Goal: Task Accomplishment & Management: Manage account settings

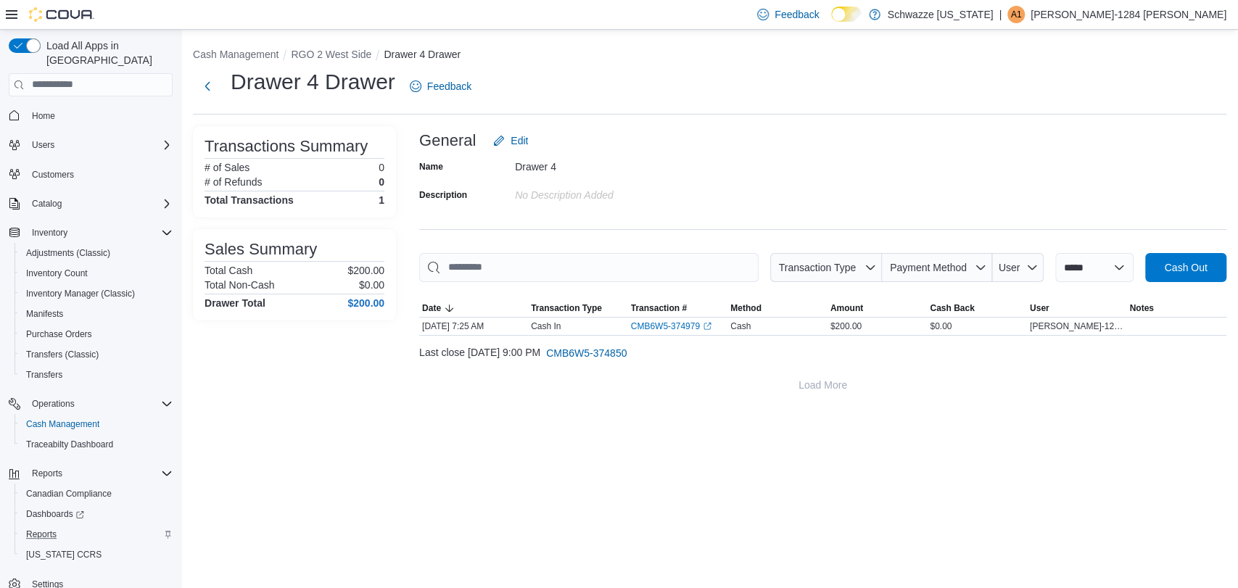
click at [68, 526] on div "Reports" at bounding box center [96, 534] width 152 height 17
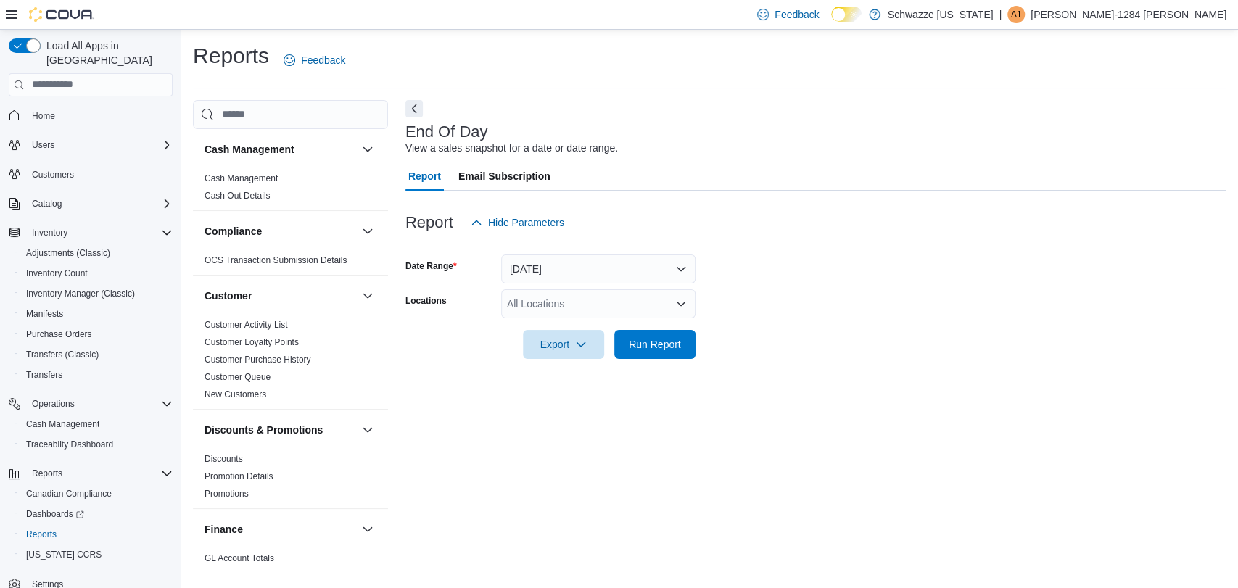
click at [549, 305] on div "All Locations" at bounding box center [598, 303] width 194 height 29
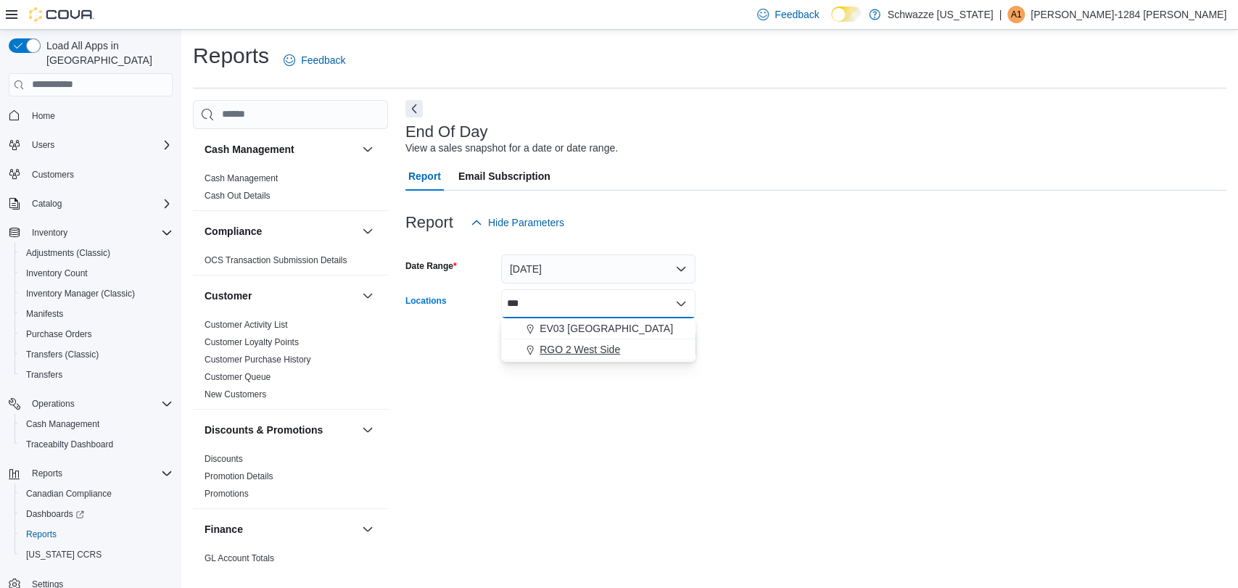
type input "***"
click at [581, 343] on span "RGO 2 West Side" at bounding box center [580, 349] width 81 height 15
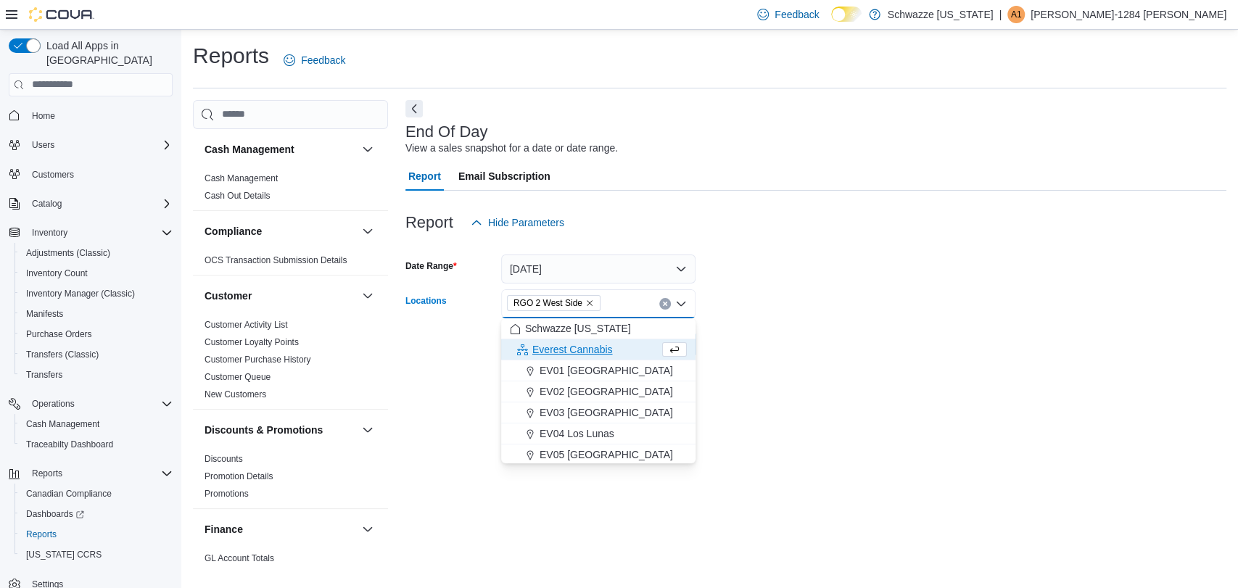
click at [757, 313] on form "Date Range Today Locations RGO 2 West Side Combo box. Selected. RGO 2 West Side…" at bounding box center [816, 298] width 821 height 122
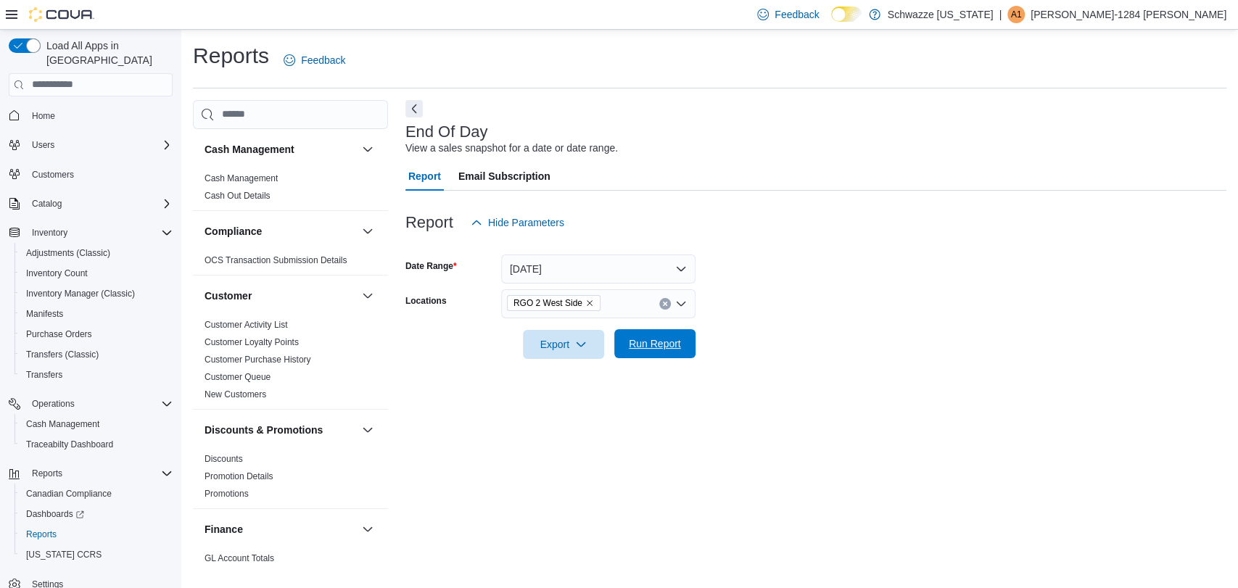
click at [667, 337] on span "Run Report" at bounding box center [655, 344] width 52 height 15
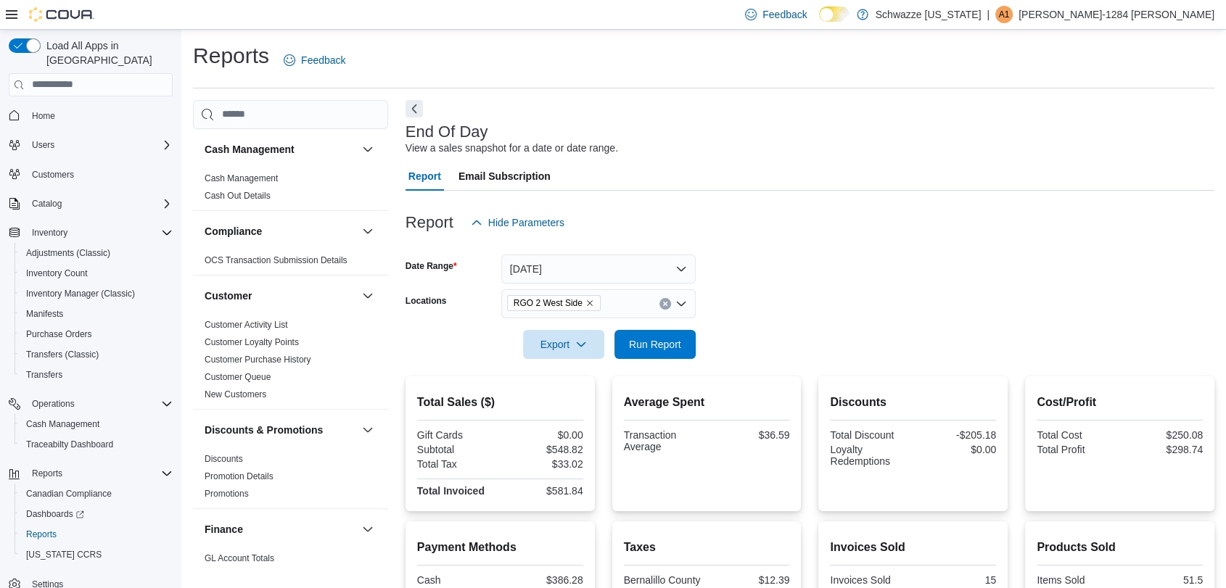
scroll to position [239, 0]
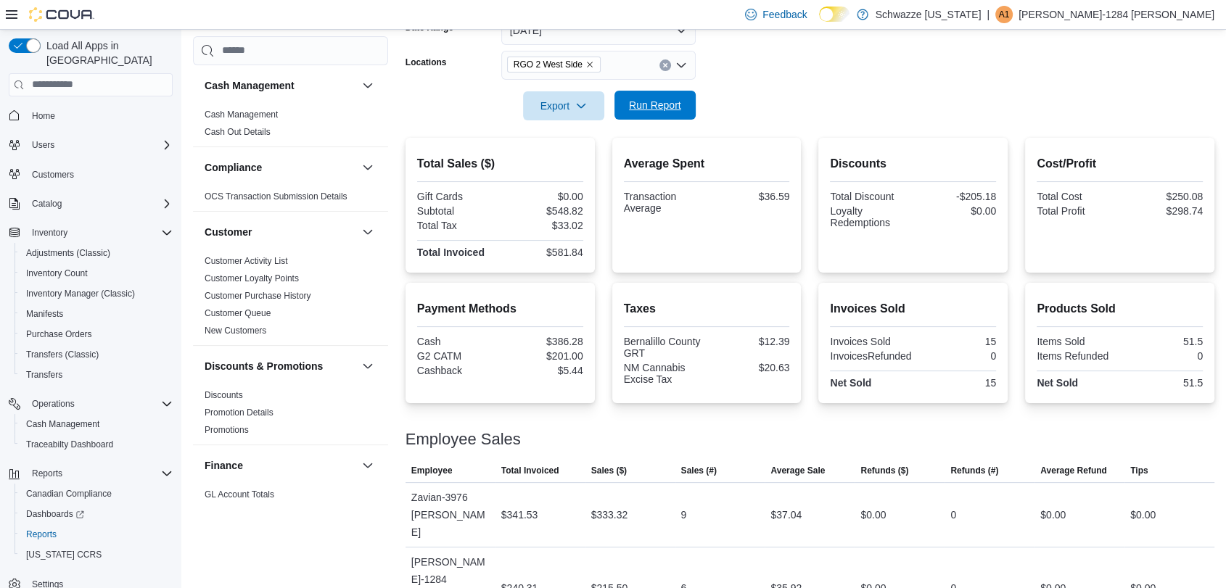
click at [652, 103] on span "Run Report" at bounding box center [655, 105] width 52 height 15
click at [643, 110] on span "Run Report" at bounding box center [655, 105] width 52 height 15
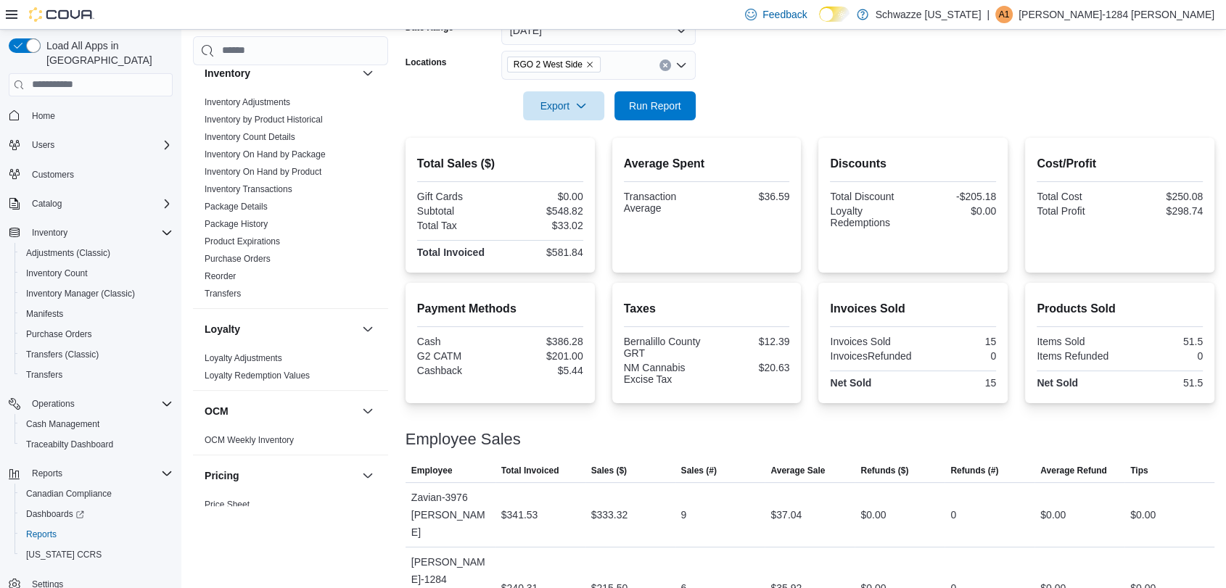
scroll to position [0, 0]
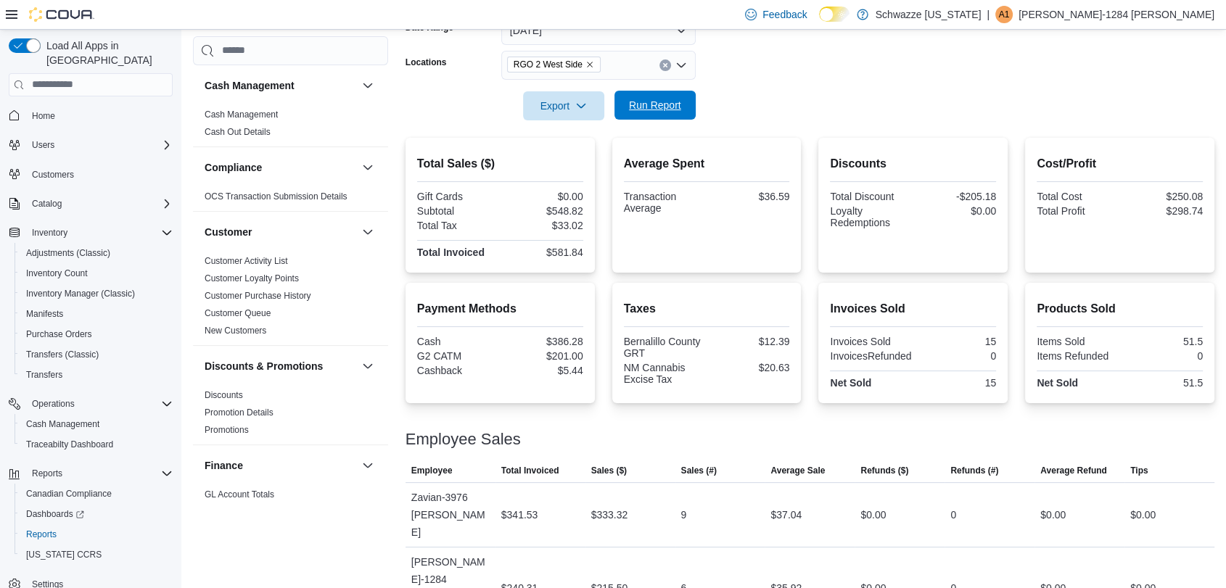
click at [644, 112] on span "Run Report" at bounding box center [655, 105] width 64 height 29
click at [666, 91] on span "Run Report" at bounding box center [655, 105] width 64 height 29
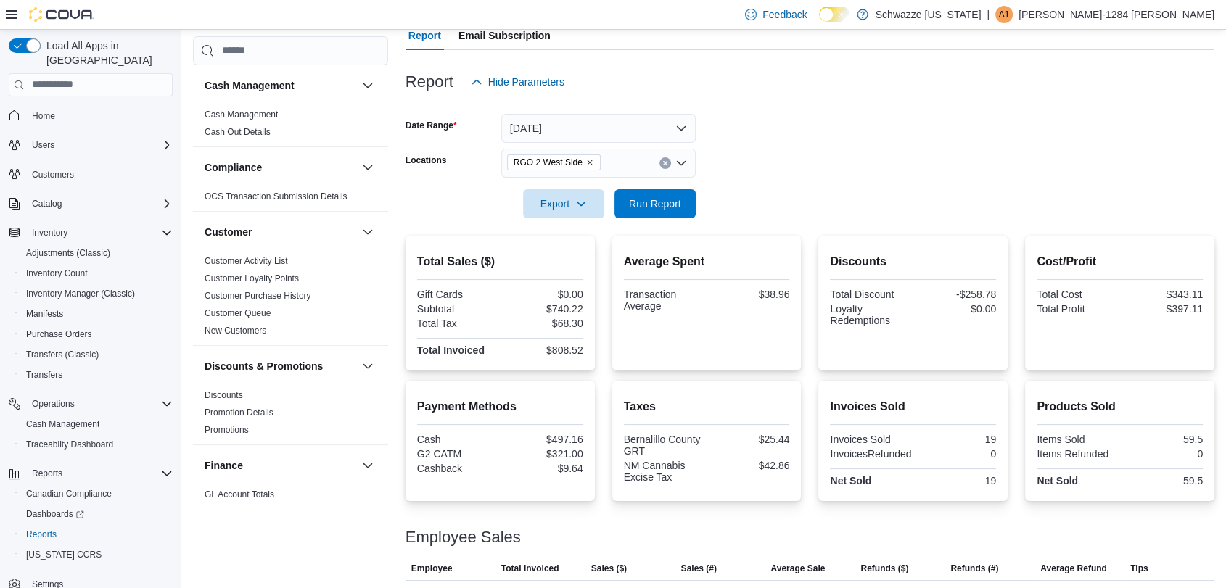
scroll to position [239, 0]
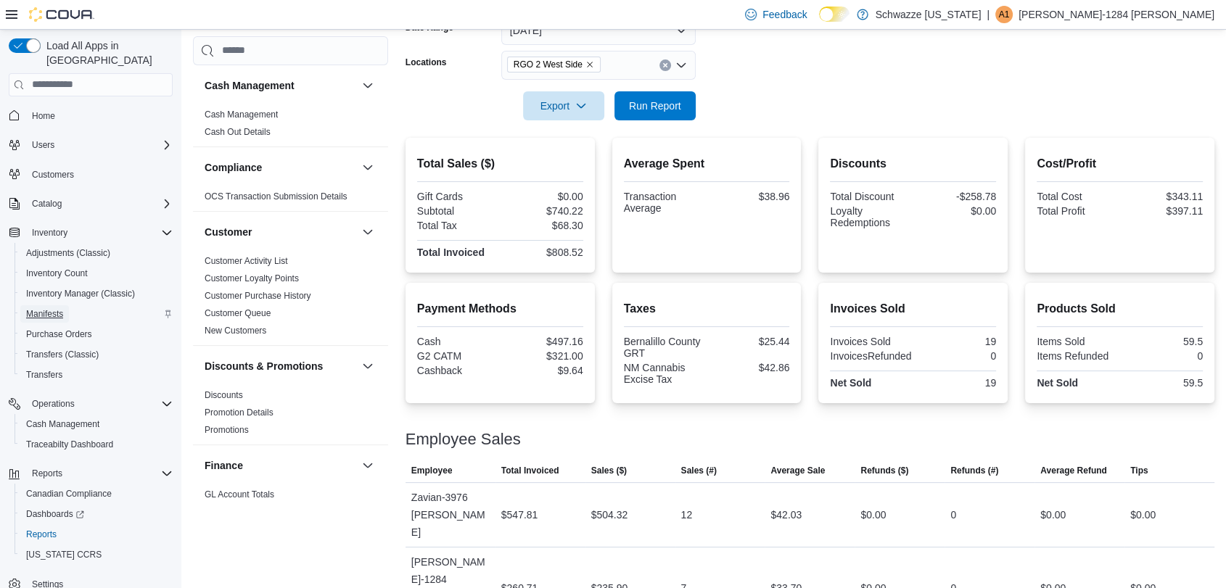
click at [52, 308] on span "Manifests" at bounding box center [44, 314] width 37 height 12
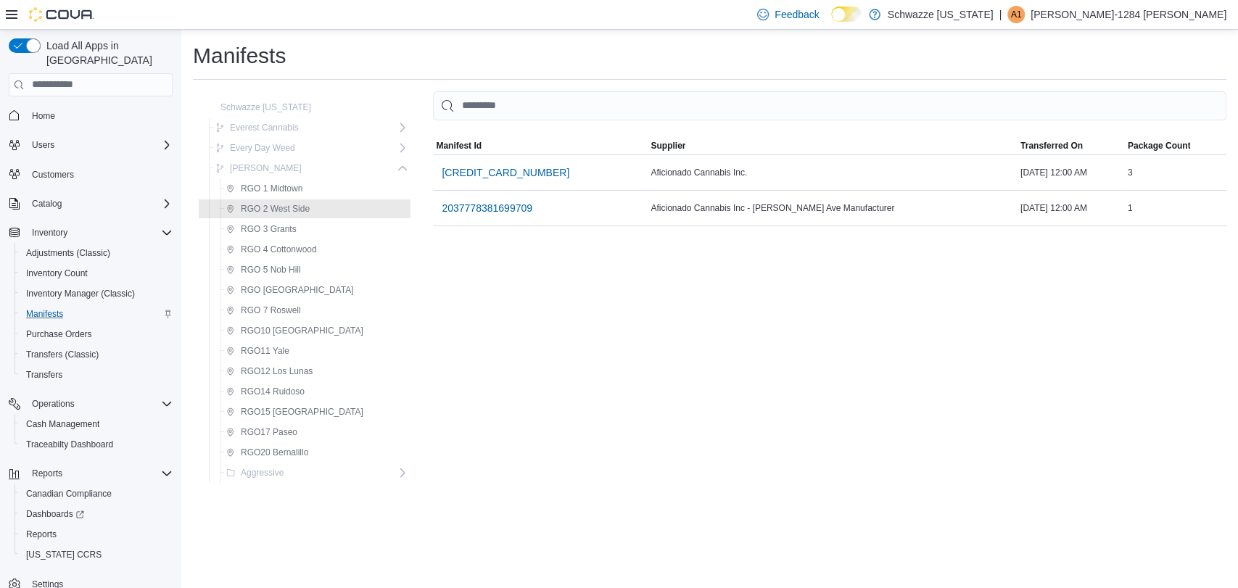
click at [449, 399] on div "MemoryTable from EuiInMemoryTable Manifest Id Supplier Transferred On Package C…" at bounding box center [830, 290] width 794 height 398
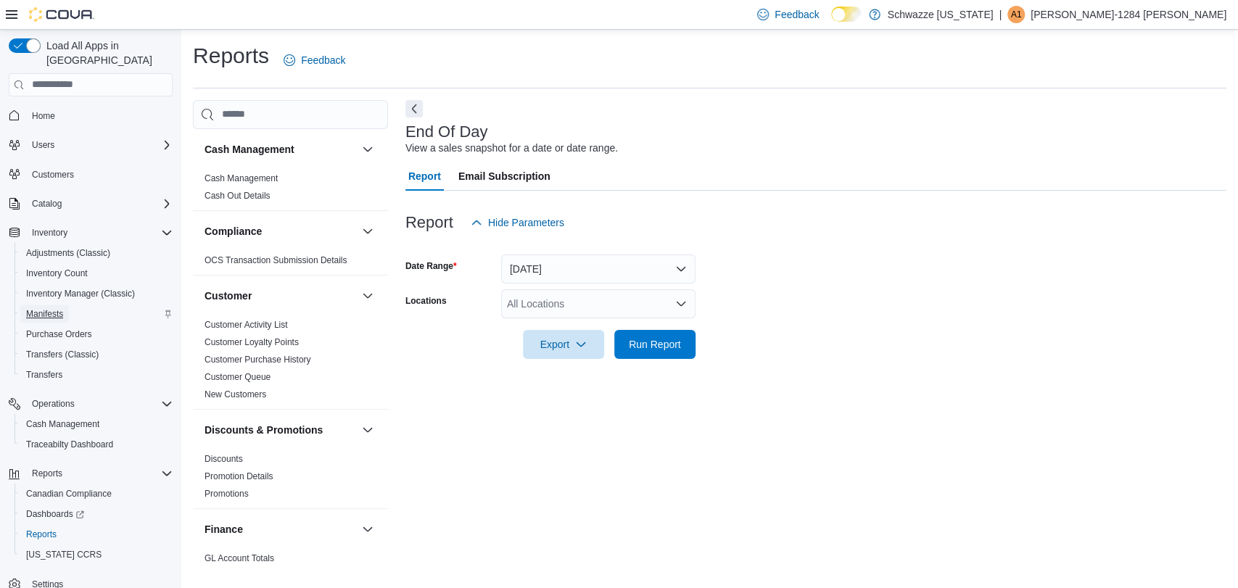
click at [45, 308] on span "Manifests" at bounding box center [44, 314] width 37 height 12
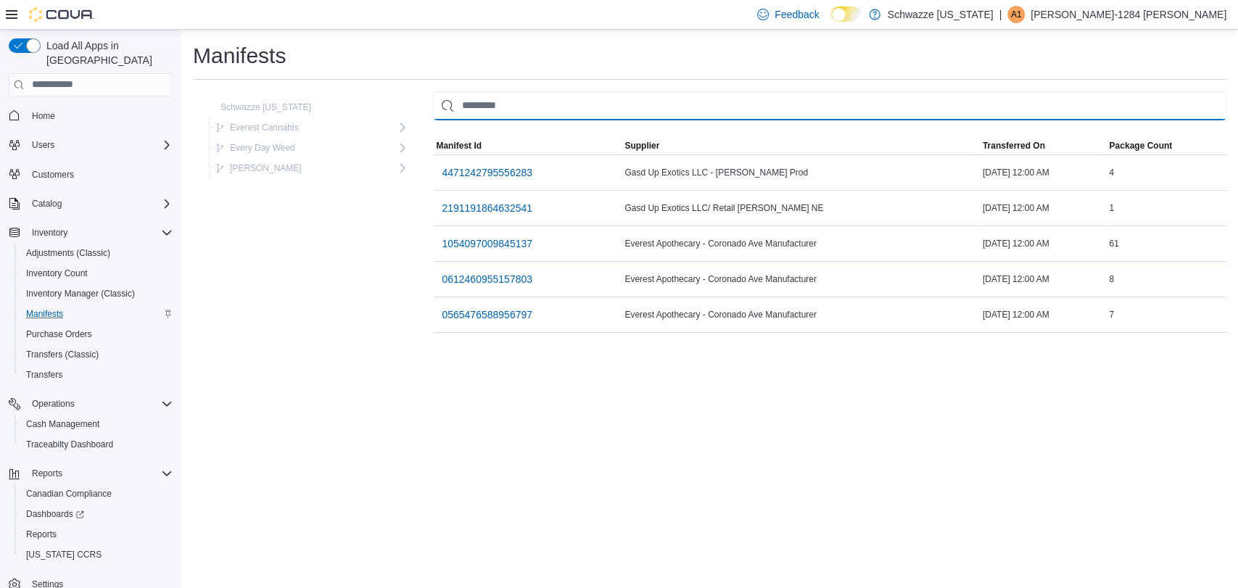
click at [440, 99] on input "This is a search bar. As you type, the results lower in the page will automatic…" at bounding box center [830, 105] width 794 height 29
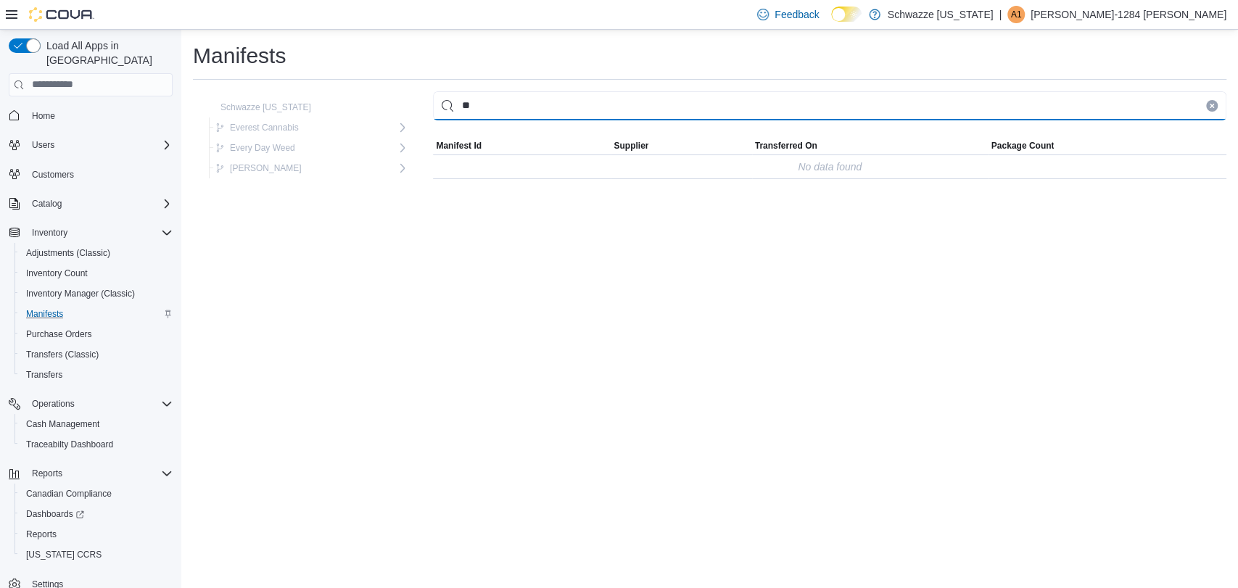
type input "*"
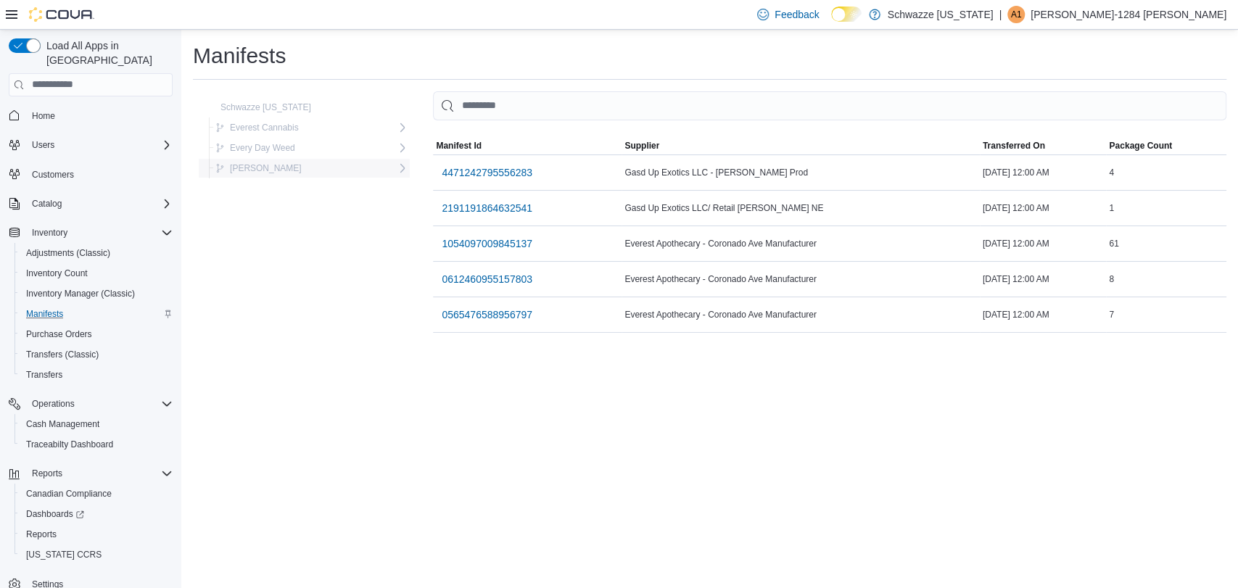
click at [273, 167] on span "R. Greenleaf" at bounding box center [266, 169] width 72 height 12
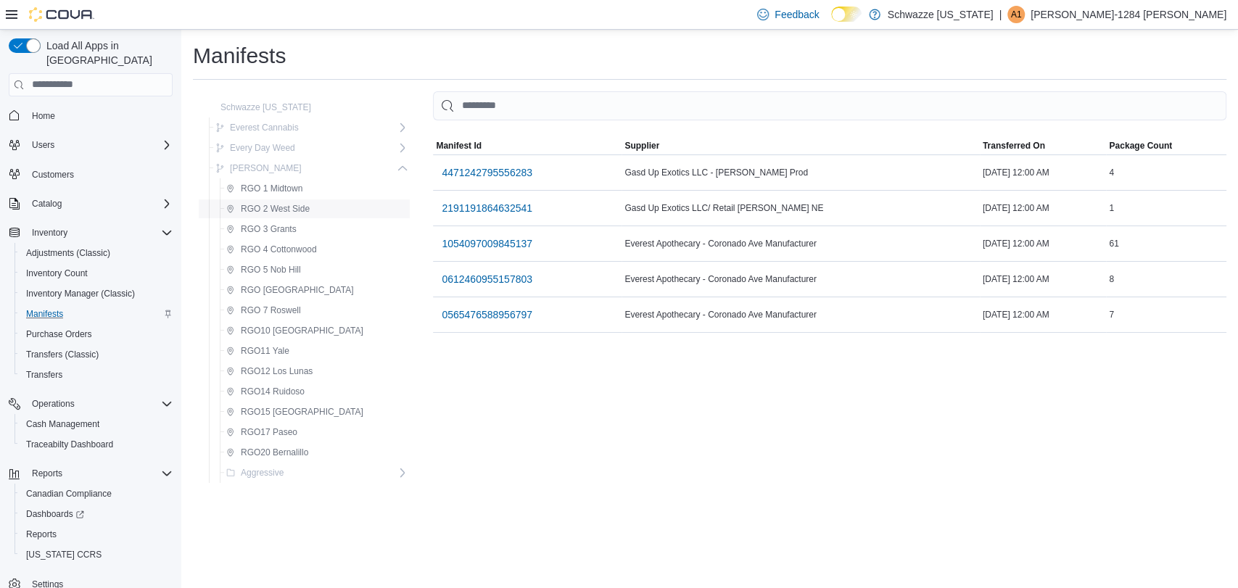
click at [290, 208] on span "RGO 2 West Side" at bounding box center [275, 209] width 69 height 12
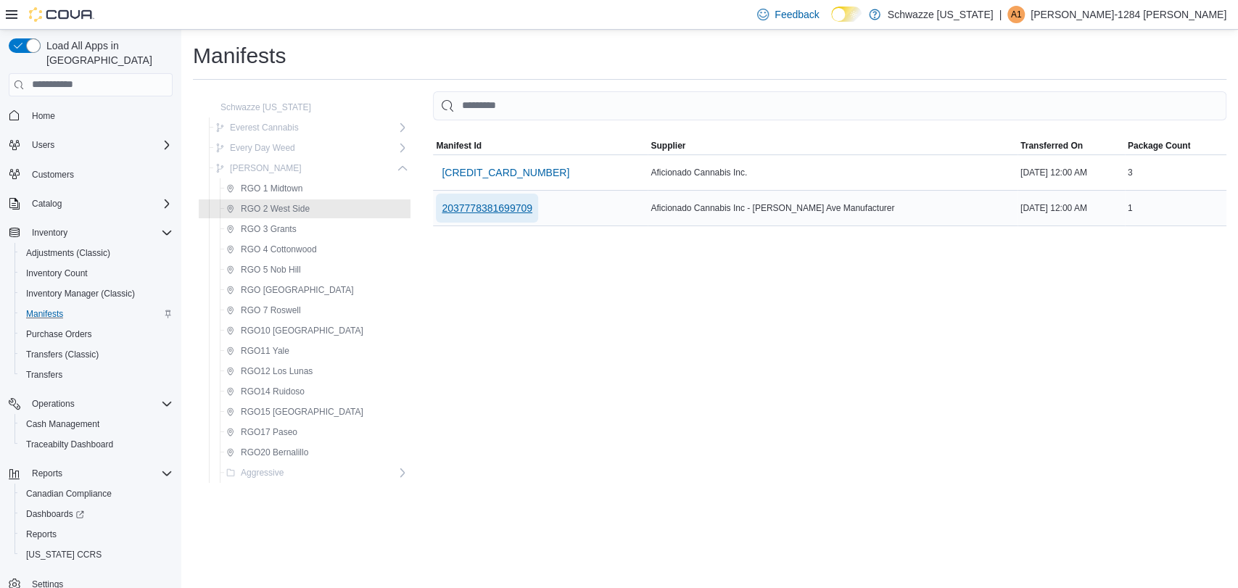
click at [478, 215] on span "2037778381699709" at bounding box center [487, 208] width 91 height 15
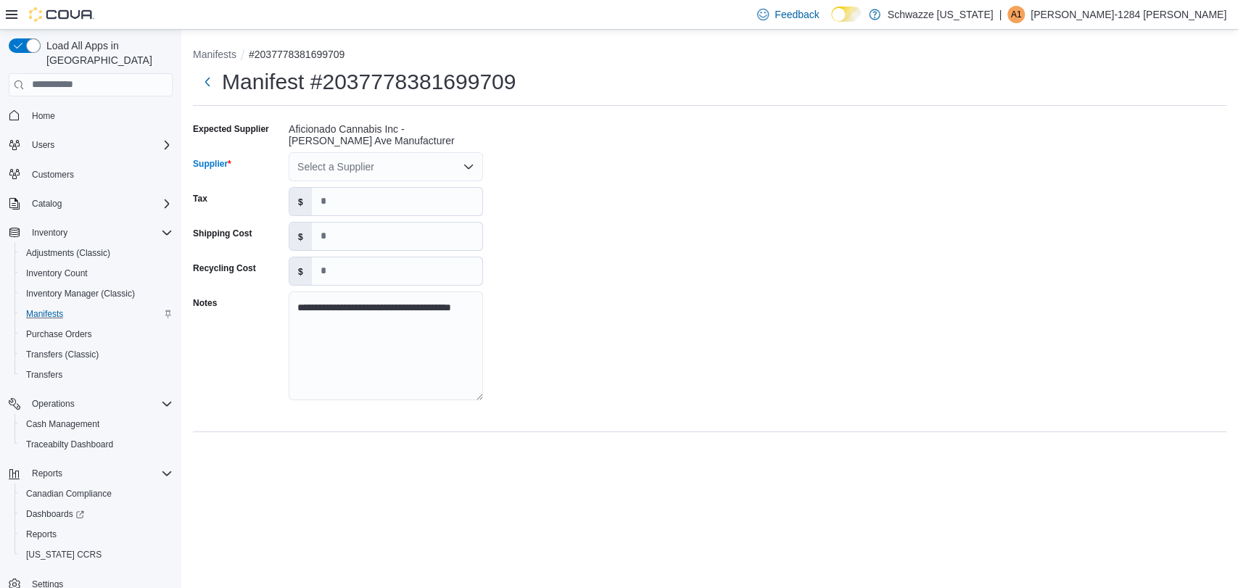
click at [419, 170] on div "Select a Supplier" at bounding box center [386, 166] width 194 height 29
click at [679, 232] on div "**********" at bounding box center [710, 266] width 1034 height 297
click at [46, 308] on span "Manifests" at bounding box center [44, 314] width 37 height 12
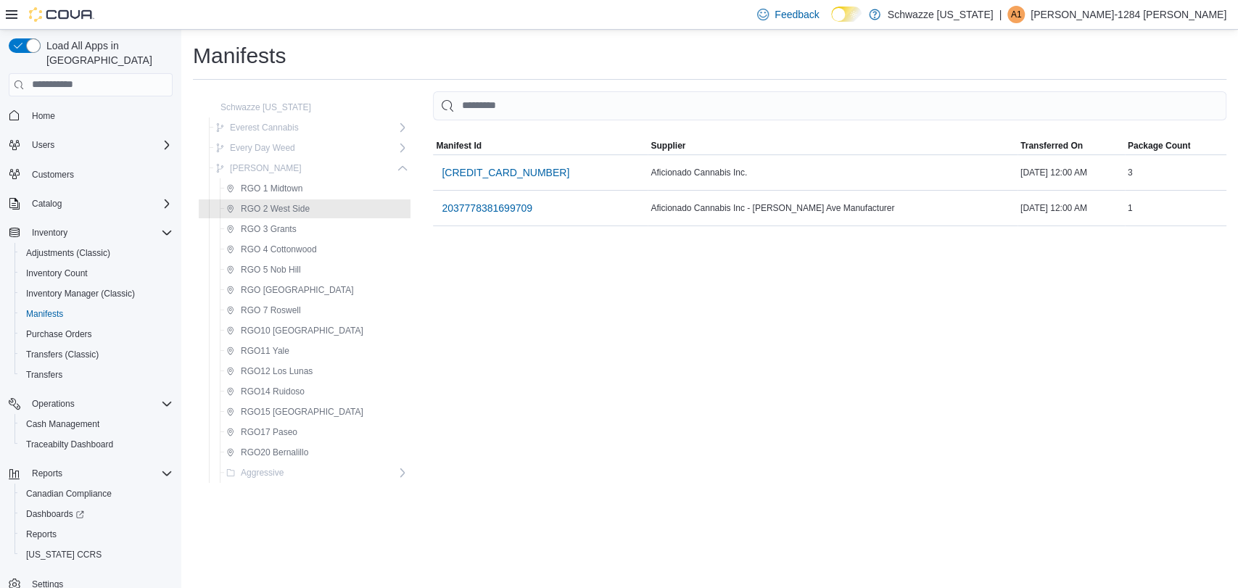
click at [530, 328] on div "MemoryTable from EuiInMemoryTable Manifest Id Supplier Transferred On Package C…" at bounding box center [830, 290] width 794 height 398
click at [53, 288] on span "Inventory Manager (Classic)" at bounding box center [80, 294] width 109 height 12
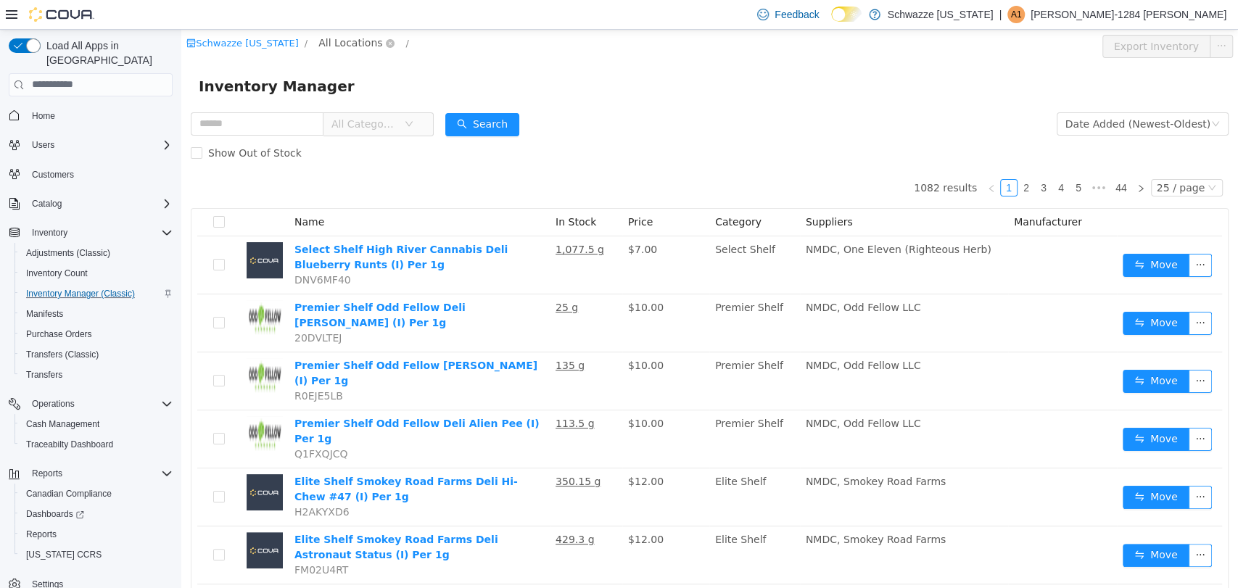
click at [333, 35] on span "All Locations" at bounding box center [351, 42] width 64 height 16
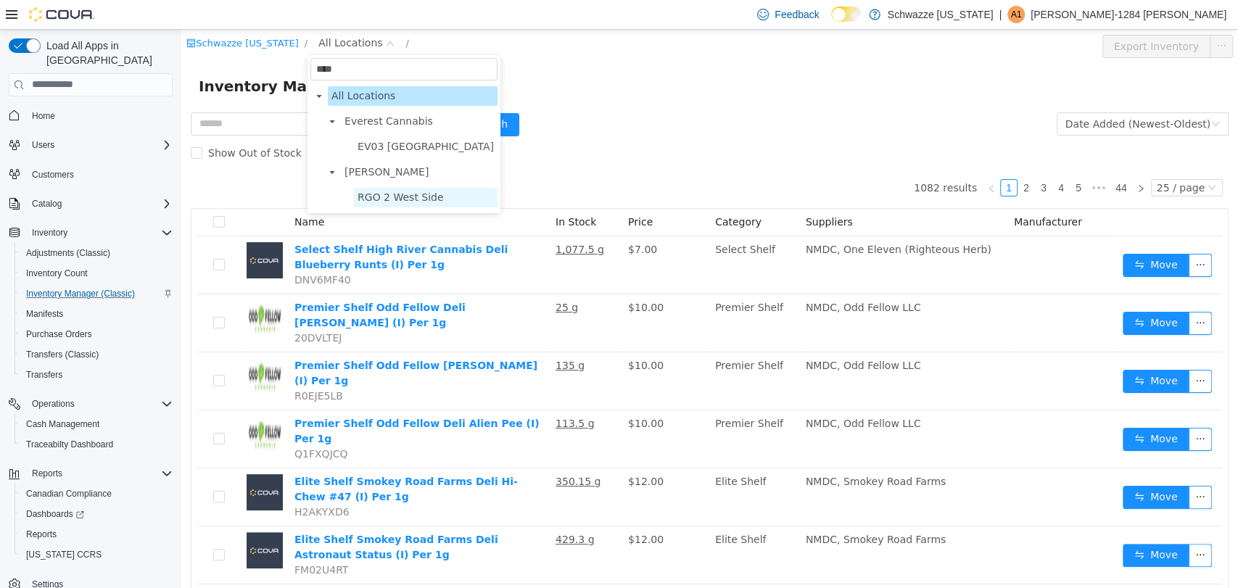
type input "****"
click at [382, 195] on span "RGO 2 West Side" at bounding box center [401, 197] width 86 height 12
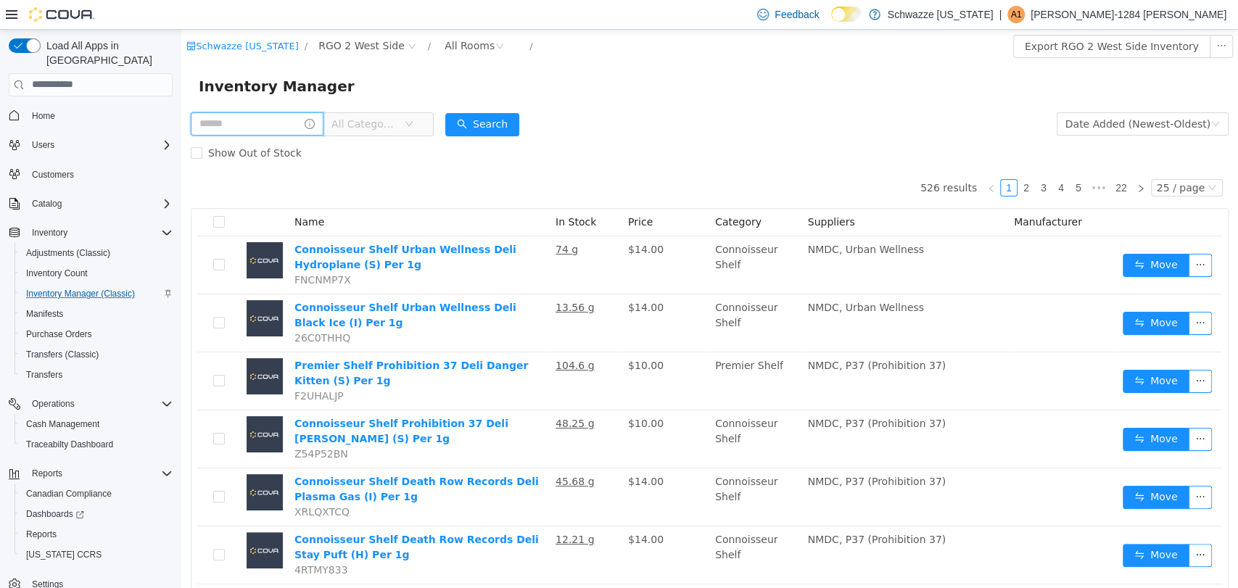
click at [255, 130] on input "text" at bounding box center [257, 123] width 133 height 23
type input "******"
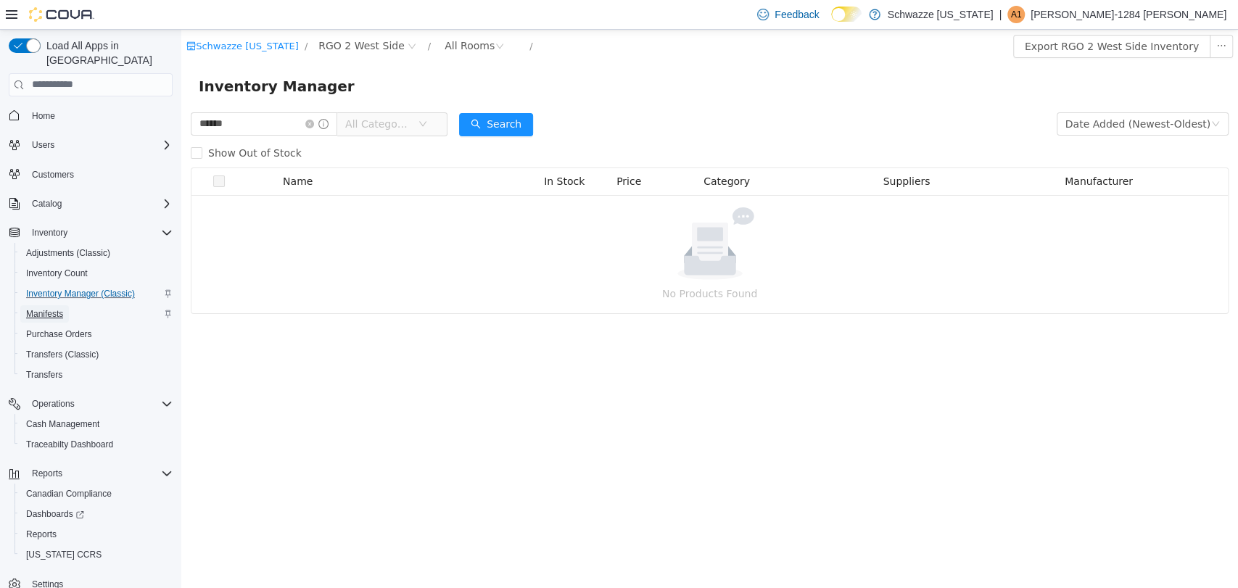
click at [56, 308] on span "Manifests" at bounding box center [44, 314] width 37 height 12
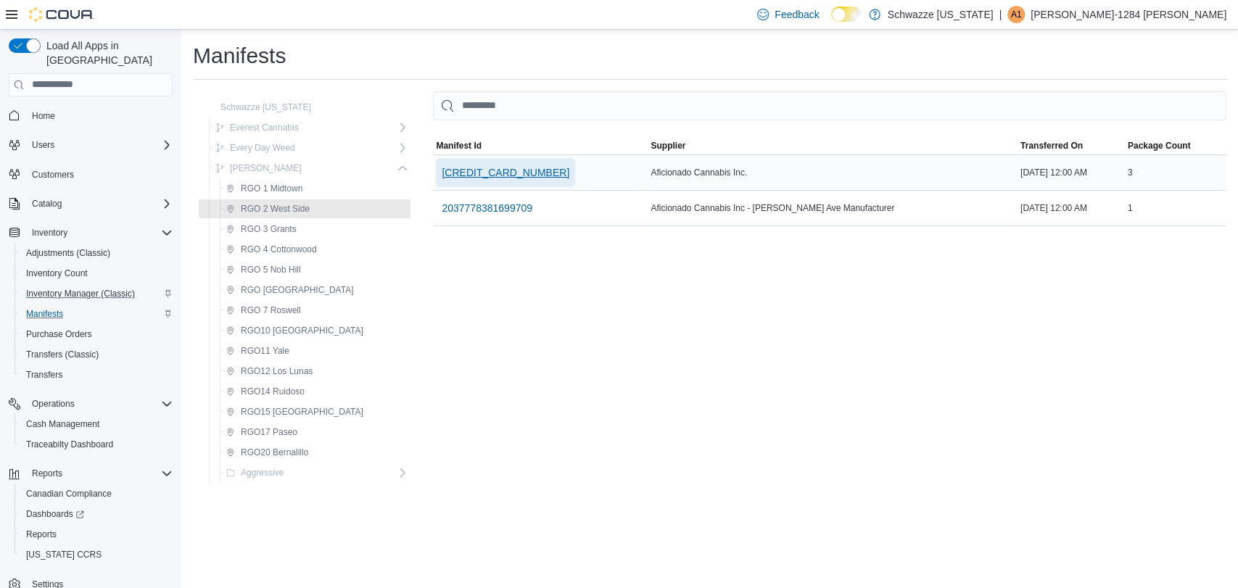
click at [459, 182] on span "[CREDIT_CARD_NUMBER]" at bounding box center [506, 172] width 128 height 29
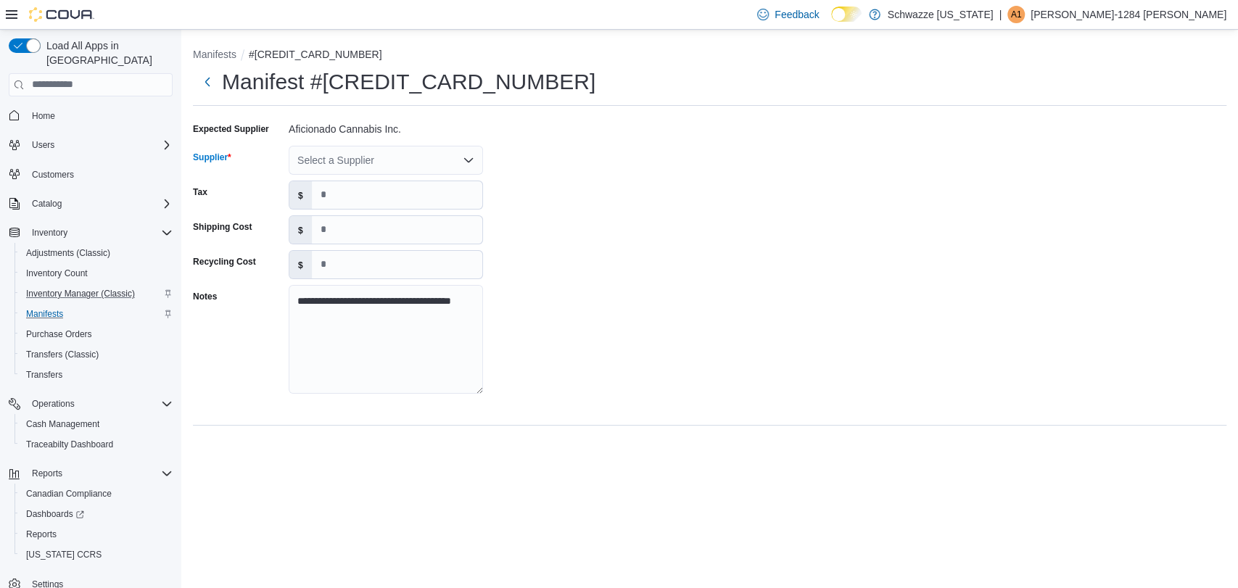
click at [413, 163] on div "Select a Supplier" at bounding box center [386, 160] width 194 height 29
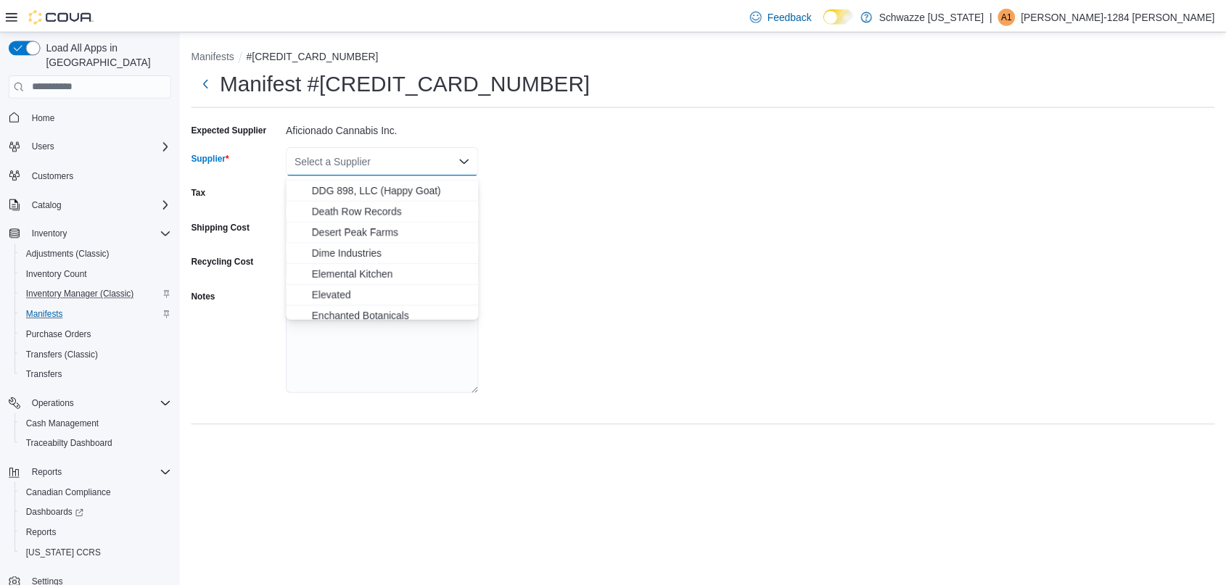
scroll to position [516, 0]
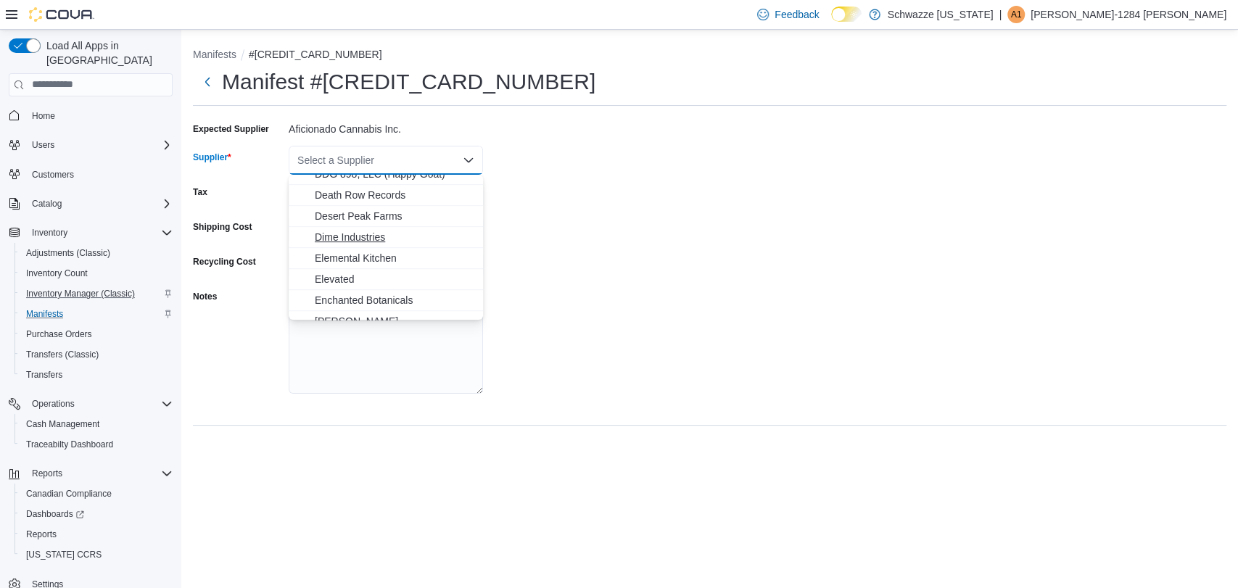
click at [351, 233] on span "Dime Industries" at bounding box center [395, 237] width 160 height 15
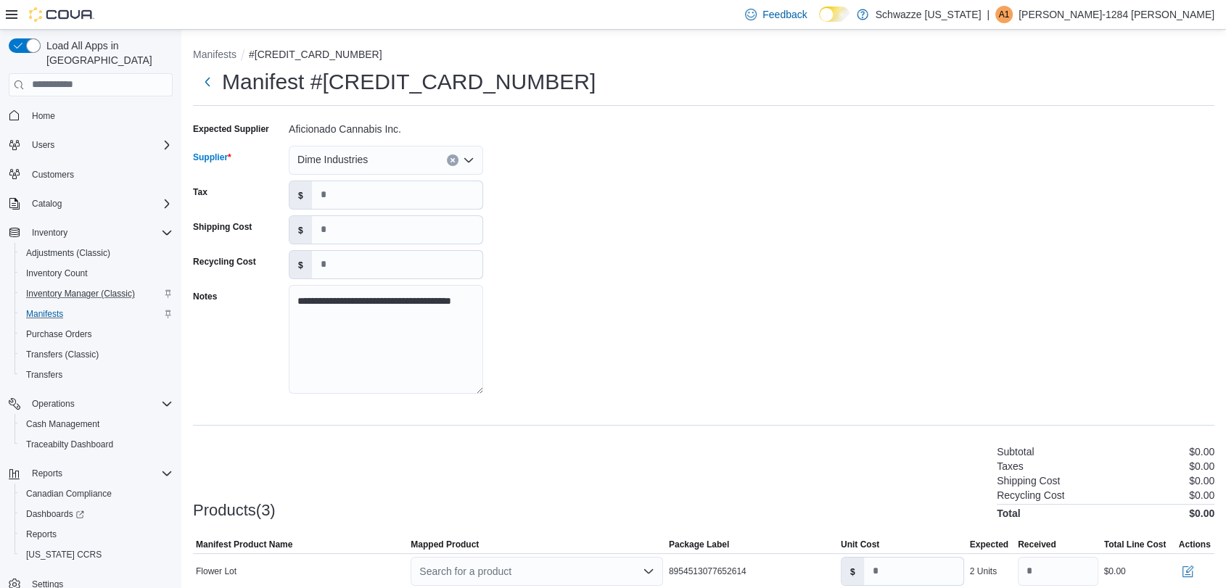
click at [704, 295] on div "**********" at bounding box center [704, 263] width 1022 height 290
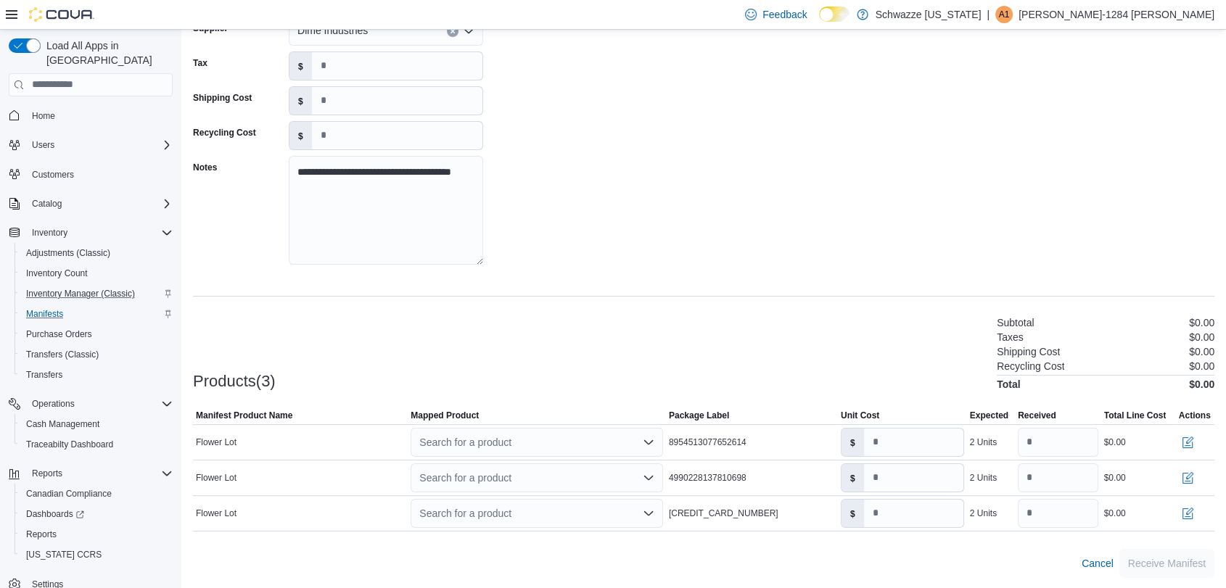
scroll to position [130, 0]
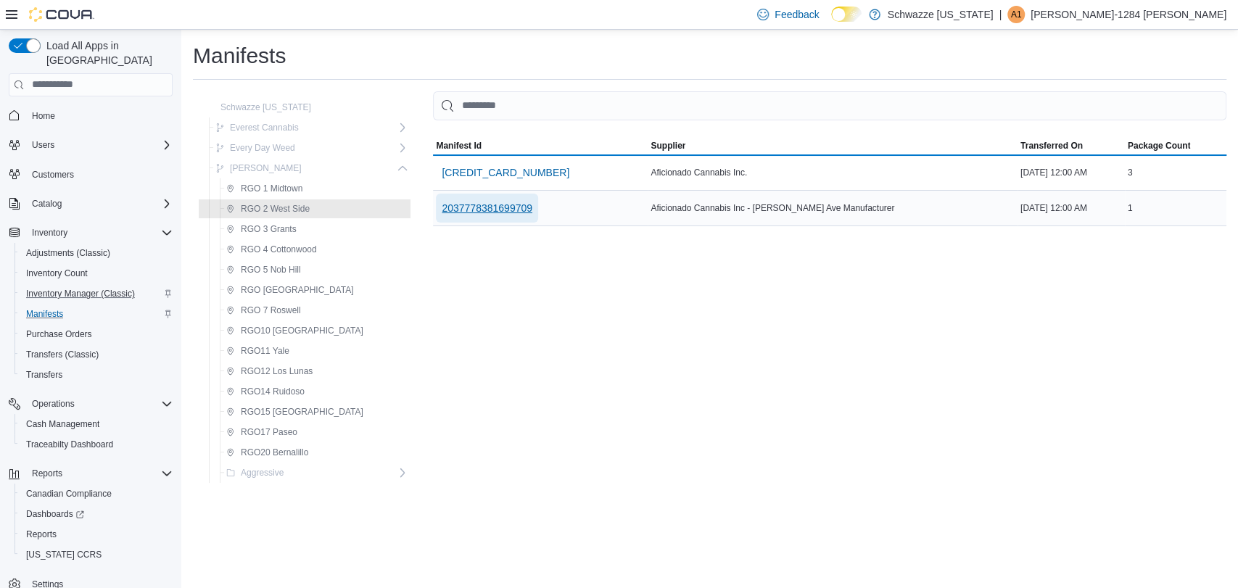
click at [455, 209] on span "2037778381699709" at bounding box center [487, 208] width 91 height 15
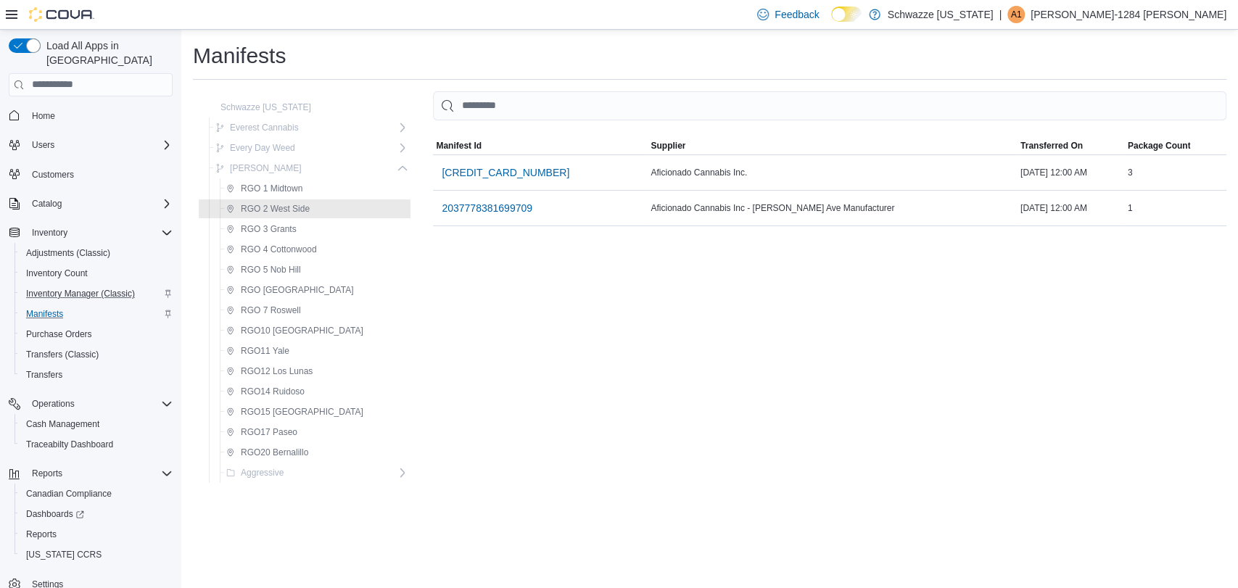
click at [465, 408] on div "MemoryTable from EuiInMemoryTable Manifest Id Supplier Transferred On Package C…" at bounding box center [830, 290] width 794 height 398
click at [238, 210] on span "RGO 2 West Side" at bounding box center [267, 208] width 83 height 17
click at [231, 209] on icon "button" at bounding box center [230, 209] width 9 height 9
click at [671, 327] on div "MemoryTable from EuiInMemoryTable Manifest Id Supplier Transferred On Package C…" at bounding box center [830, 290] width 794 height 398
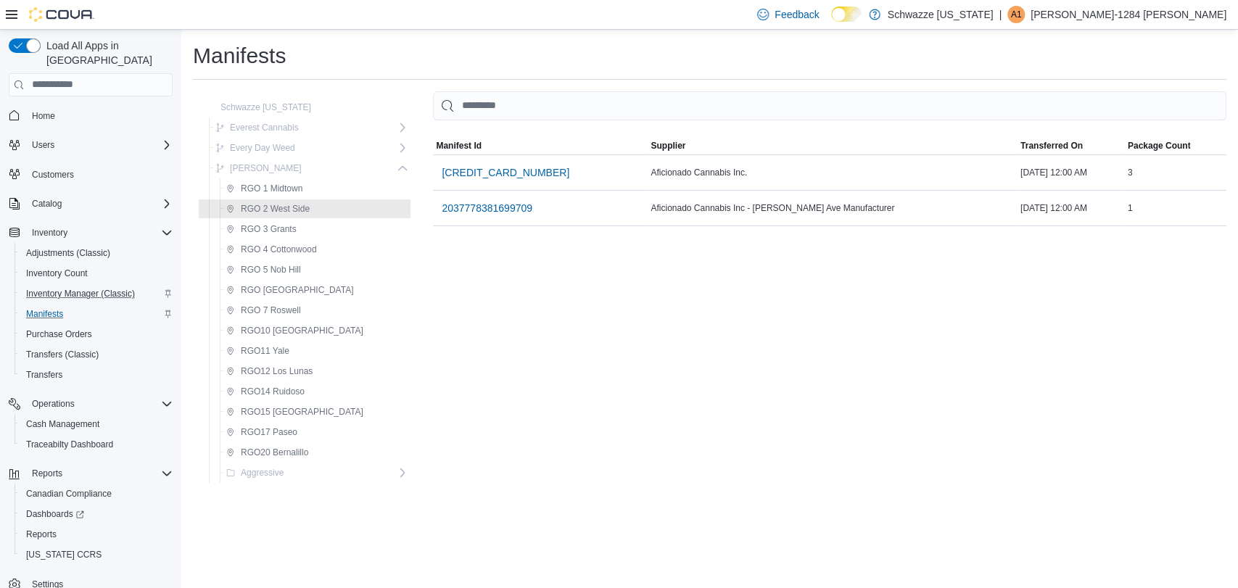
click at [505, 274] on div "MemoryTable from EuiInMemoryTable Manifest Id Supplier Transferred On Package C…" at bounding box center [830, 290] width 794 height 398
click at [299, 205] on span "RGO 2 West Side" at bounding box center [275, 209] width 69 height 12
click at [482, 419] on div "MemoryTable from EuiInMemoryTable Manifest Id Supplier Transferred On Package C…" at bounding box center [830, 290] width 794 height 398
click at [543, 325] on div "MemoryTable from EuiInMemoryTable Manifest Id Supplier Transferred On Package C…" at bounding box center [830, 290] width 794 height 398
click at [627, 347] on div "MemoryTable from EuiInMemoryTable Manifest Id Supplier Transferred On Package C…" at bounding box center [830, 290] width 794 height 398
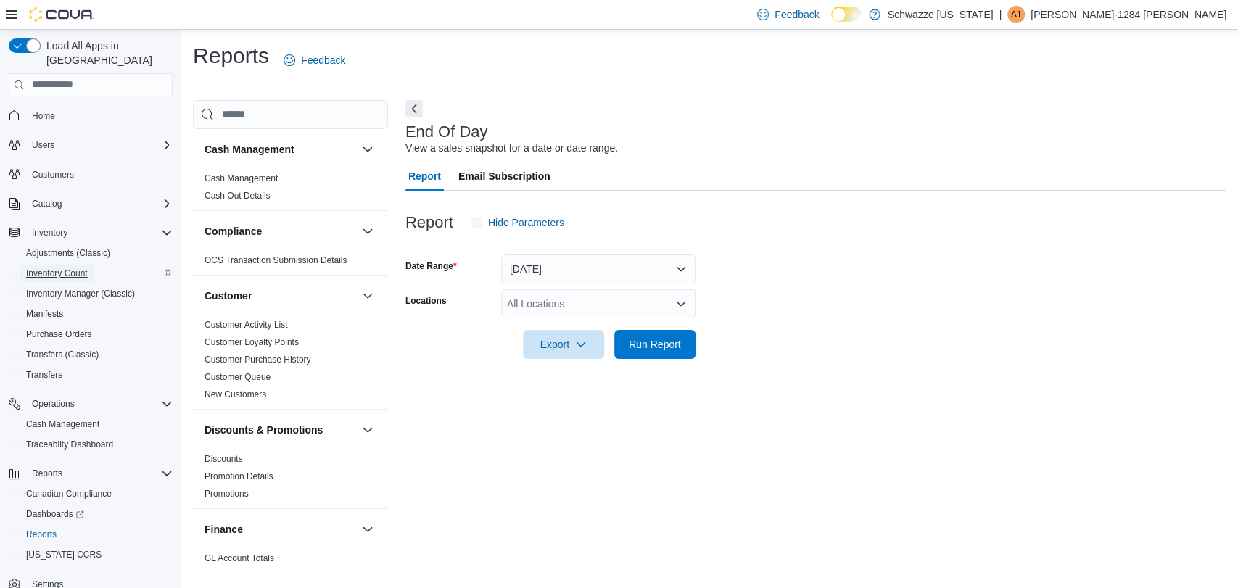
click at [44, 265] on span "Inventory Count" at bounding box center [57, 273] width 62 height 17
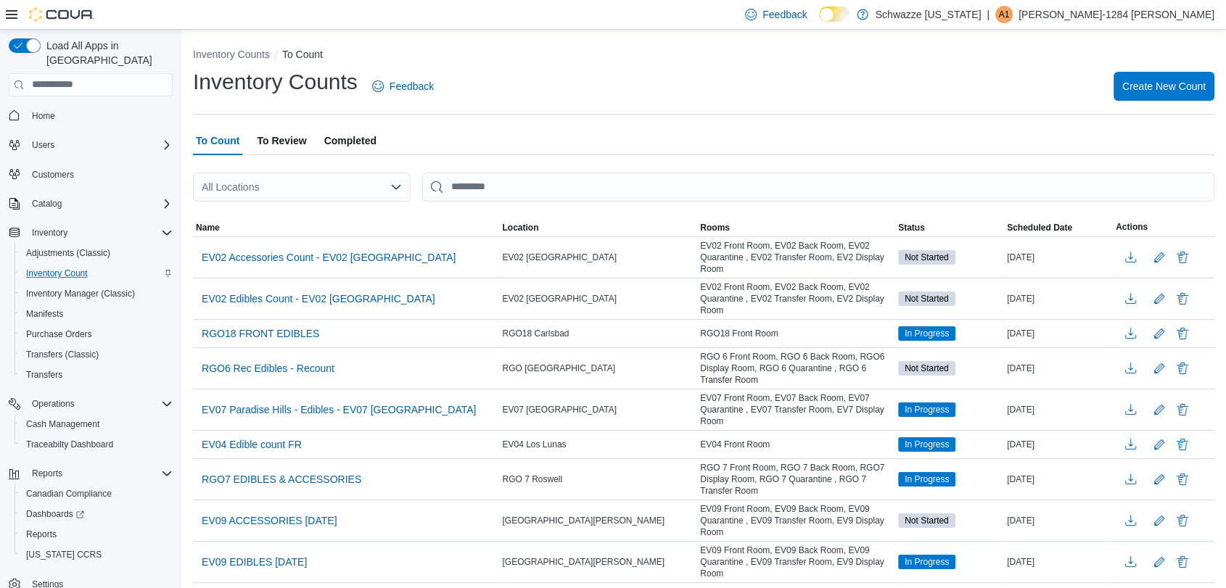
click at [274, 186] on div "All Locations" at bounding box center [302, 187] width 218 height 29
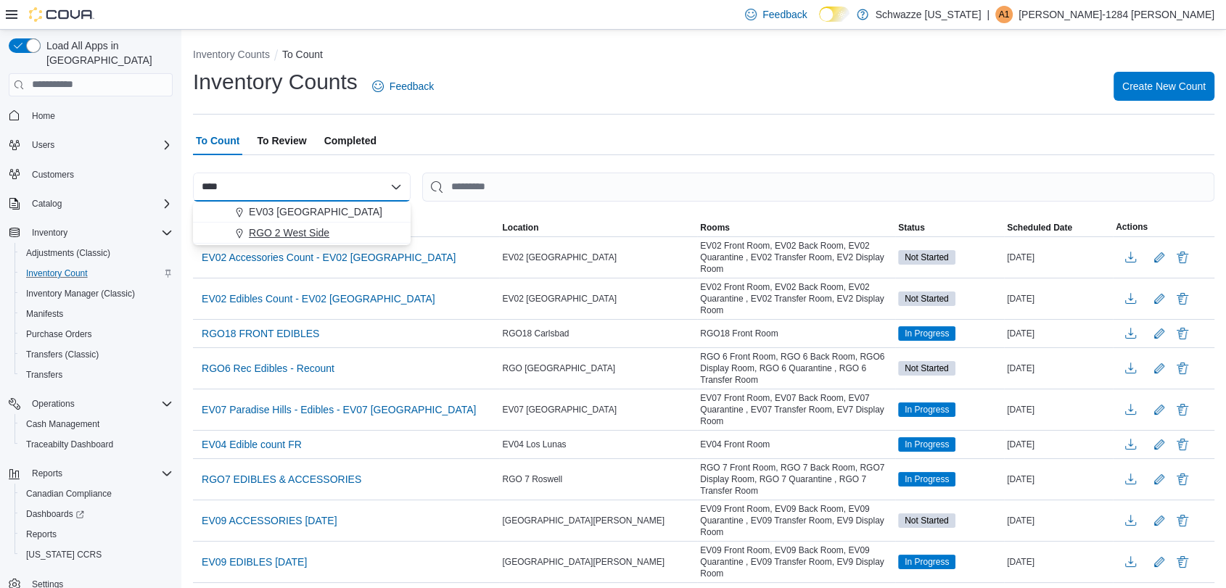
type input "****"
click at [282, 226] on span "RGO 2 West Side" at bounding box center [289, 233] width 81 height 15
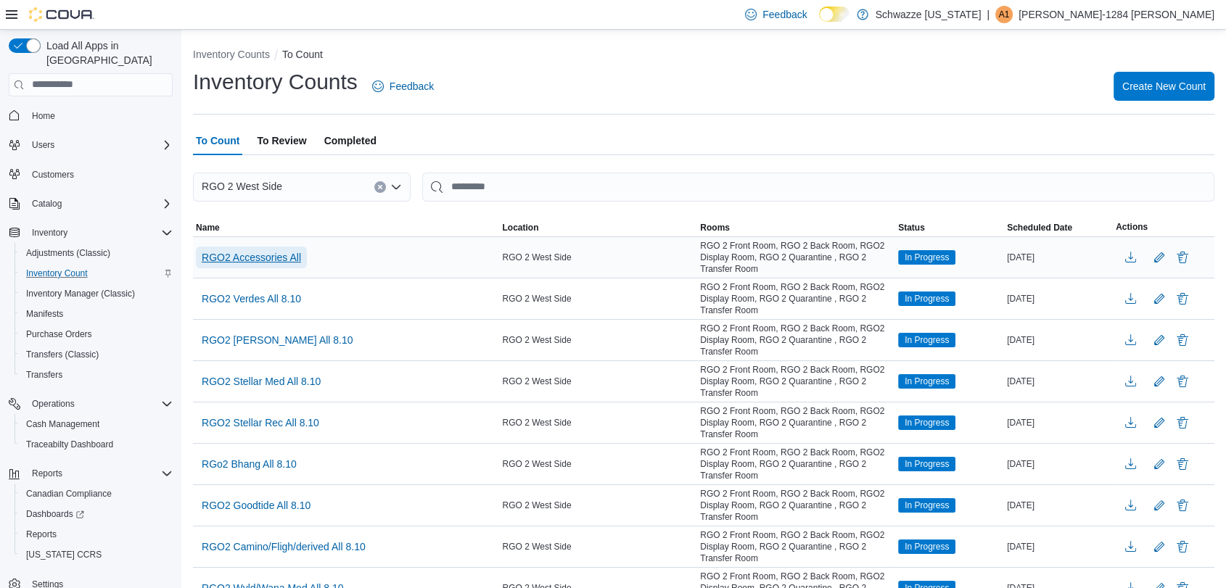
click at [268, 255] on span "RGO2 Accessories All" at bounding box center [251, 257] width 99 height 15
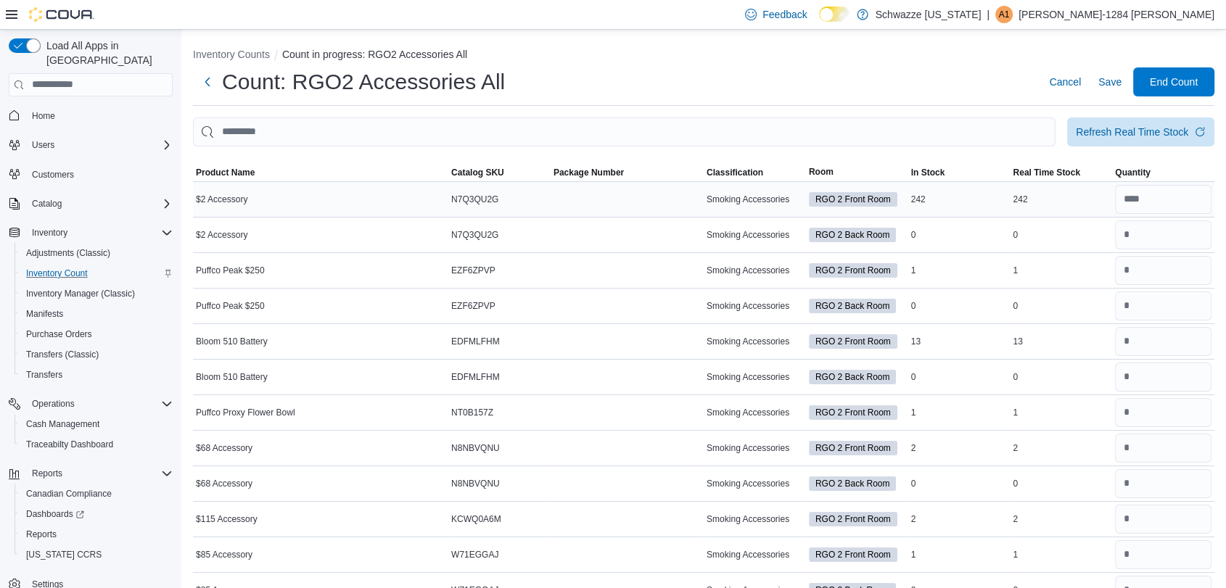
click at [1053, 181] on td "Real Time Stock 242" at bounding box center [1061, 199] width 102 height 36
click at [1050, 168] on span "Real Time Stock" at bounding box center [1046, 173] width 67 height 12
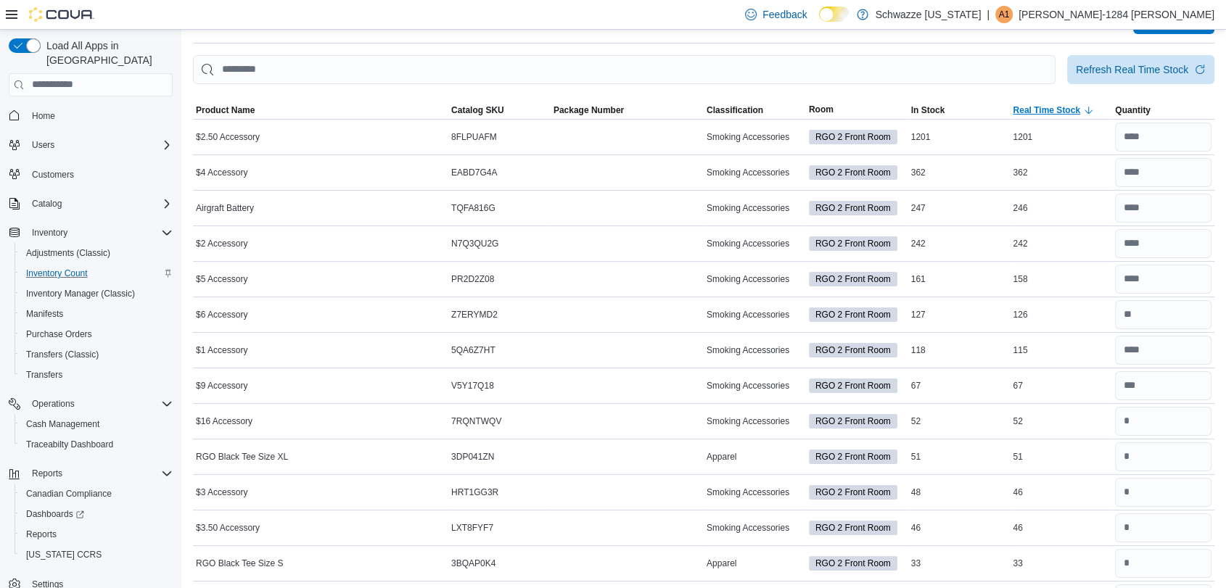
scroll to position [115, 0]
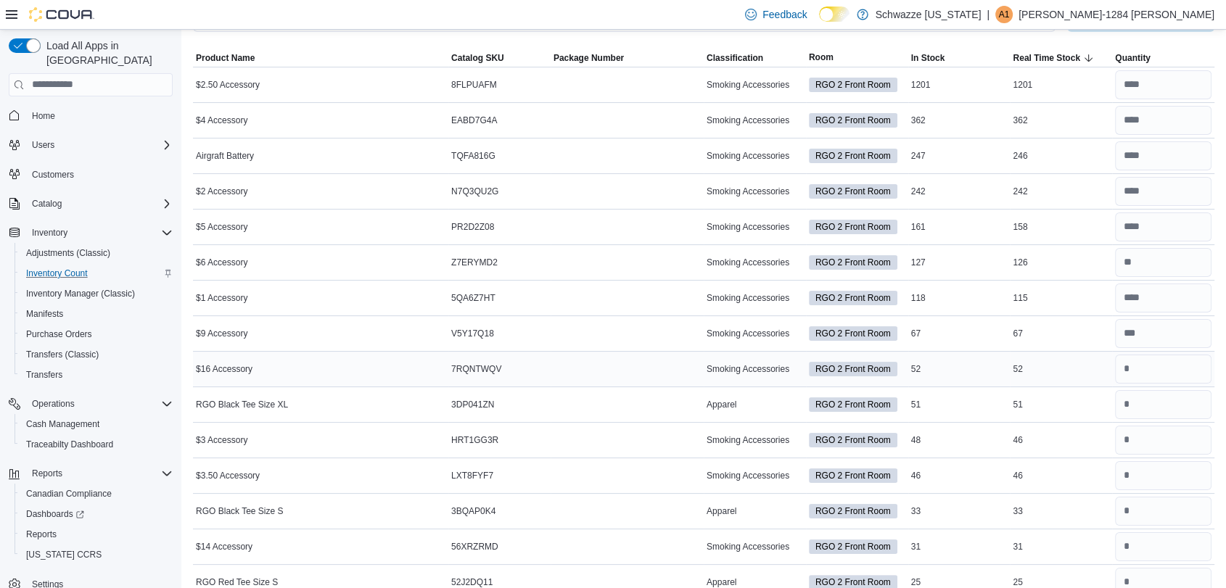
click at [1157, 352] on div at bounding box center [1163, 369] width 102 height 35
click at [1159, 373] on input "number" at bounding box center [1163, 369] width 96 height 29
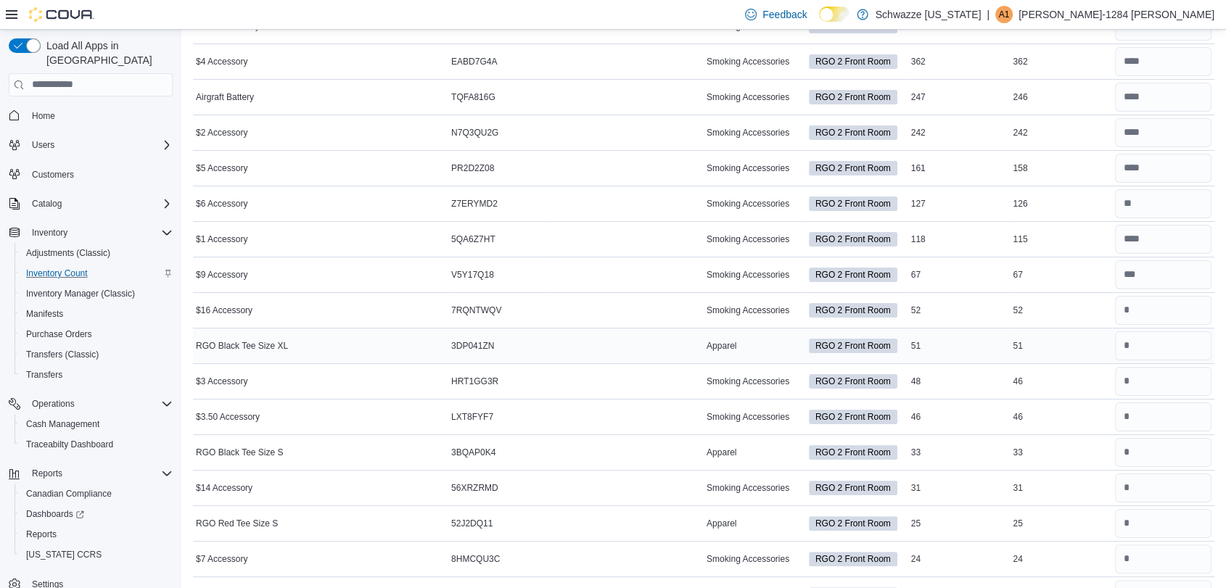
scroll to position [174, 0]
click at [1163, 321] on input "number" at bounding box center [1163, 309] width 96 height 29
type input "**"
click at [1175, 340] on input "number" at bounding box center [1163, 345] width 96 height 29
click at [1190, 373] on input "number" at bounding box center [1163, 380] width 96 height 29
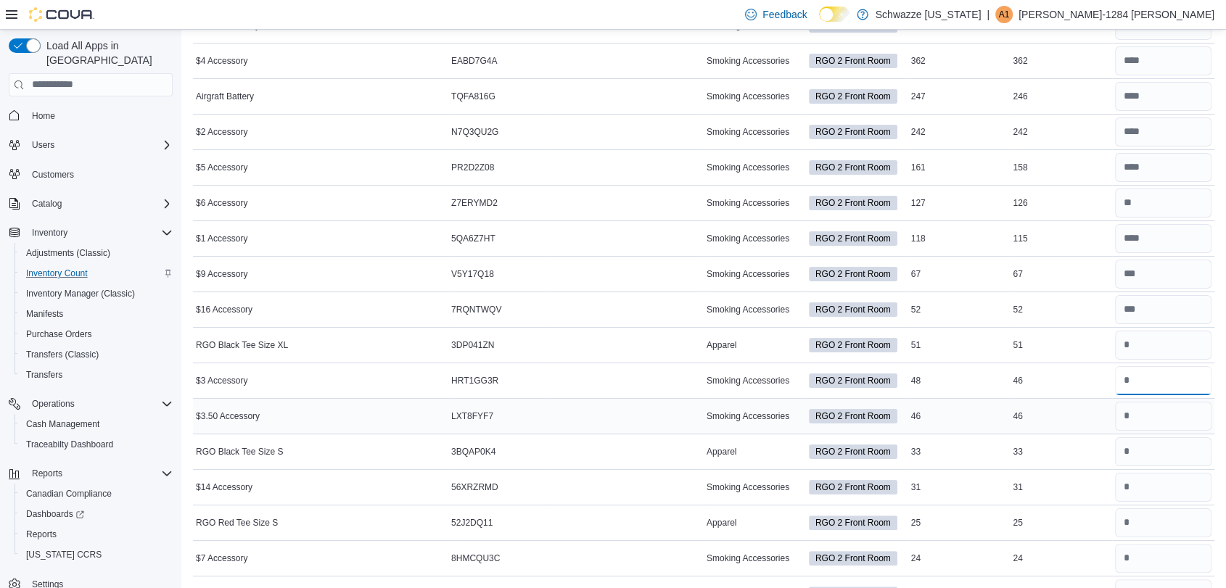
type input "**"
click at [1189, 405] on input "number" at bounding box center [1163, 416] width 96 height 29
click at [1179, 382] on input "number" at bounding box center [1163, 380] width 96 height 29
type input "**"
click at [1183, 425] on input "number" at bounding box center [1163, 416] width 96 height 29
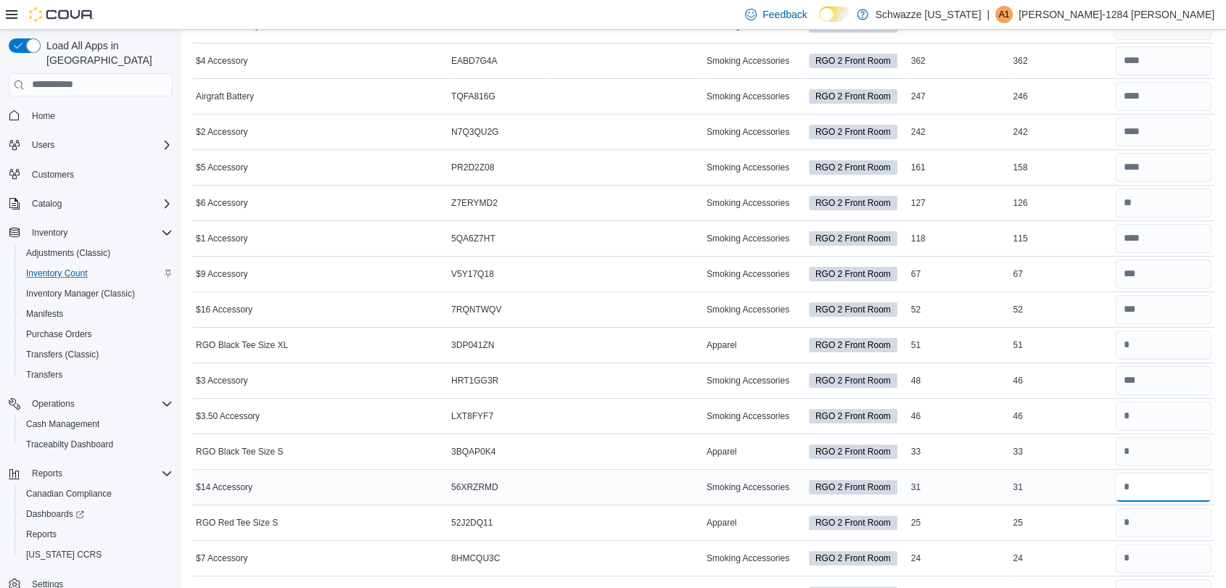
click at [1178, 488] on input "number" at bounding box center [1163, 487] width 96 height 29
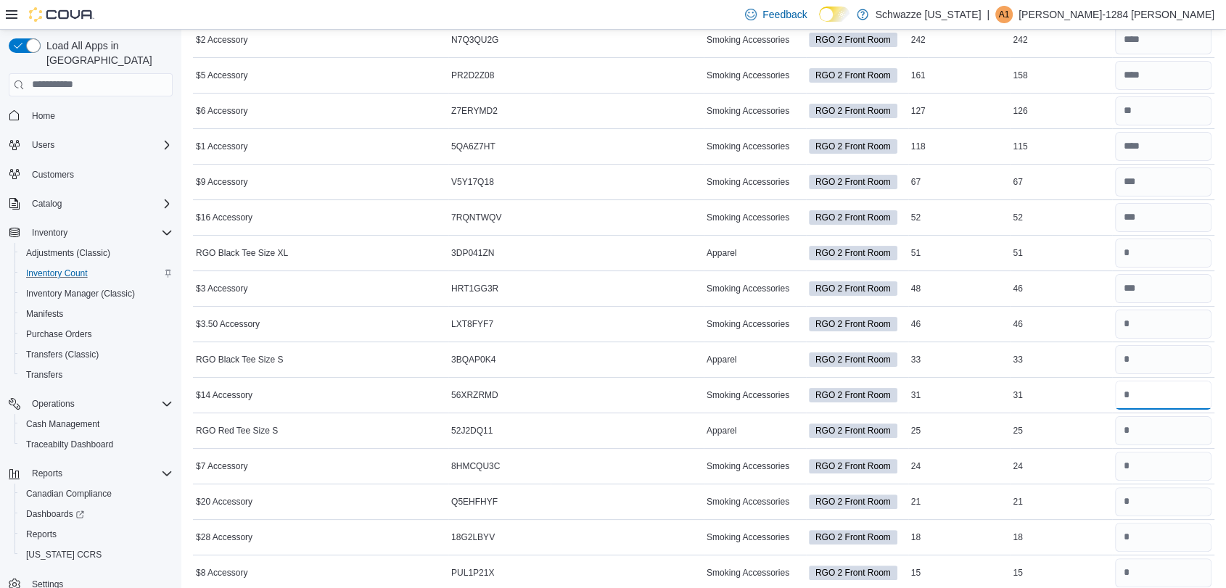
scroll to position [319, 0]
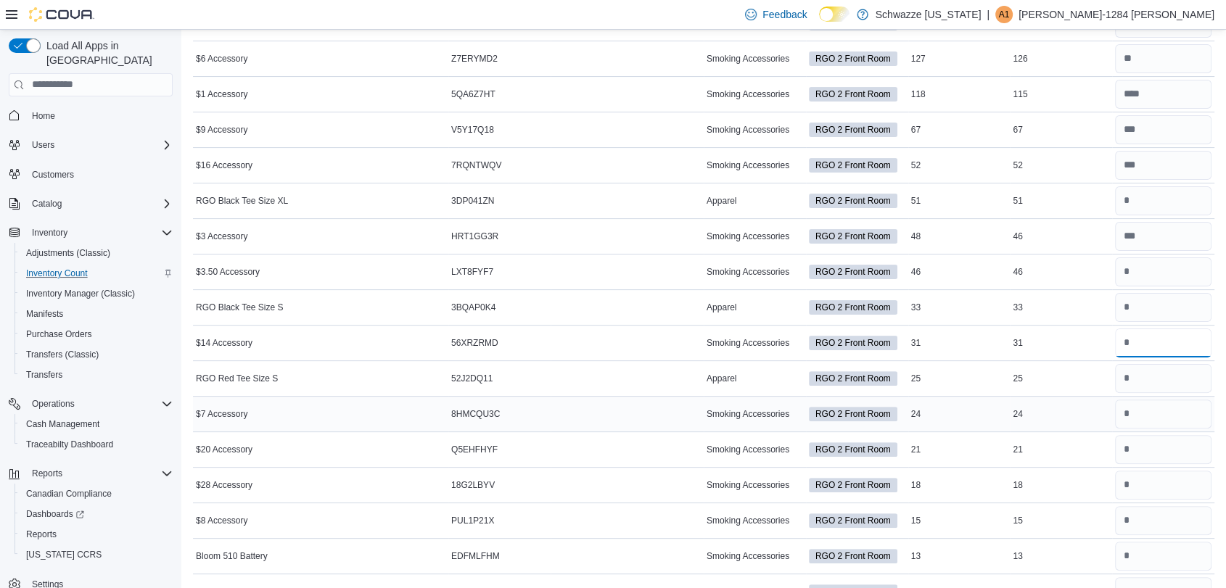
type input "**"
click at [1156, 422] on input "number" at bounding box center [1163, 414] width 96 height 29
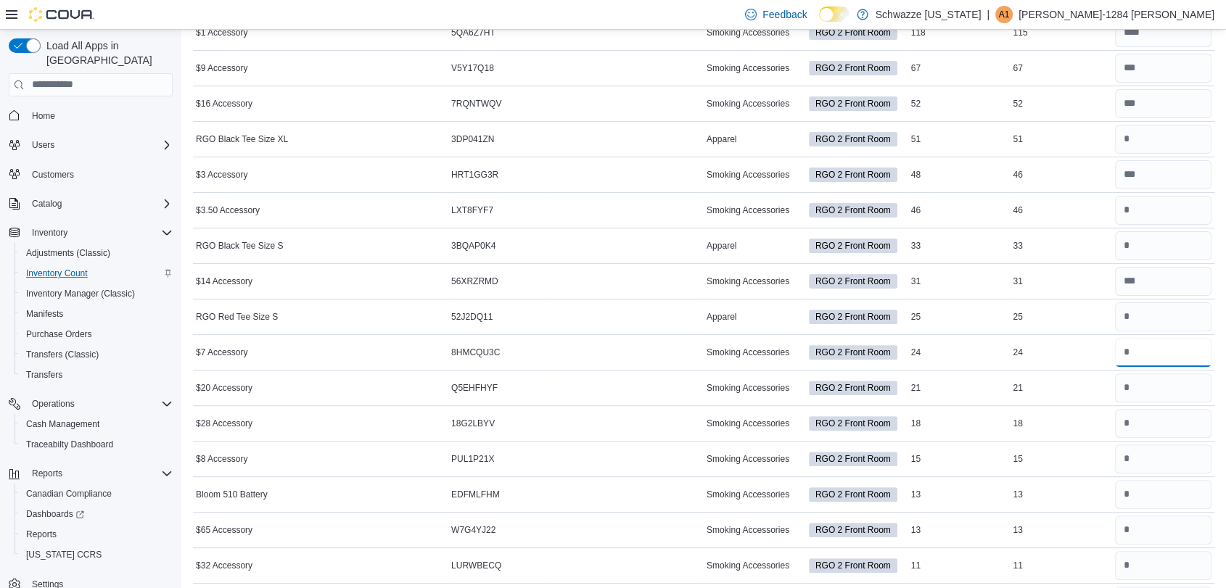
scroll to position [363, 0]
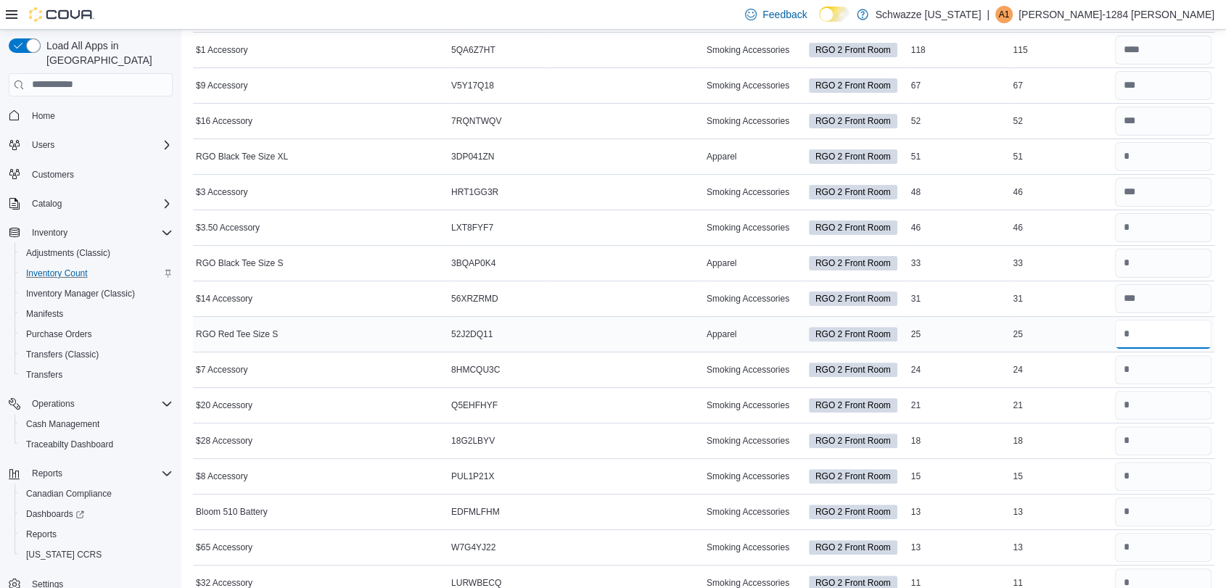
click at [1155, 340] on input "number" at bounding box center [1163, 334] width 96 height 29
click at [1155, 361] on input "number" at bounding box center [1163, 370] width 96 height 29
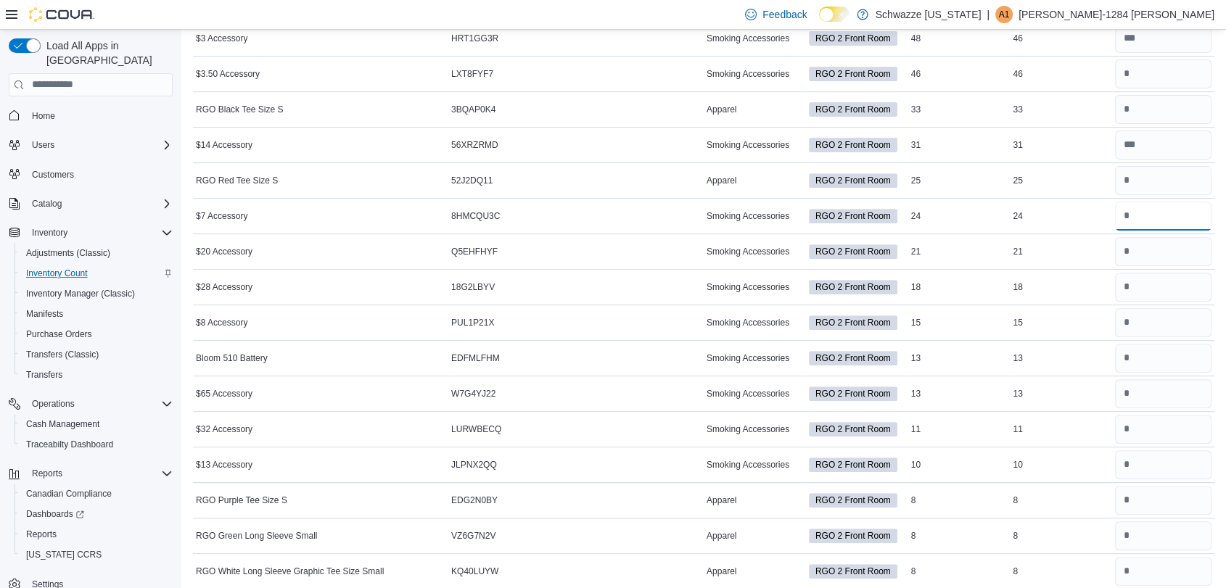
scroll to position [522, 0]
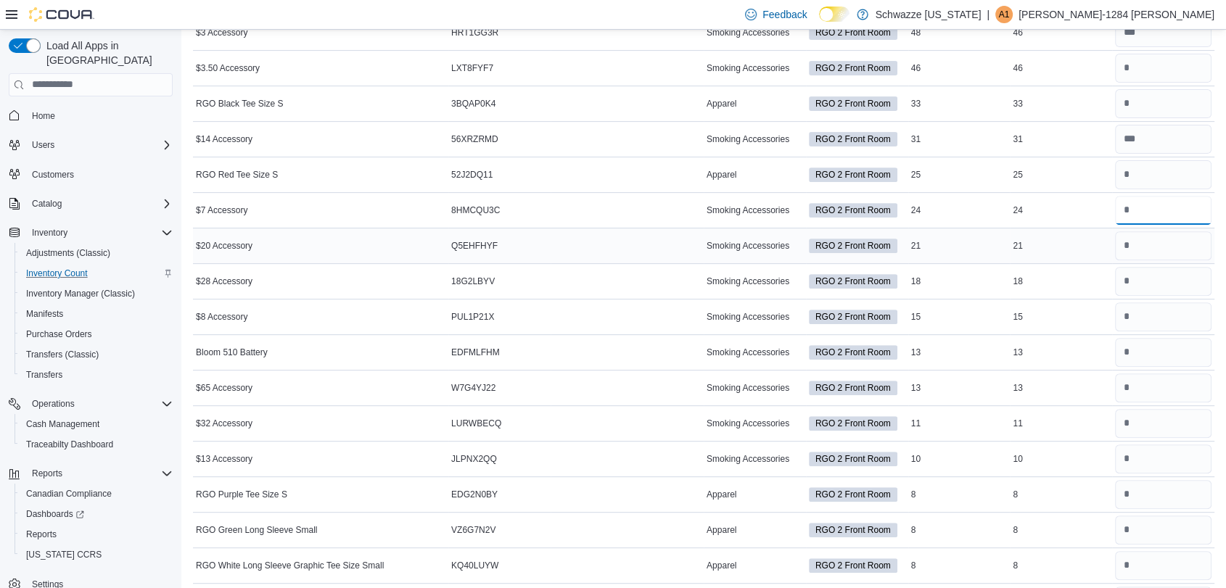
type input "*"
click at [1167, 243] on input "number" at bounding box center [1163, 245] width 96 height 29
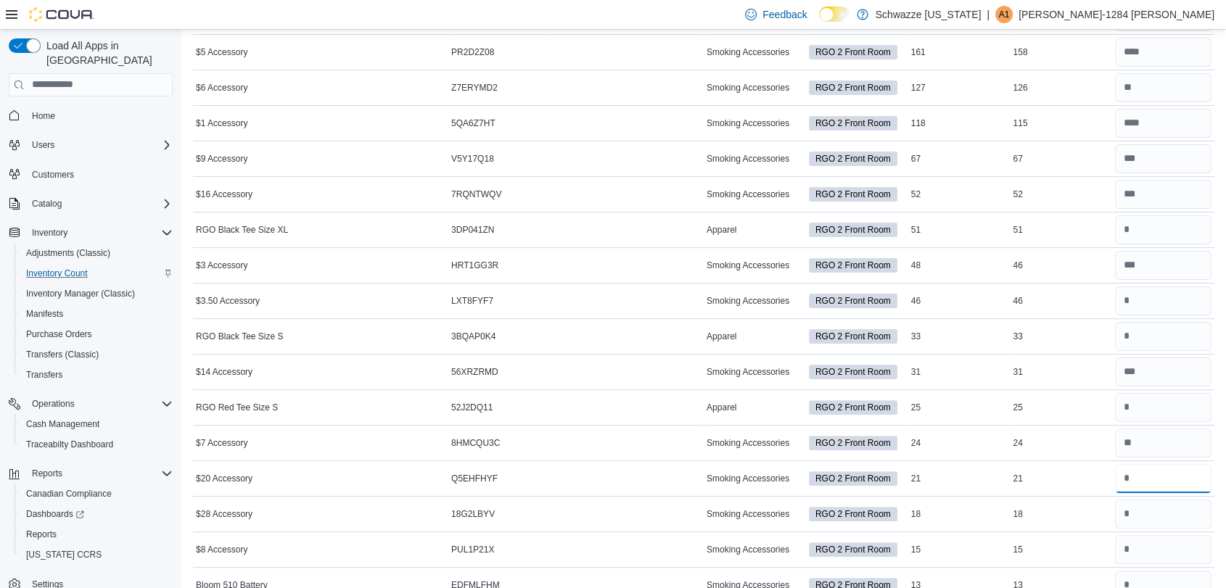
scroll to position [284, 0]
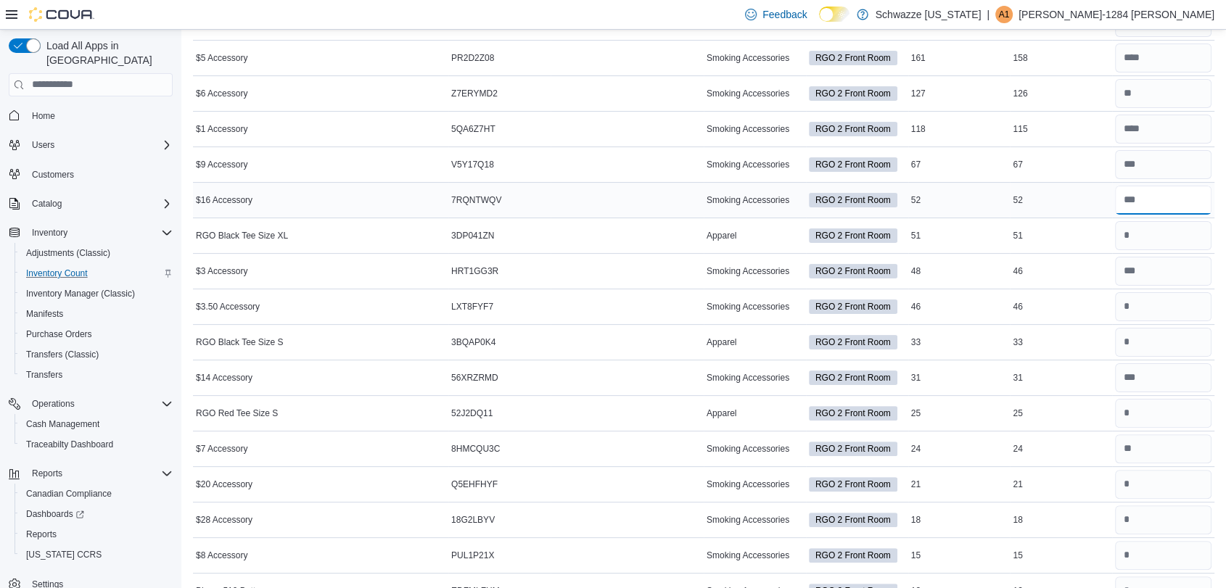
click at [1167, 199] on input "number" at bounding box center [1163, 200] width 96 height 29
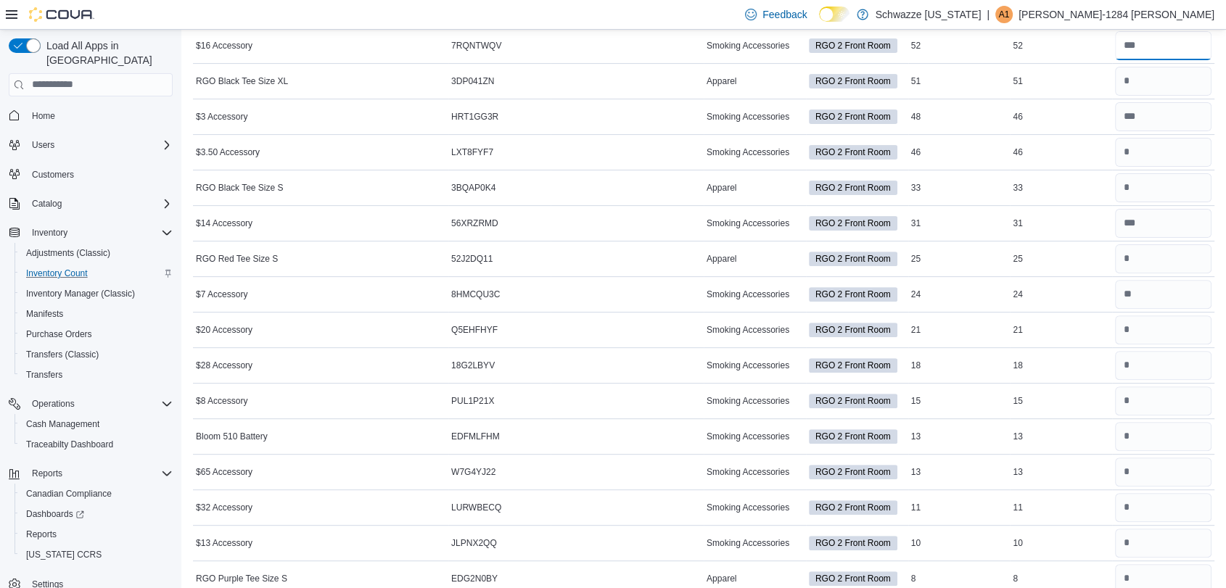
scroll to position [467, 0]
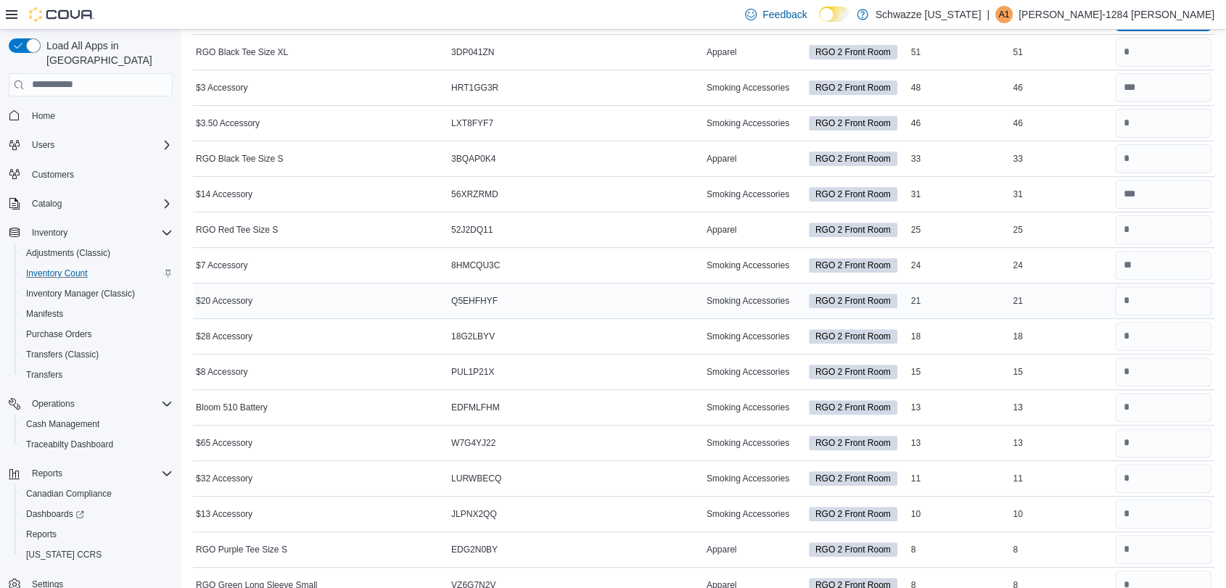
type input "**"
click at [1143, 294] on input "number" at bounding box center [1163, 301] width 96 height 29
click at [1162, 269] on input "number" at bounding box center [1163, 265] width 96 height 29
type input "*"
click at [1165, 300] on input "number" at bounding box center [1163, 301] width 96 height 29
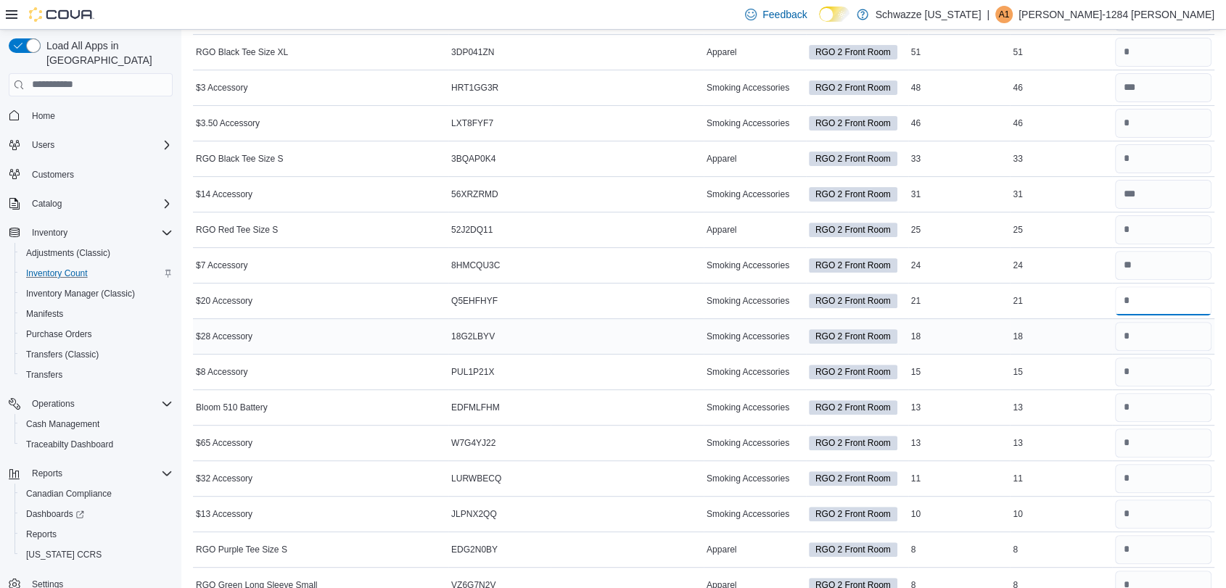
type input "**"
click at [1165, 344] on input "number" at bounding box center [1163, 336] width 96 height 29
type input "**"
drag, startPoint x: 1237, startPoint y: 84, endPoint x: 1179, endPoint y: 49, distance: 67.7
click at [1179, 49] on input "number" at bounding box center [1163, 52] width 96 height 29
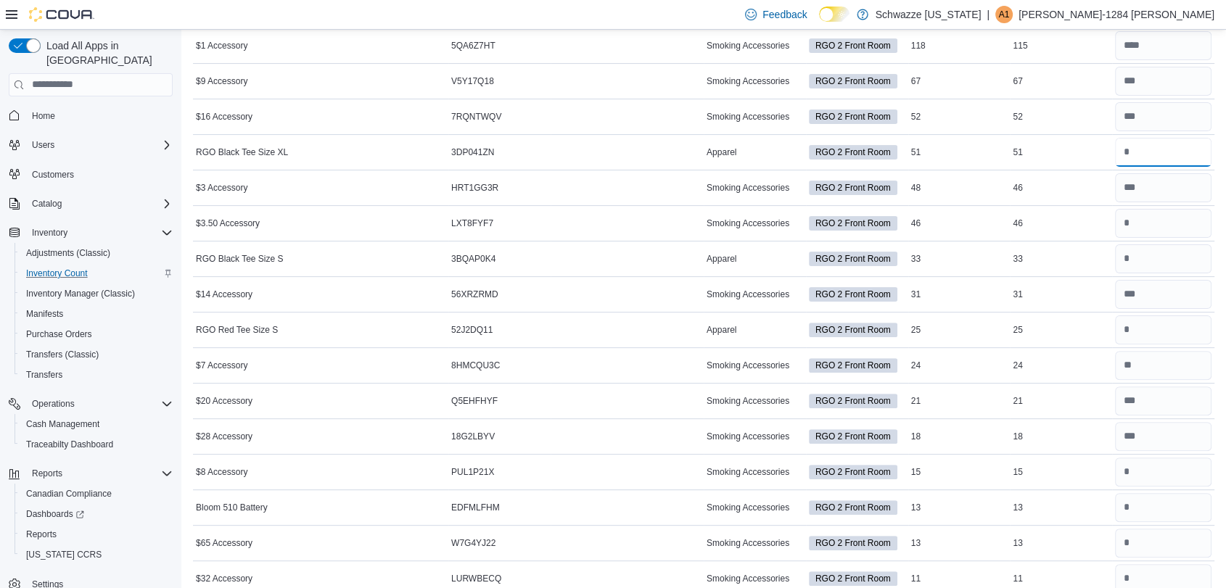
scroll to position [379, 0]
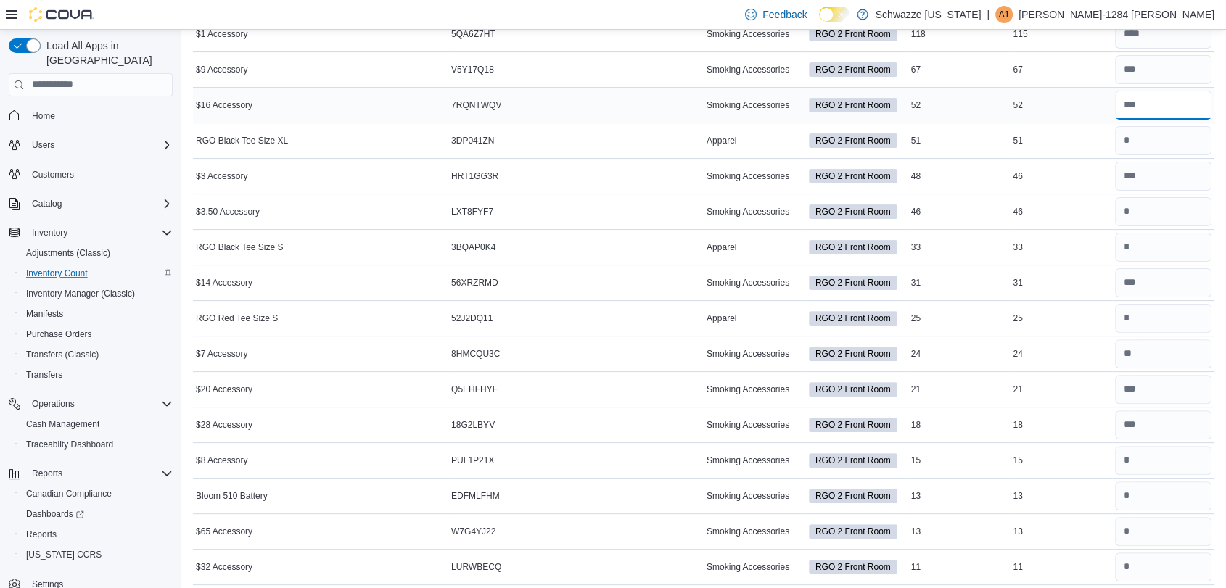
click at [1195, 107] on input "number" at bounding box center [1163, 105] width 96 height 29
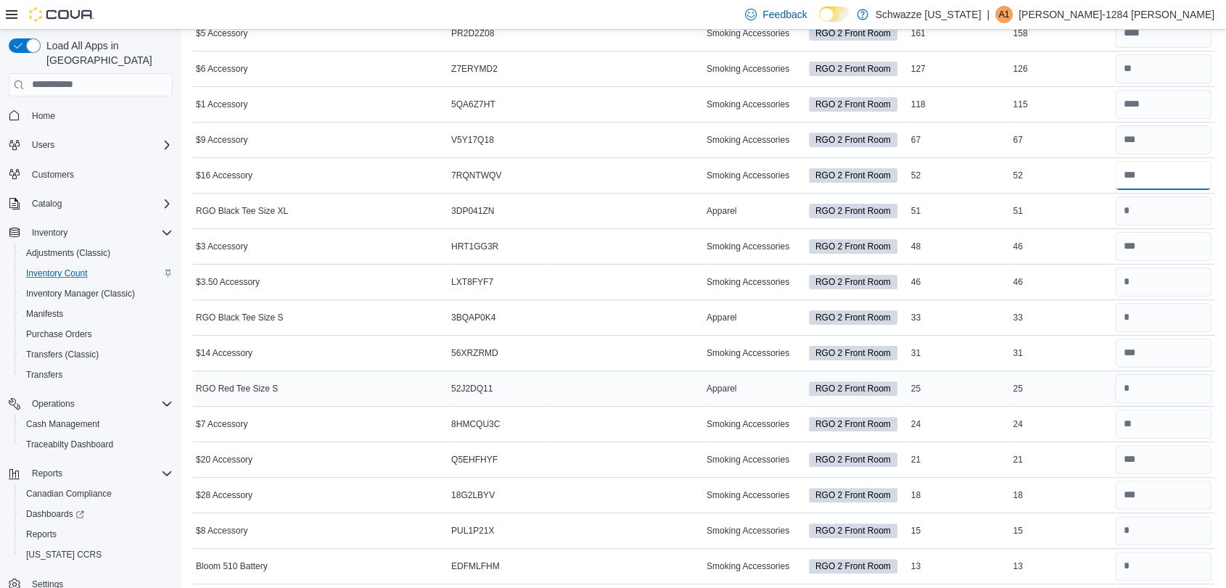
scroll to position [284, 0]
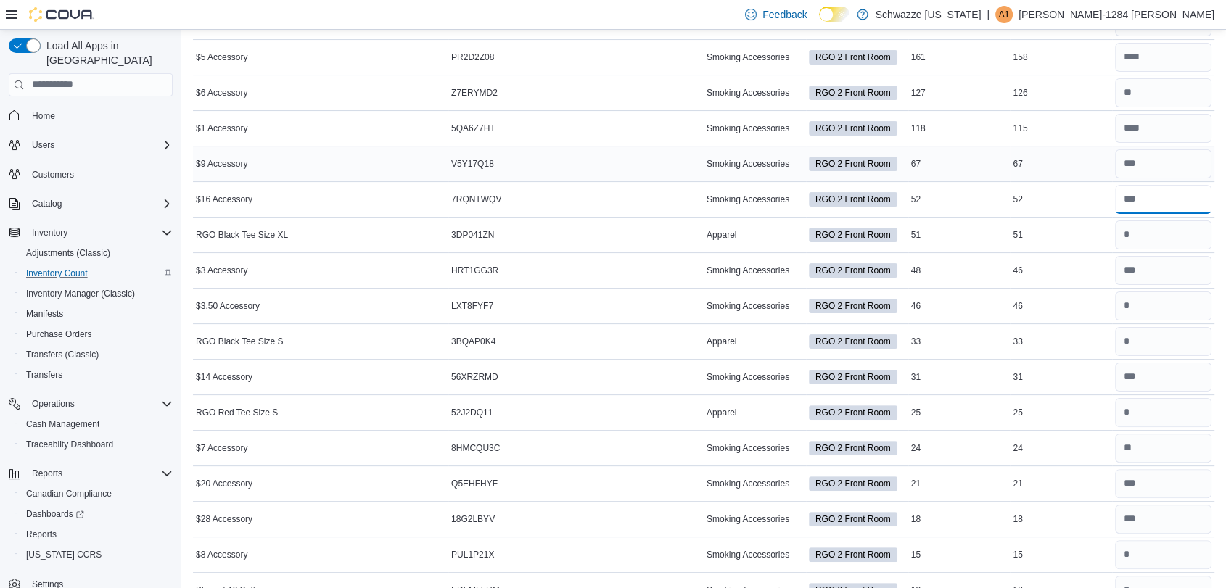
type input "**"
click at [1059, 174] on td "Real Time Stock 67" at bounding box center [1061, 164] width 102 height 36
click at [1156, 228] on input "number" at bounding box center [1163, 235] width 96 height 29
click at [1085, 239] on div "51" at bounding box center [1061, 234] width 102 height 17
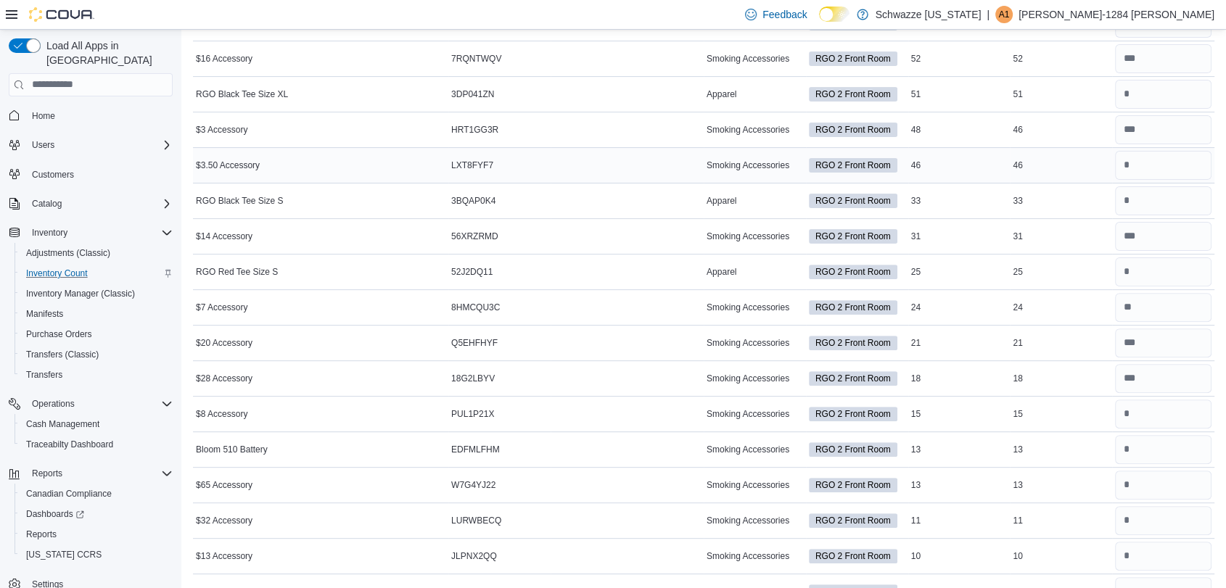
scroll to position [416, 0]
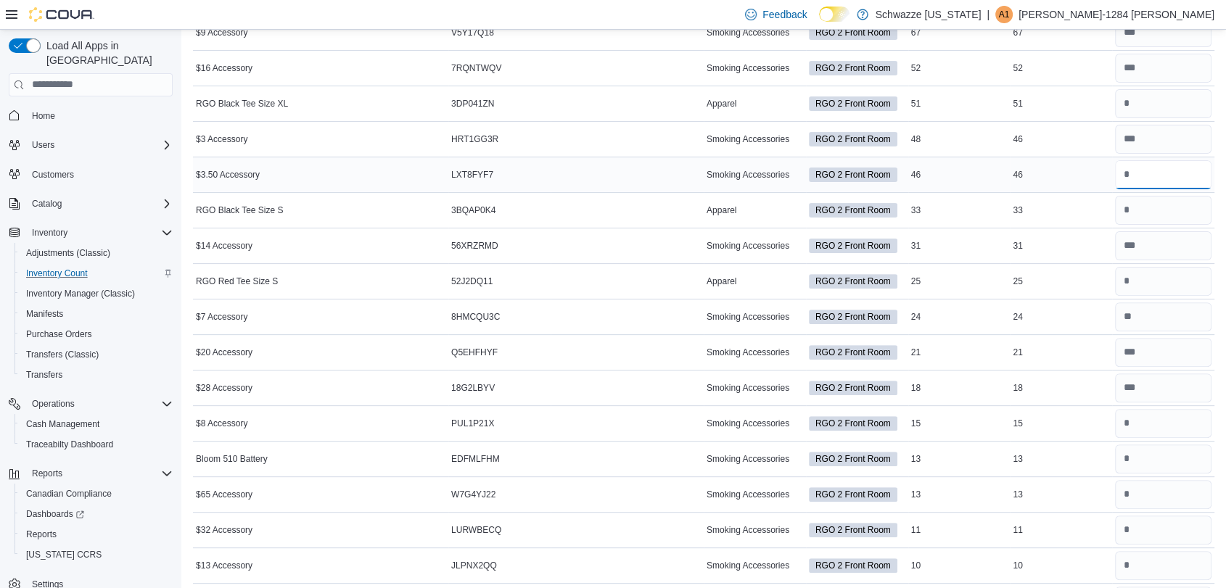
click at [1173, 181] on input "number" at bounding box center [1163, 174] width 96 height 29
click at [1106, 171] on div "46" at bounding box center [1061, 174] width 102 height 17
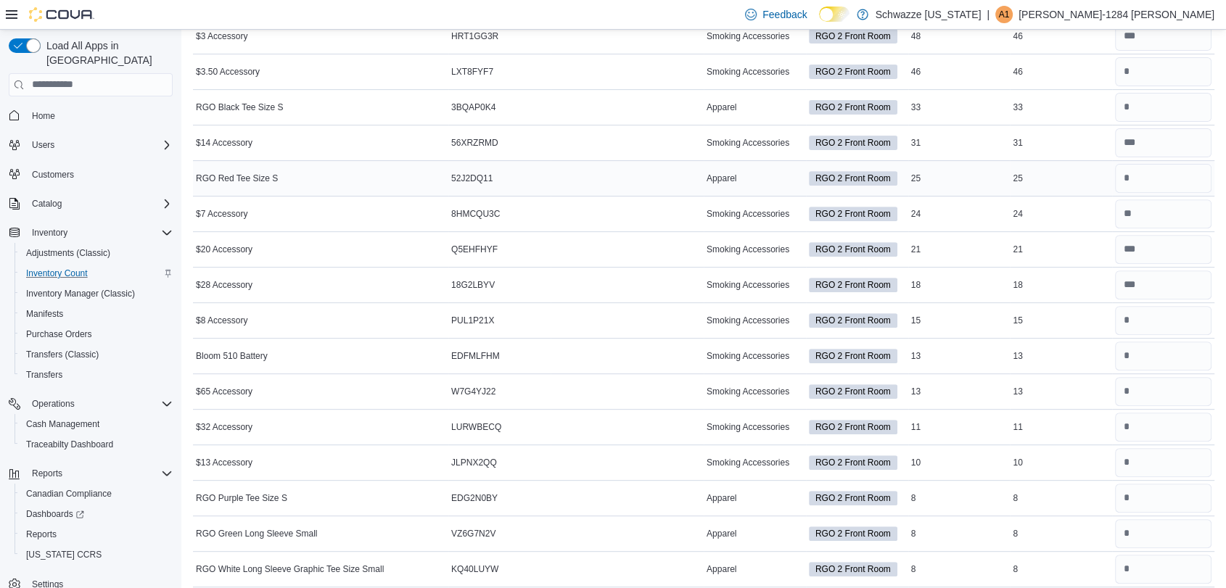
scroll to position [518, 0]
click at [1171, 321] on input "number" at bounding box center [1163, 321] width 96 height 29
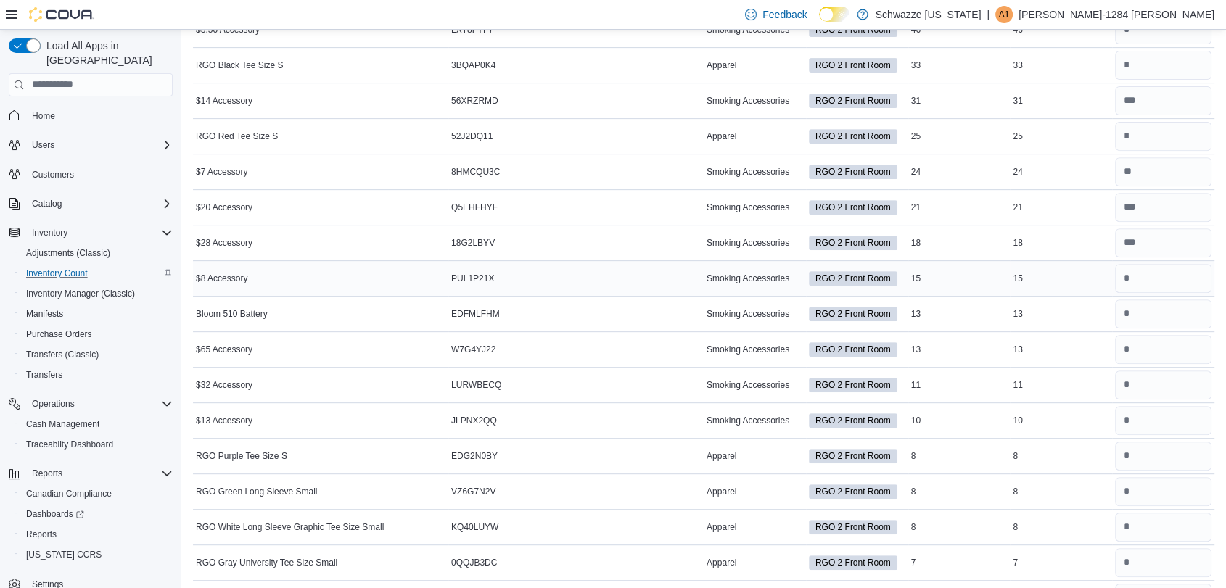
scroll to position [562, 0]
click at [1171, 321] on input "number" at bounding box center [1163, 312] width 96 height 29
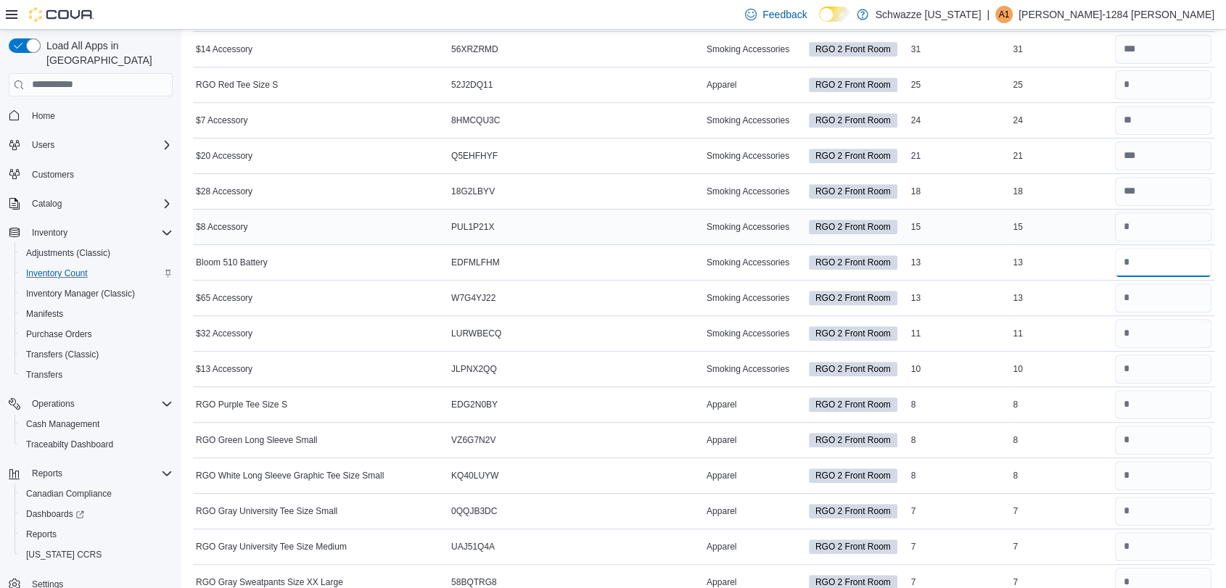
scroll to position [617, 0]
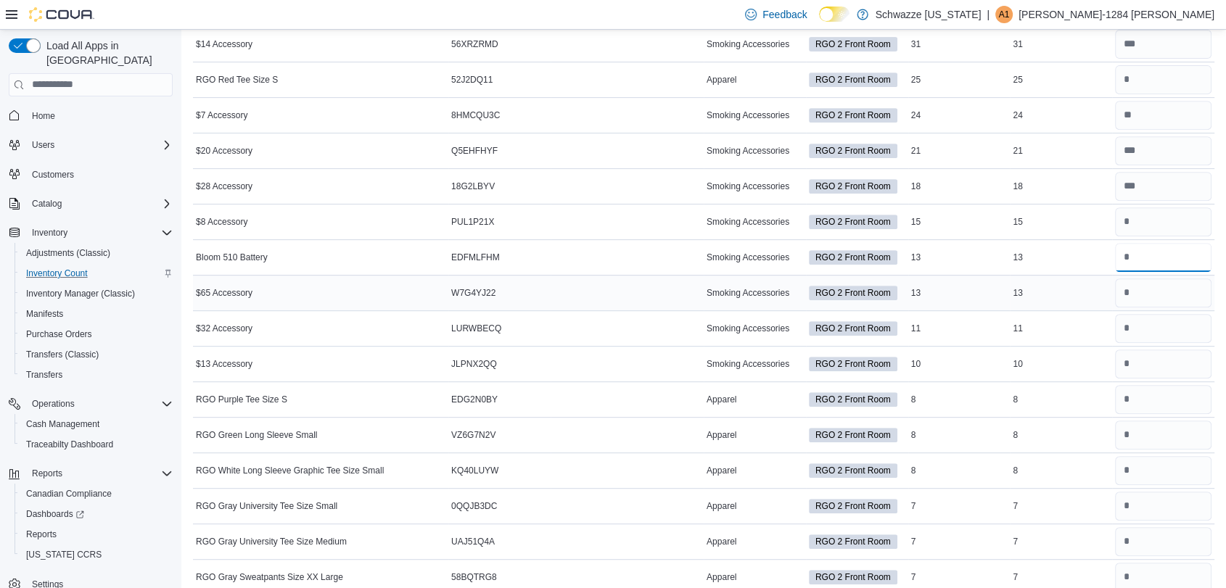
type input "**"
click at [1194, 291] on input "number" at bounding box center [1163, 293] width 96 height 29
type input "*"
click at [1184, 326] on input "number" at bounding box center [1163, 328] width 96 height 29
click at [1167, 362] on input "number" at bounding box center [1163, 364] width 96 height 29
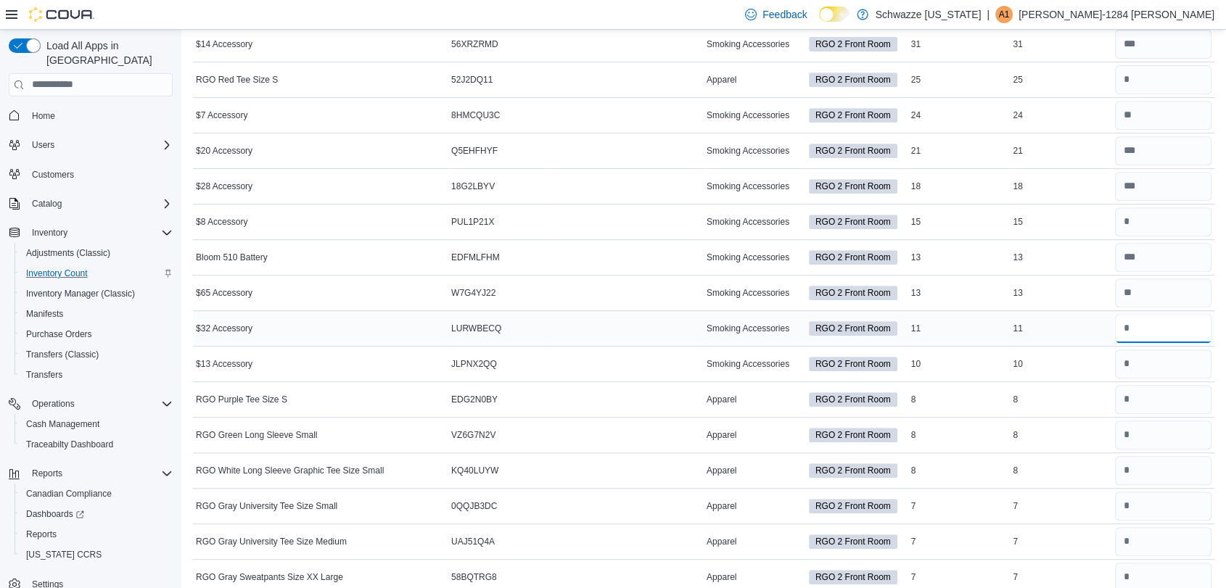
click at [1170, 334] on input "number" at bounding box center [1163, 328] width 96 height 29
type input "**"
click at [1178, 369] on input "number" at bounding box center [1163, 364] width 96 height 29
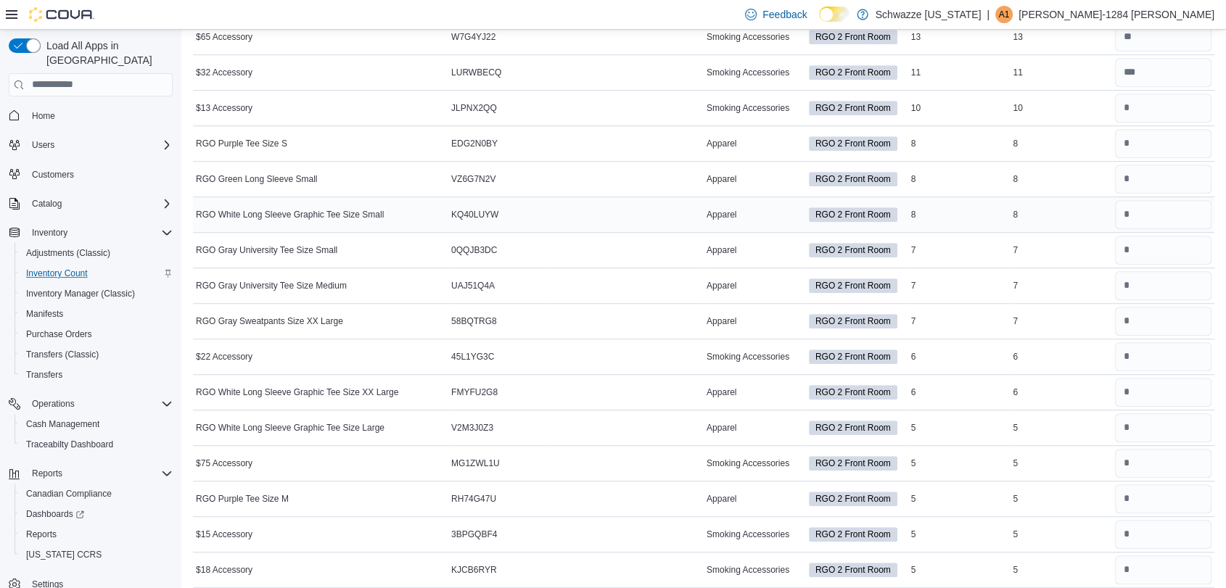
scroll to position [877, 0]
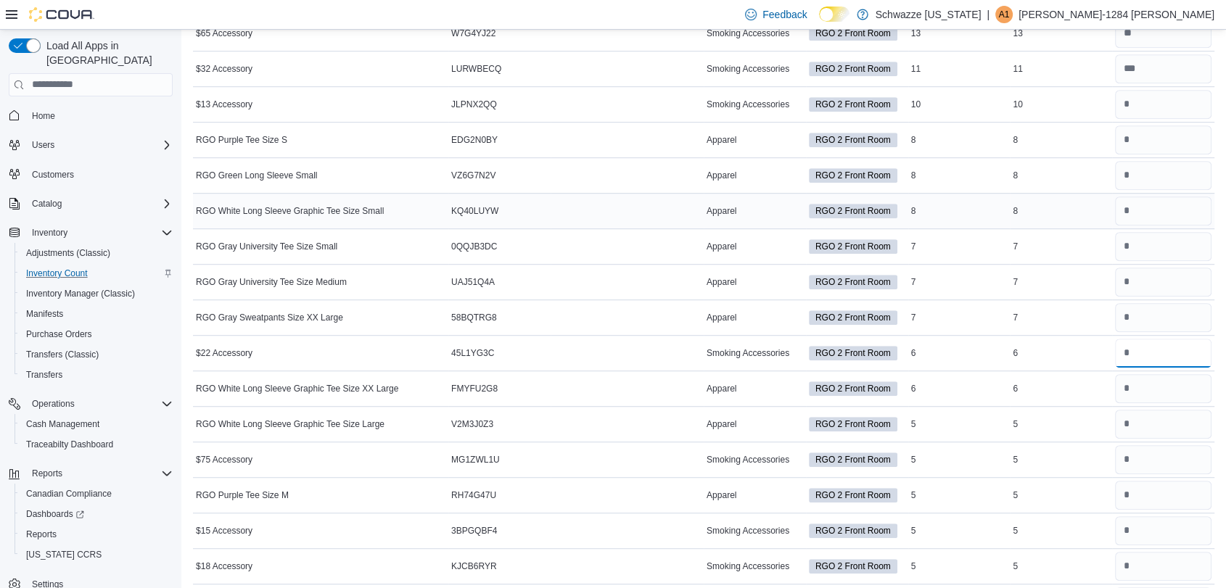
click at [1151, 353] on input "number" at bounding box center [1163, 353] width 96 height 29
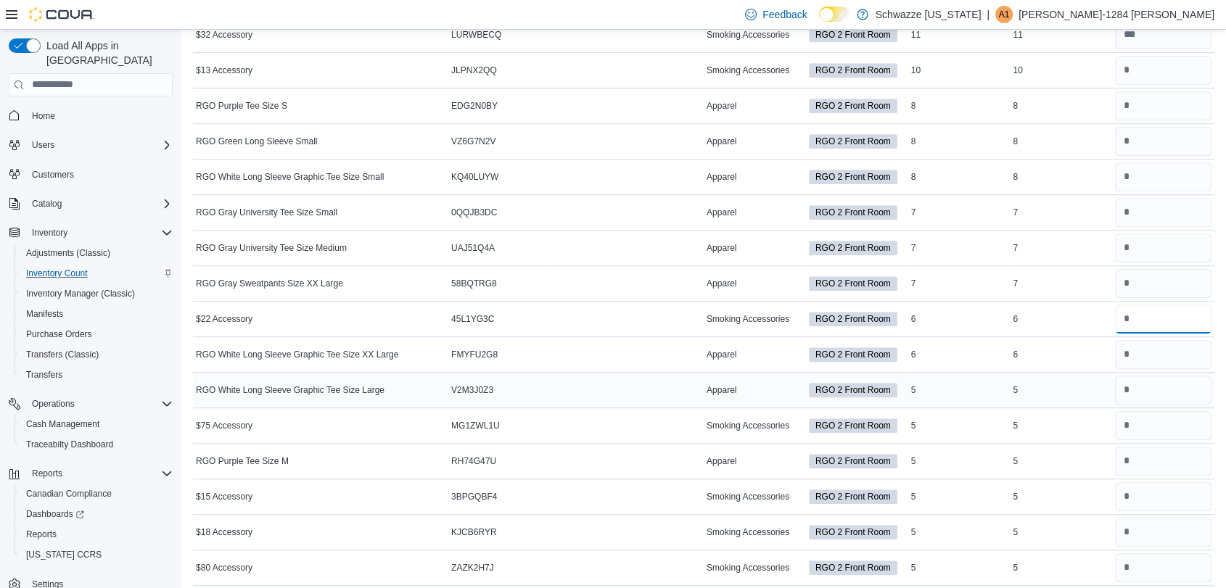
scroll to position [912, 0]
click at [1157, 432] on input "number" at bounding box center [1163, 425] width 96 height 29
type input "*"
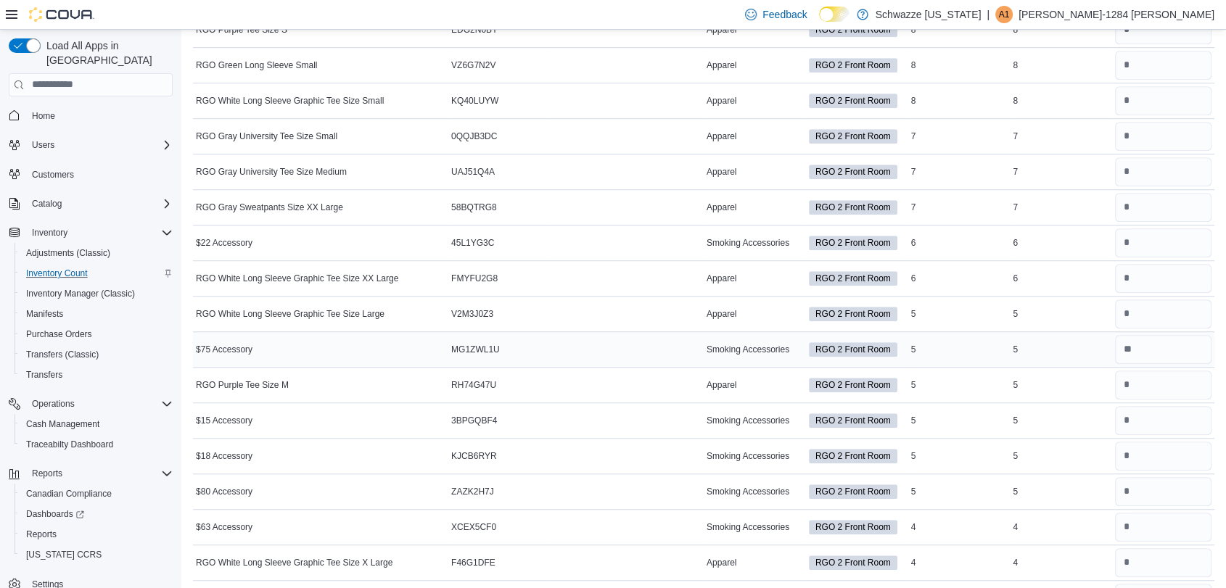
scroll to position [996, 0]
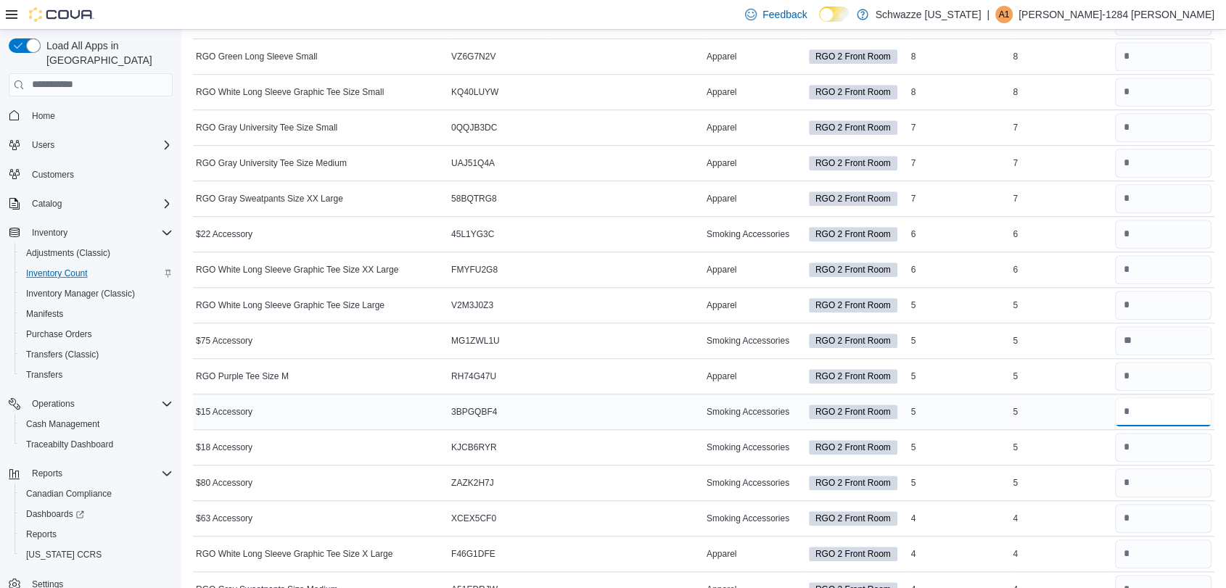
click at [1195, 410] on input "number" at bounding box center [1163, 412] width 96 height 29
type input "*"
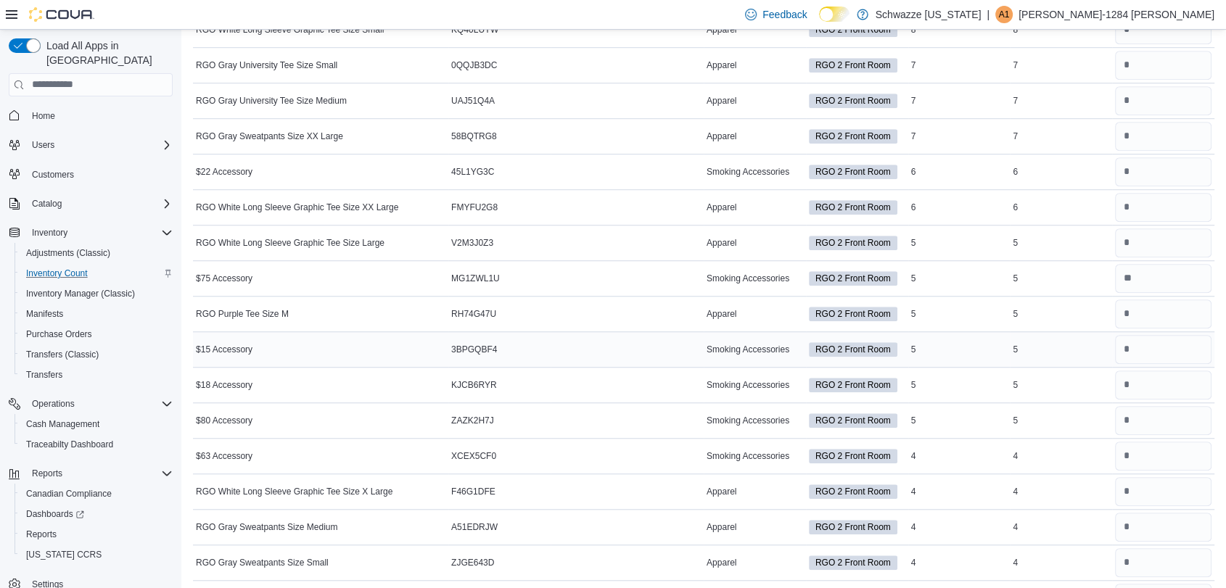
scroll to position [1074, 0]
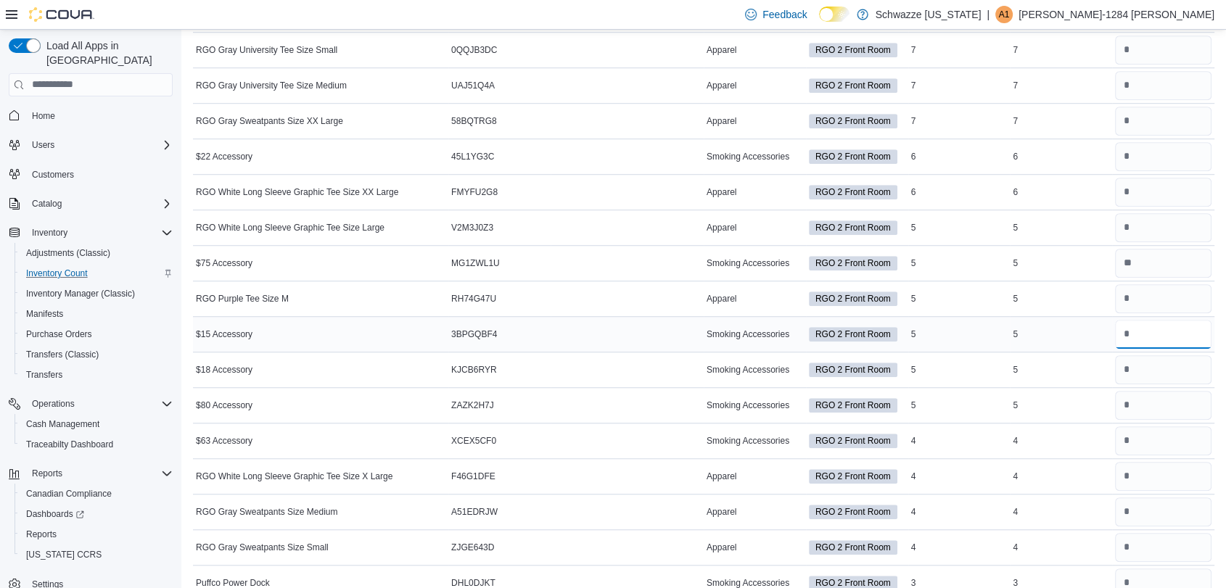
click at [1186, 331] on input "number" at bounding box center [1163, 334] width 96 height 29
type input "*"
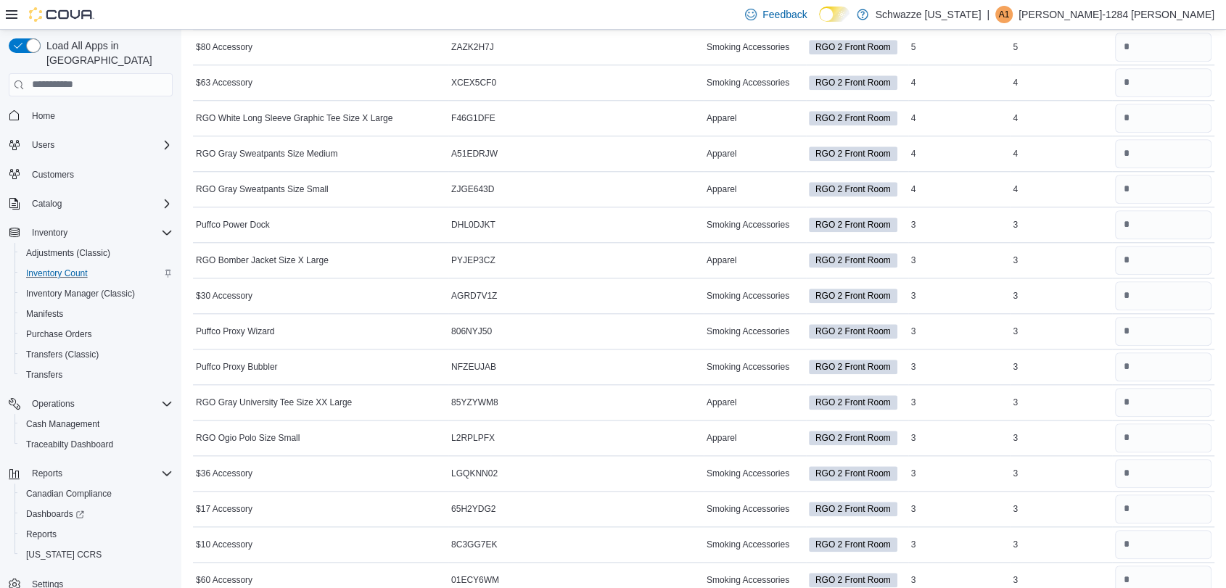
scroll to position [1437, 0]
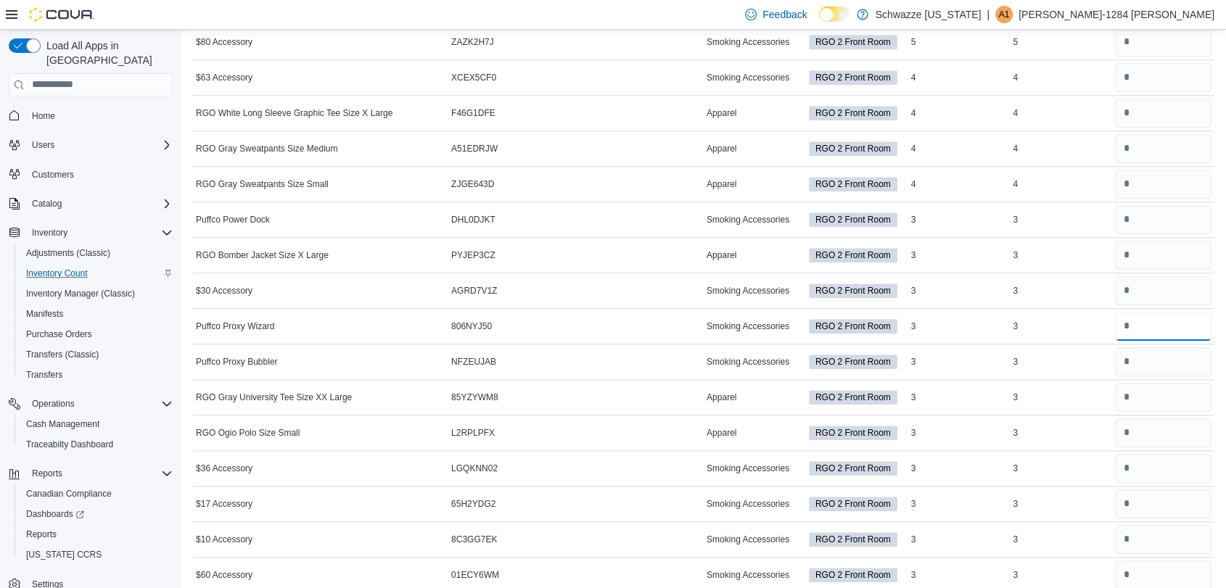
click at [1188, 321] on input "number" at bounding box center [1163, 326] width 96 height 29
type input "*"
click at [1199, 348] on input "number" at bounding box center [1163, 362] width 96 height 29
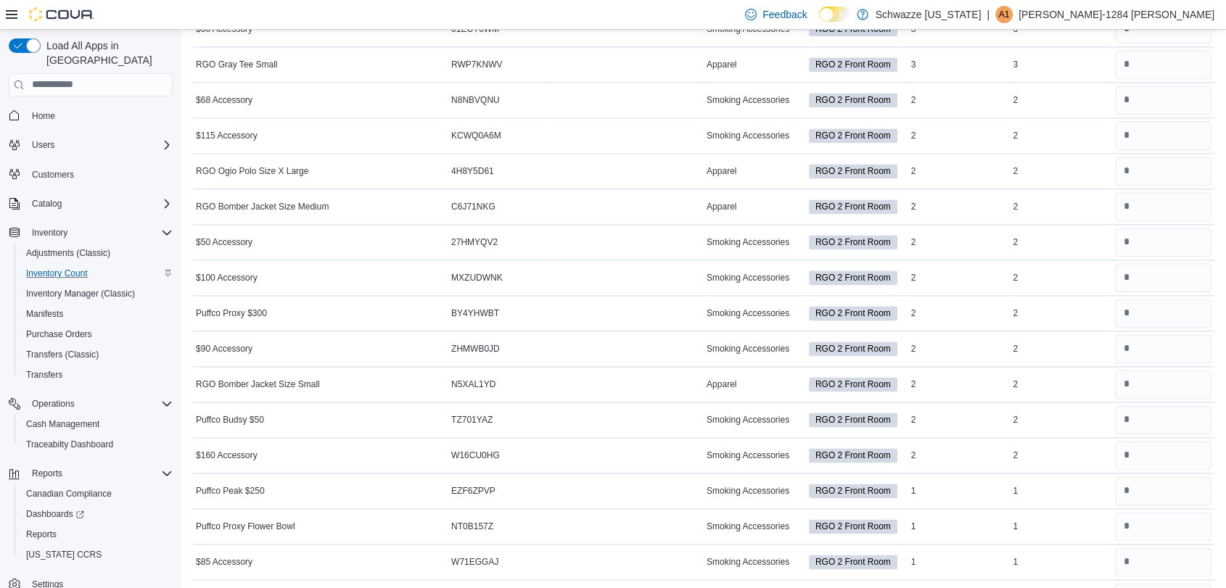
scroll to position [1994, 0]
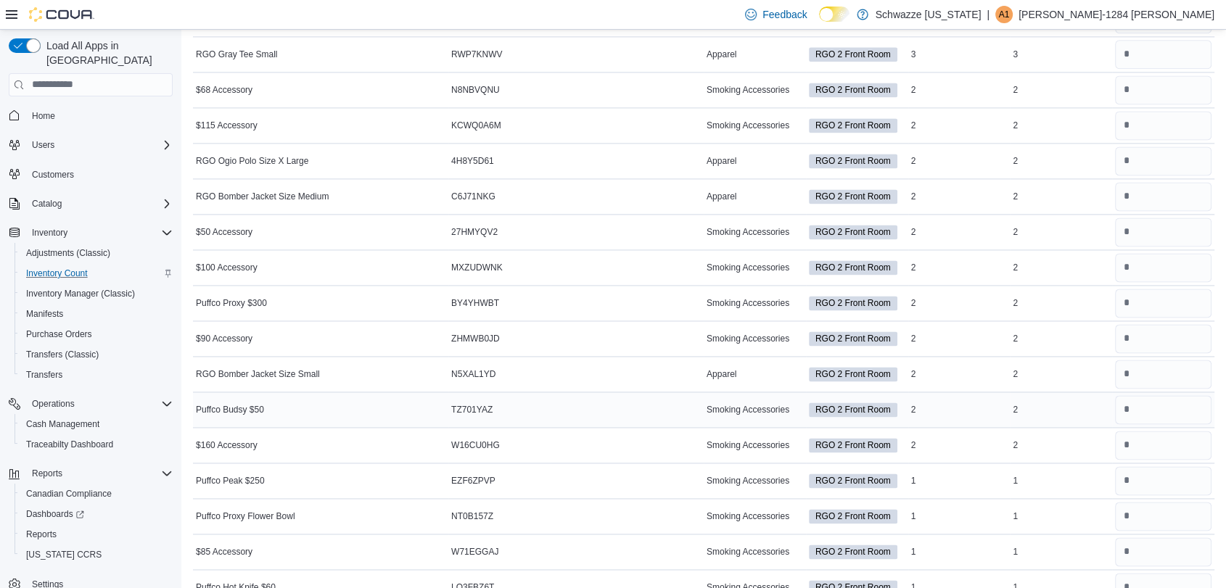
type input "*"
click at [1212, 405] on input "number" at bounding box center [1163, 409] width 96 height 29
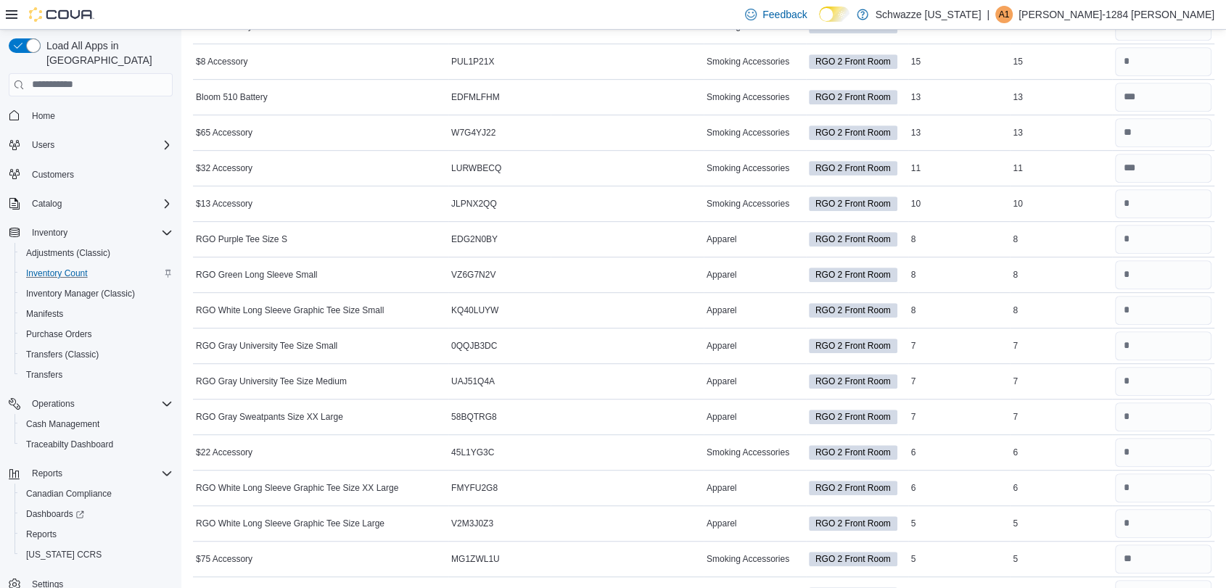
scroll to position [780, 0]
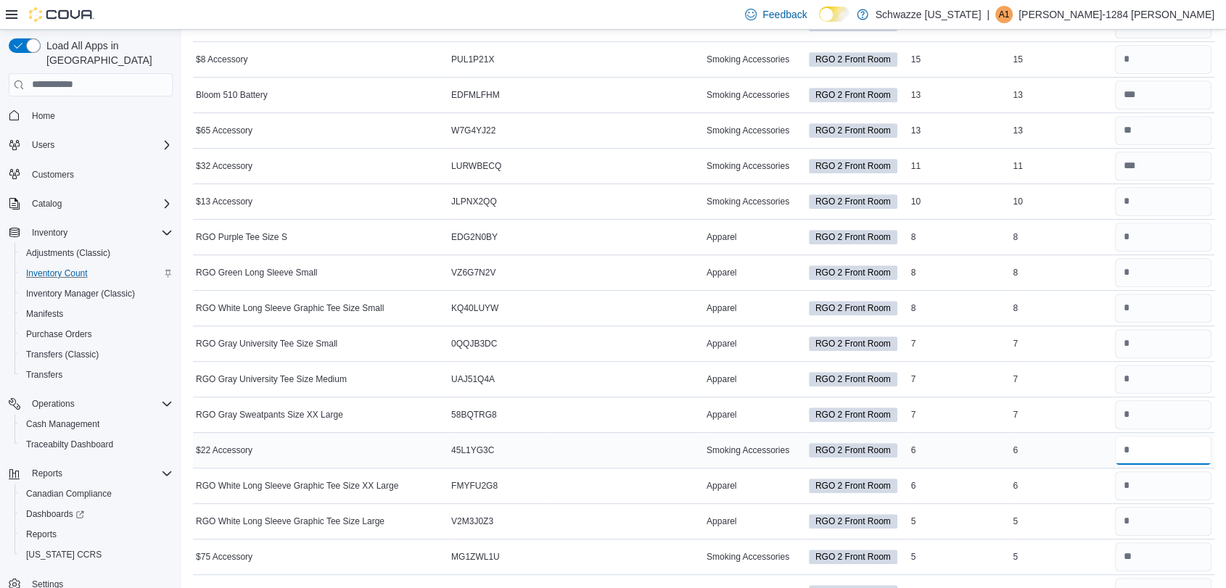
click at [1174, 450] on input "number" at bounding box center [1163, 450] width 96 height 29
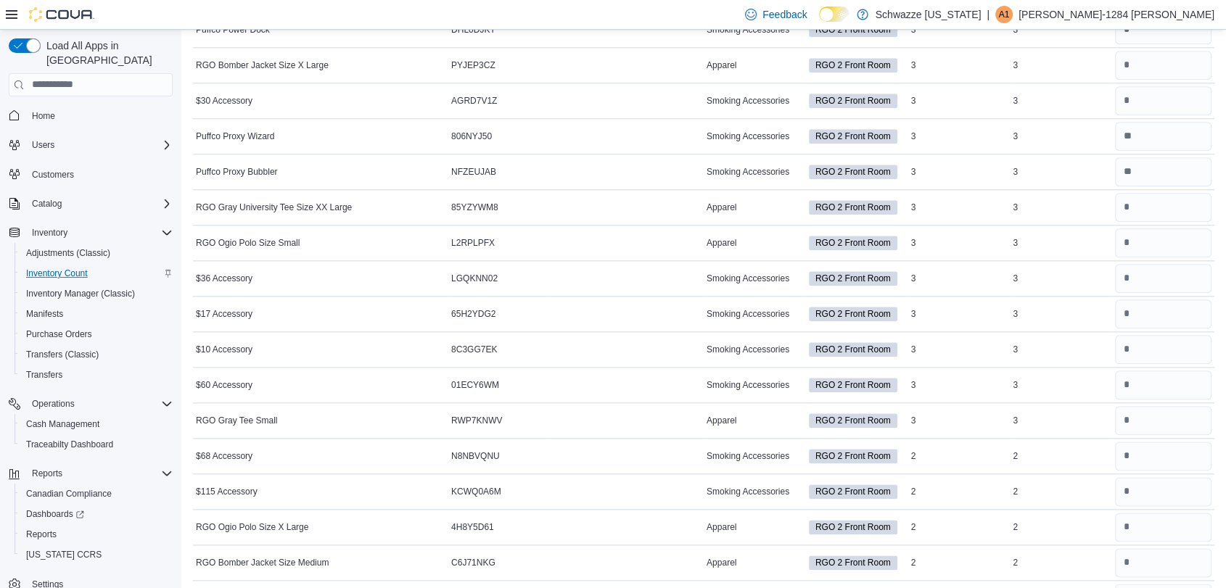
scroll to position [1634, 0]
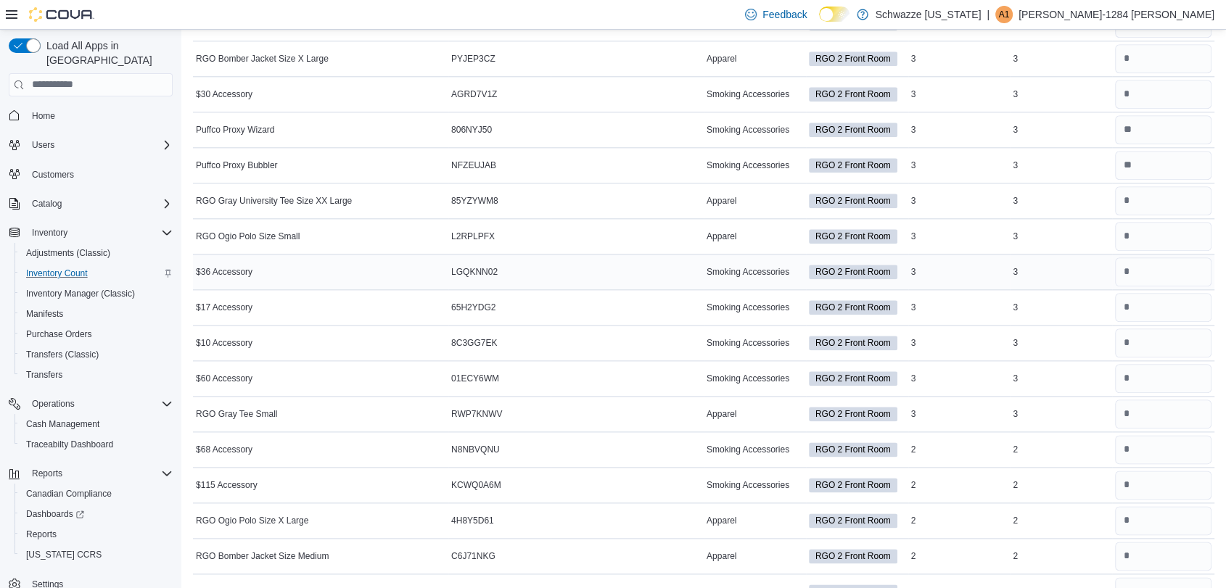
type input "*"
click at [1193, 266] on input "number" at bounding box center [1163, 272] width 96 height 29
type input "*"
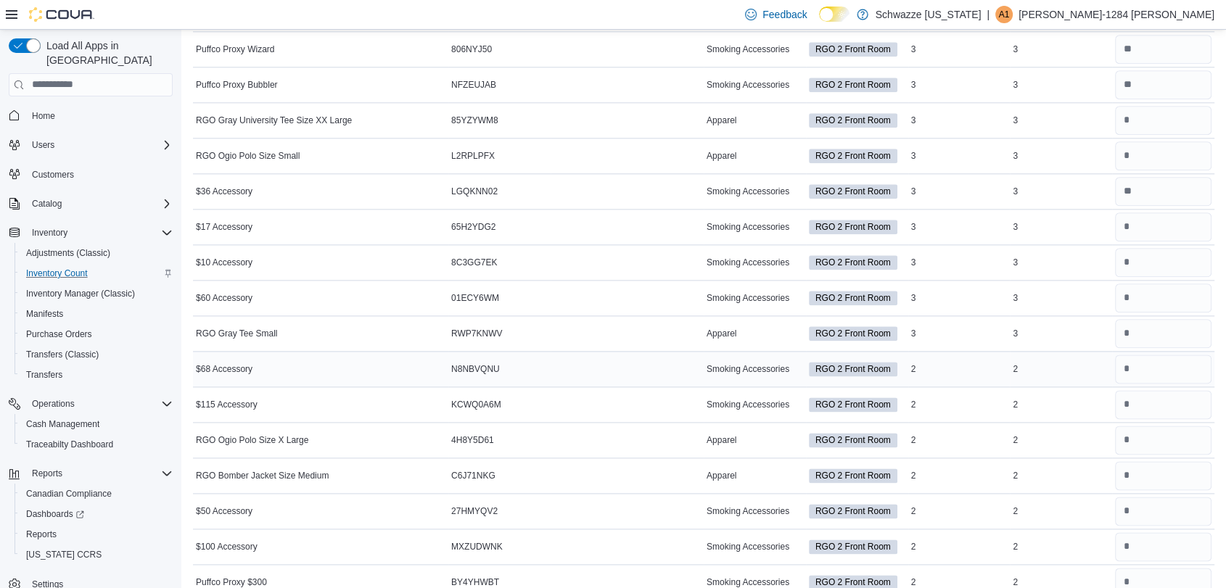
scroll to position [1683, 0]
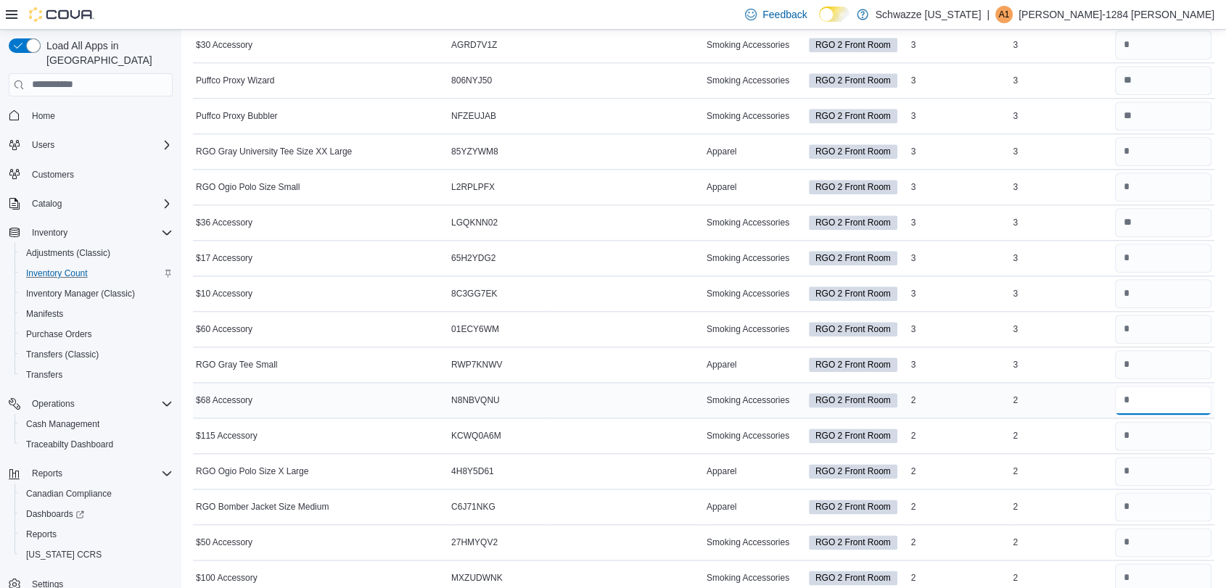
click at [1180, 386] on input "number" at bounding box center [1163, 400] width 96 height 29
type input "*"
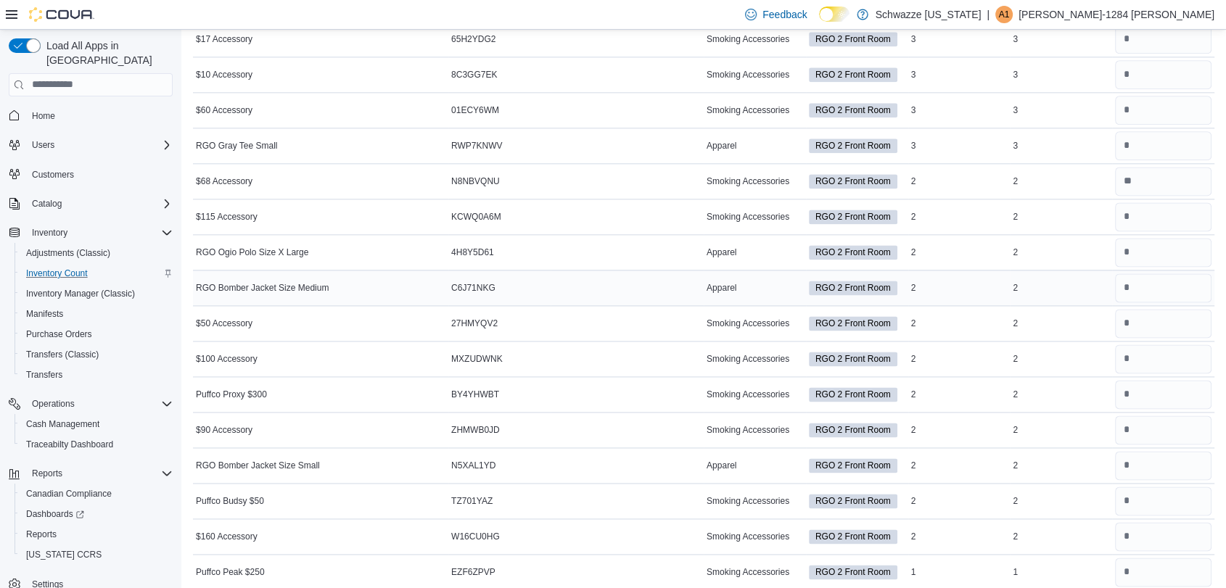
scroll to position [1918, 0]
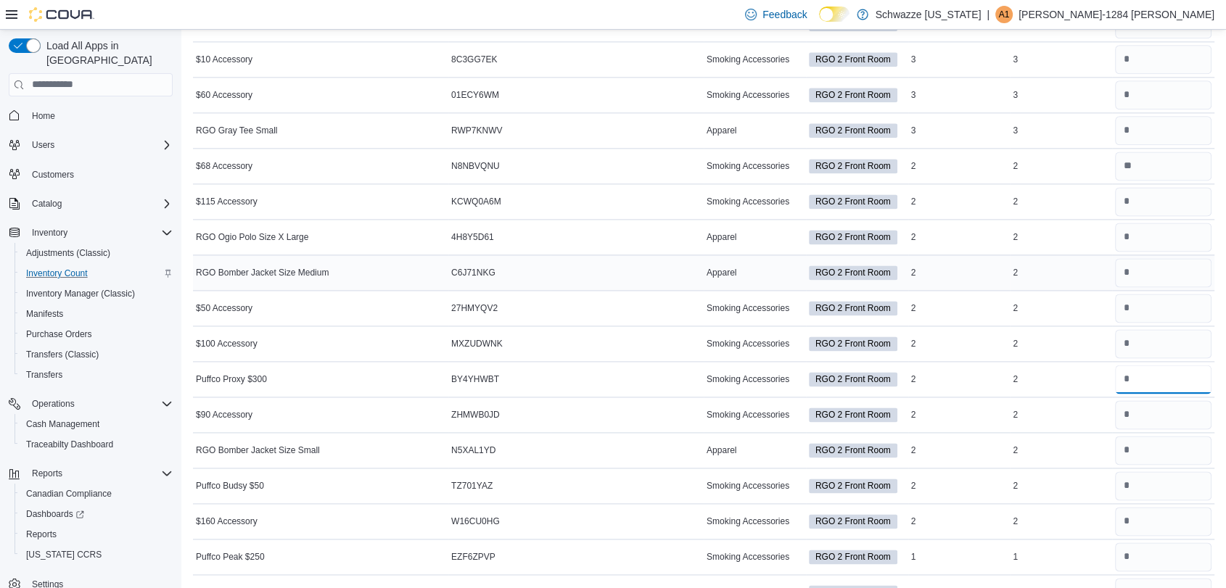
click at [1180, 385] on input "number" at bounding box center [1163, 379] width 96 height 29
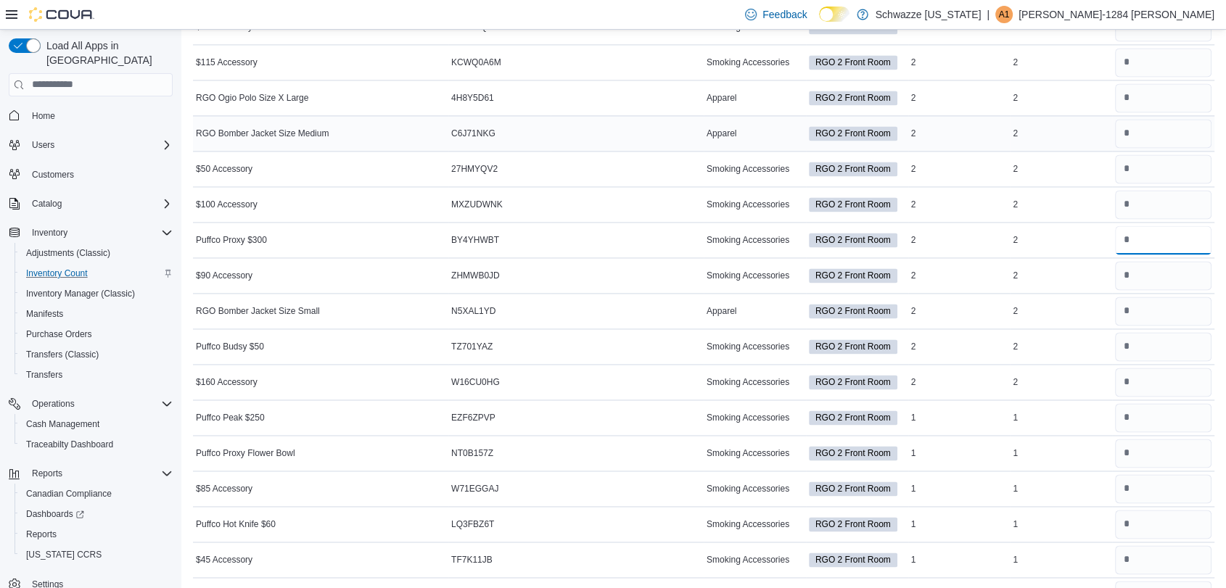
scroll to position [2061, 0]
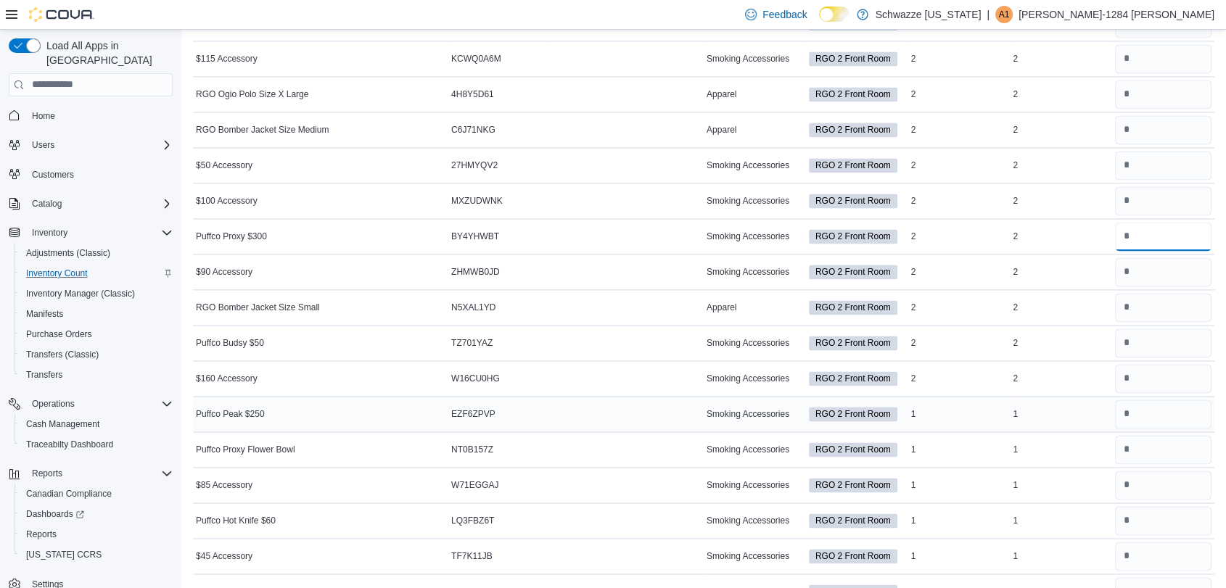
type input "*"
click at [1172, 414] on input "number" at bounding box center [1163, 414] width 96 height 29
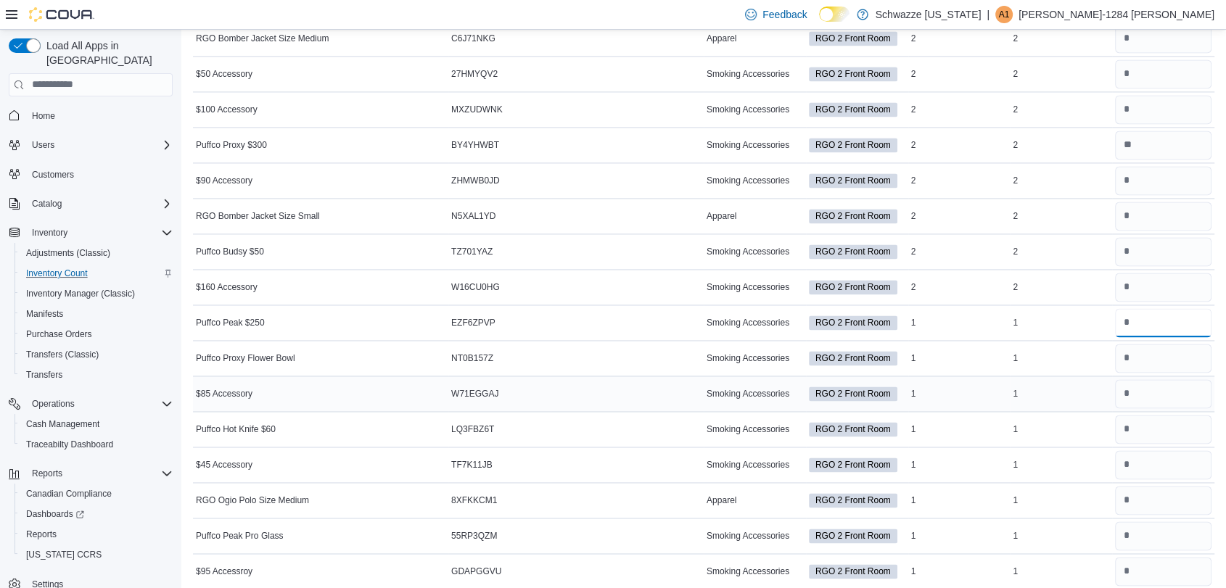
scroll to position [2157, 0]
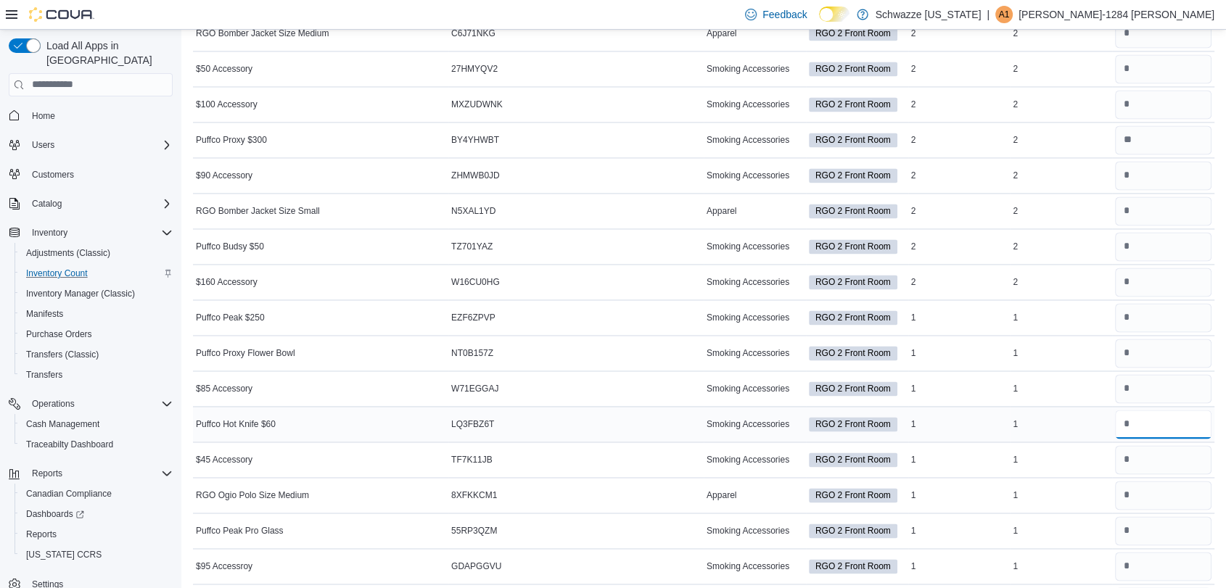
click at [1162, 421] on input "number" at bounding box center [1163, 424] width 96 height 29
type input "*"
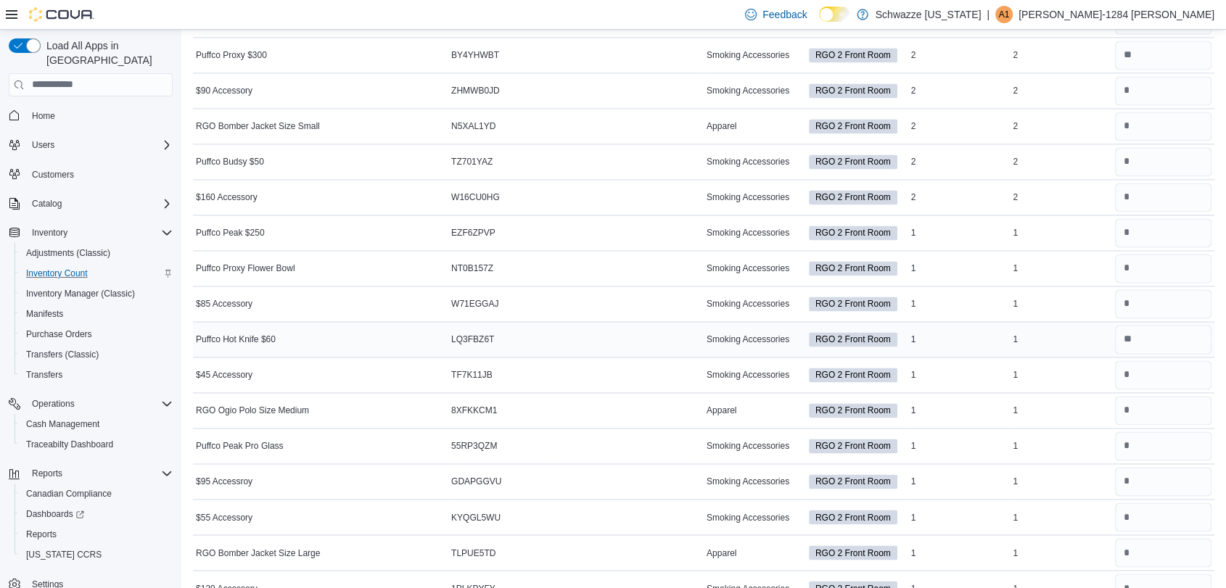
scroll to position [2244, 0]
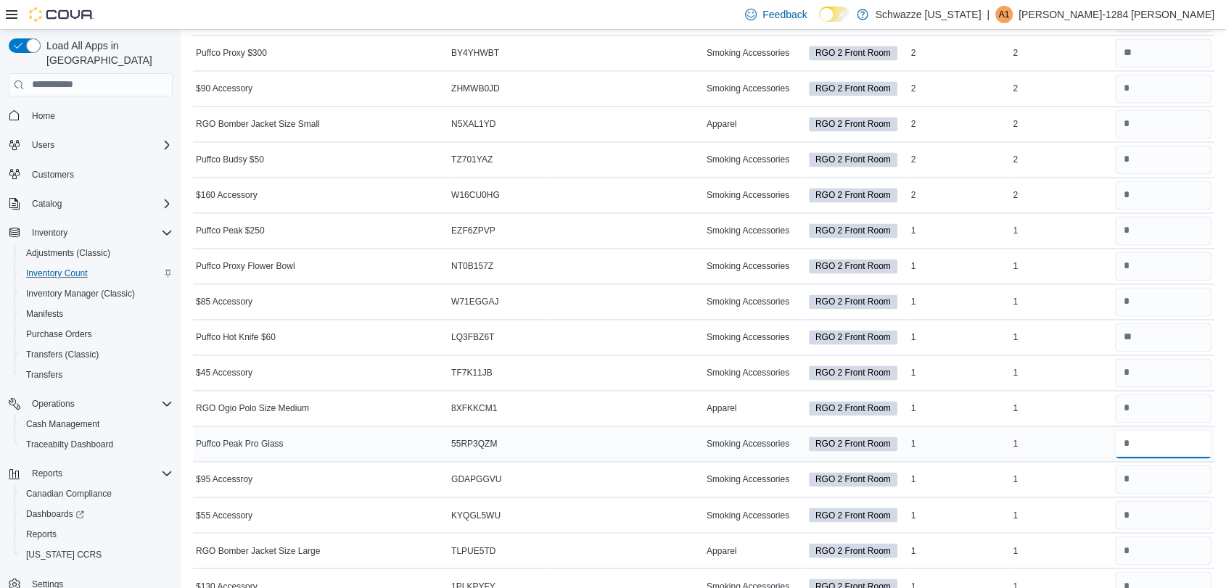
click at [1168, 430] on input "number" at bounding box center [1163, 444] width 96 height 29
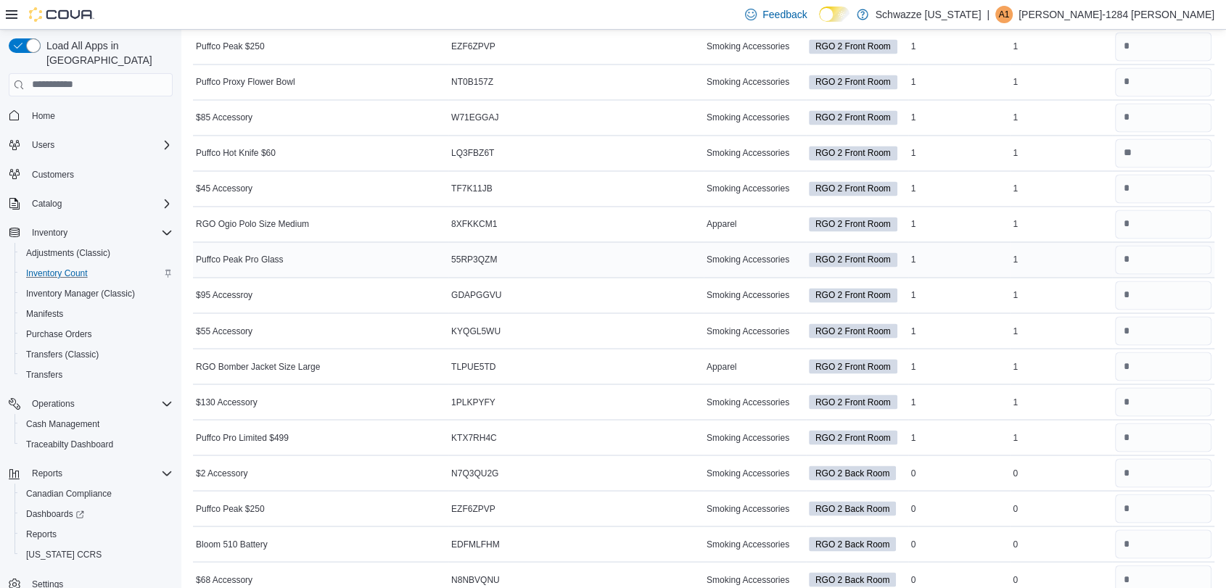
scroll to position [2435, 0]
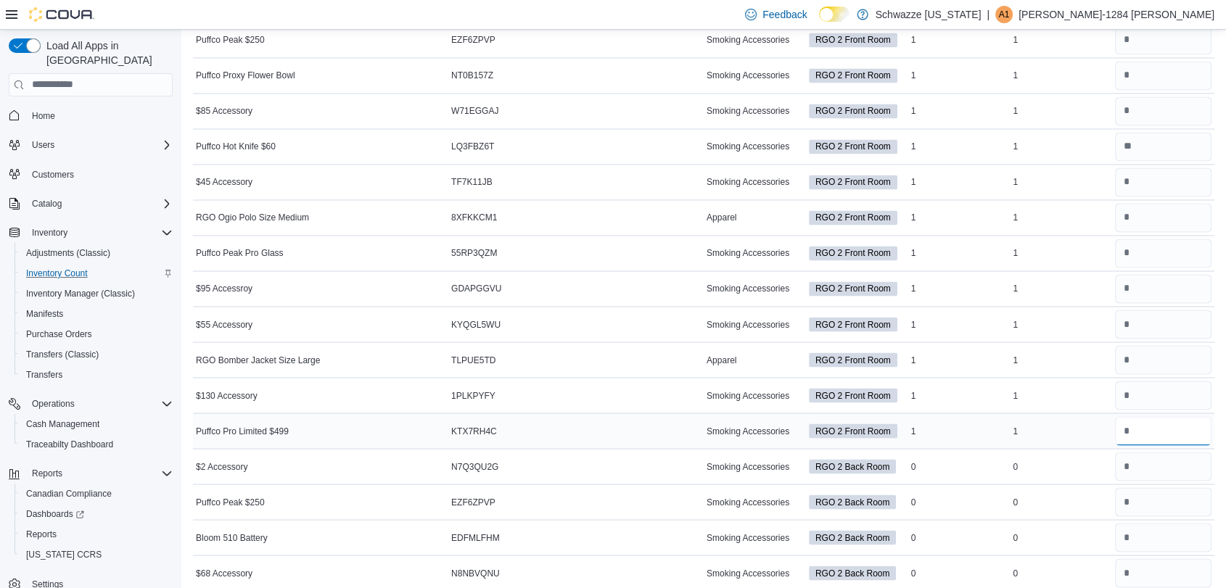
click at [1170, 431] on input "number" at bounding box center [1163, 430] width 96 height 29
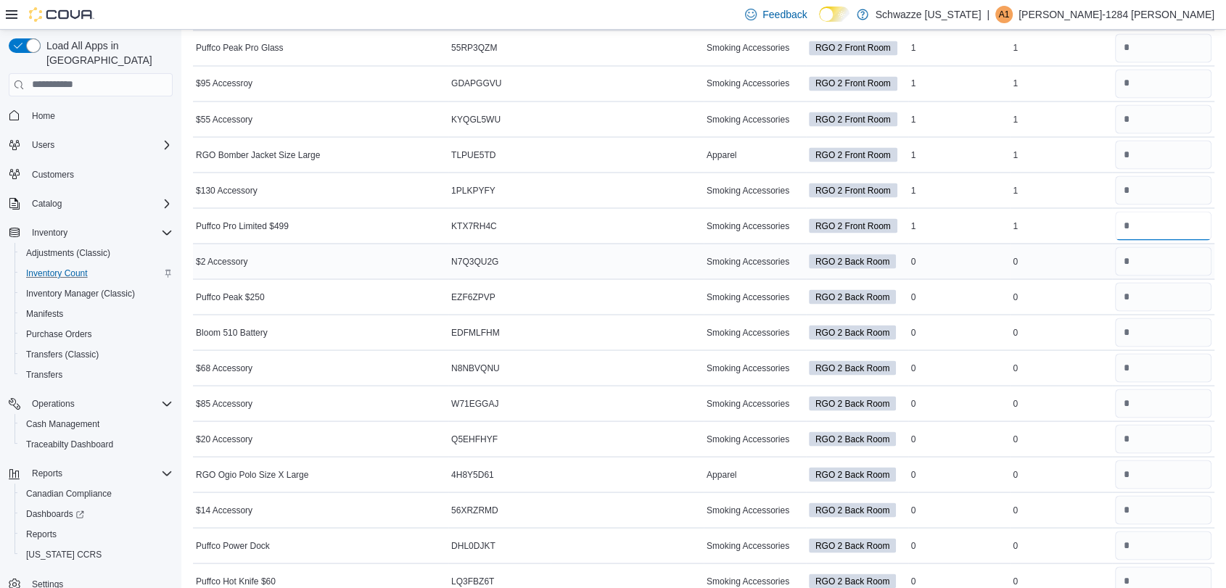
scroll to position [2658, 0]
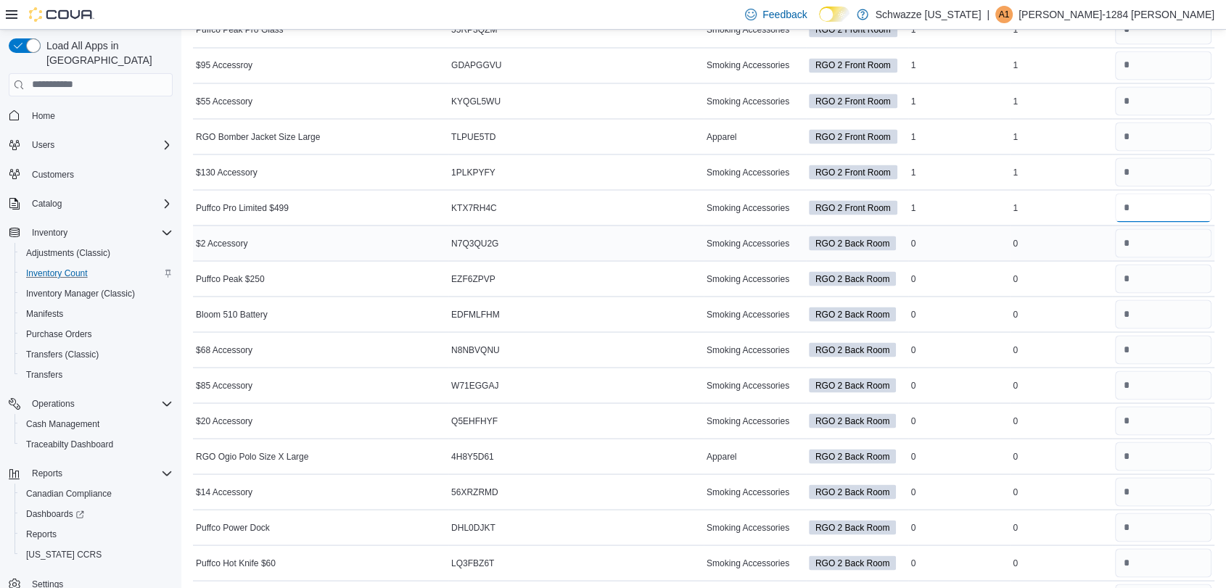
type input "*"
click at [1059, 367] on td "Real Time Stock 0" at bounding box center [1061, 385] width 102 height 36
click at [1065, 270] on div "0" at bounding box center [1061, 278] width 102 height 17
click at [1183, 238] on input "number" at bounding box center [1163, 243] width 96 height 29
click at [1096, 260] on td "Real Time Stock 0" at bounding box center [1061, 278] width 102 height 36
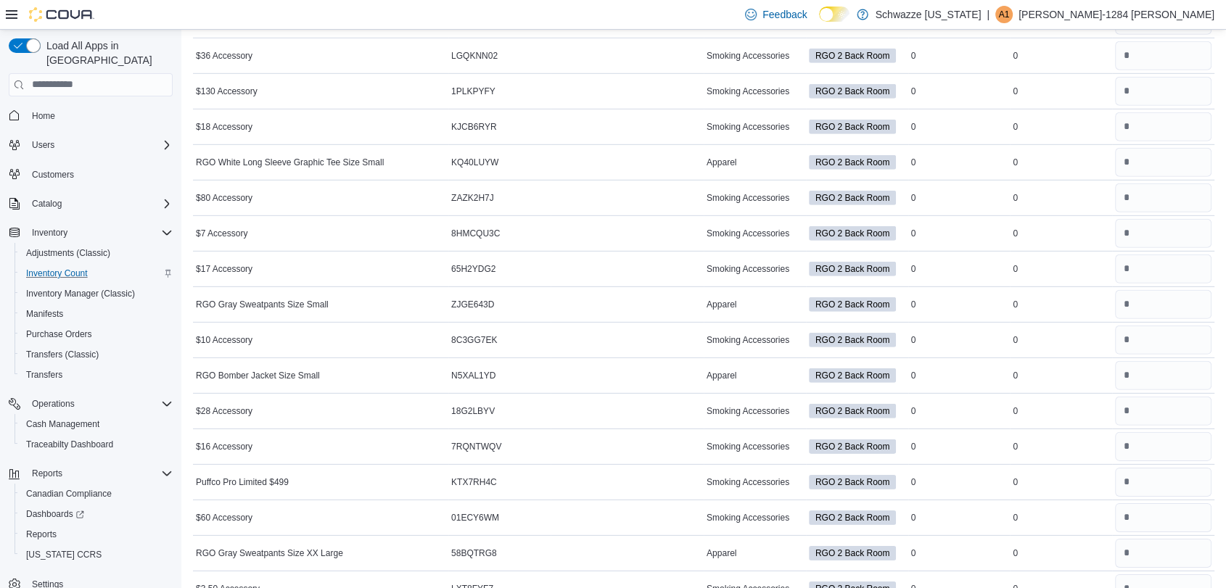
scroll to position [898, 0]
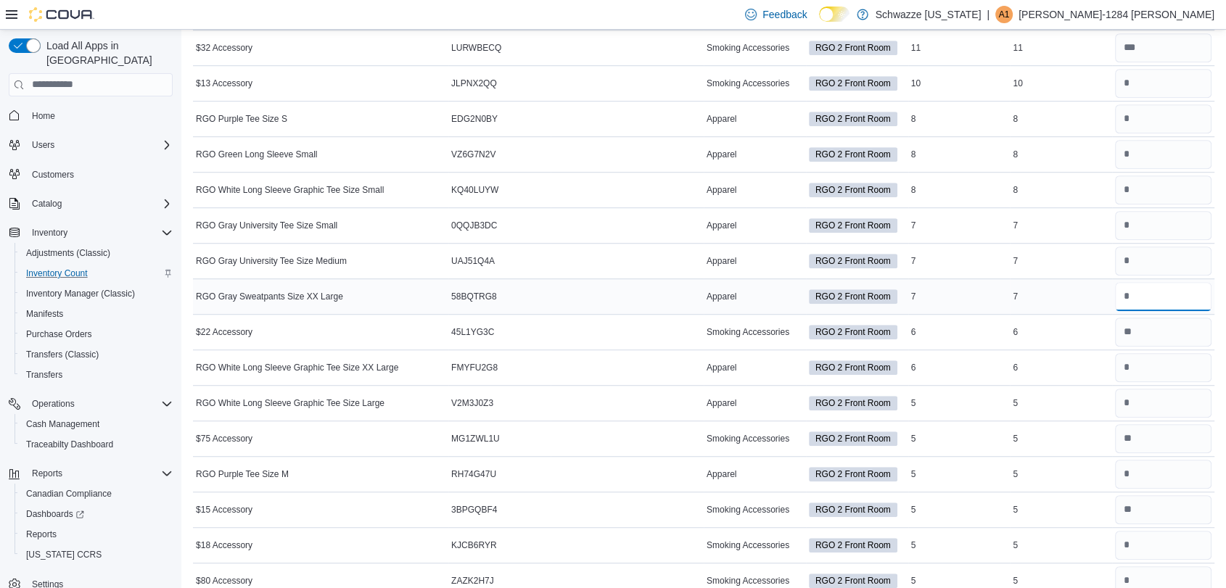
click at [1156, 295] on input "number" at bounding box center [1163, 296] width 96 height 29
type input "*"
click at [1011, 204] on td "In Stock 8" at bounding box center [959, 190] width 102 height 36
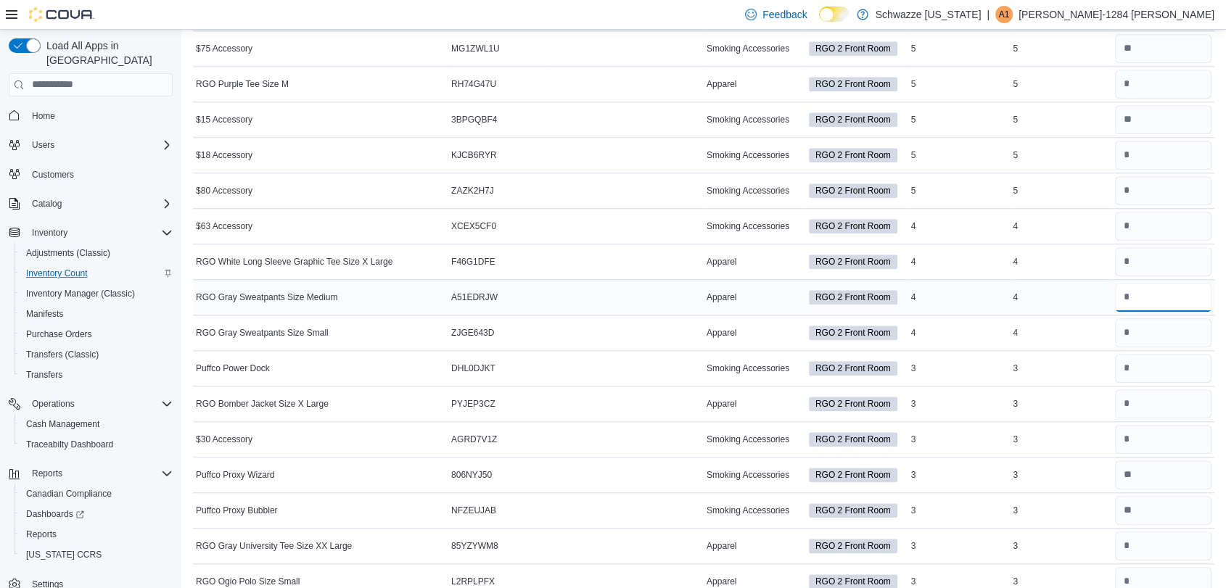
click at [1184, 289] on input "number" at bounding box center [1163, 297] width 96 height 29
type input "*"
click at [1176, 338] on input "number" at bounding box center [1163, 333] width 96 height 29
click at [1176, 338] on input "*" at bounding box center [1163, 333] width 96 height 29
type input "*"
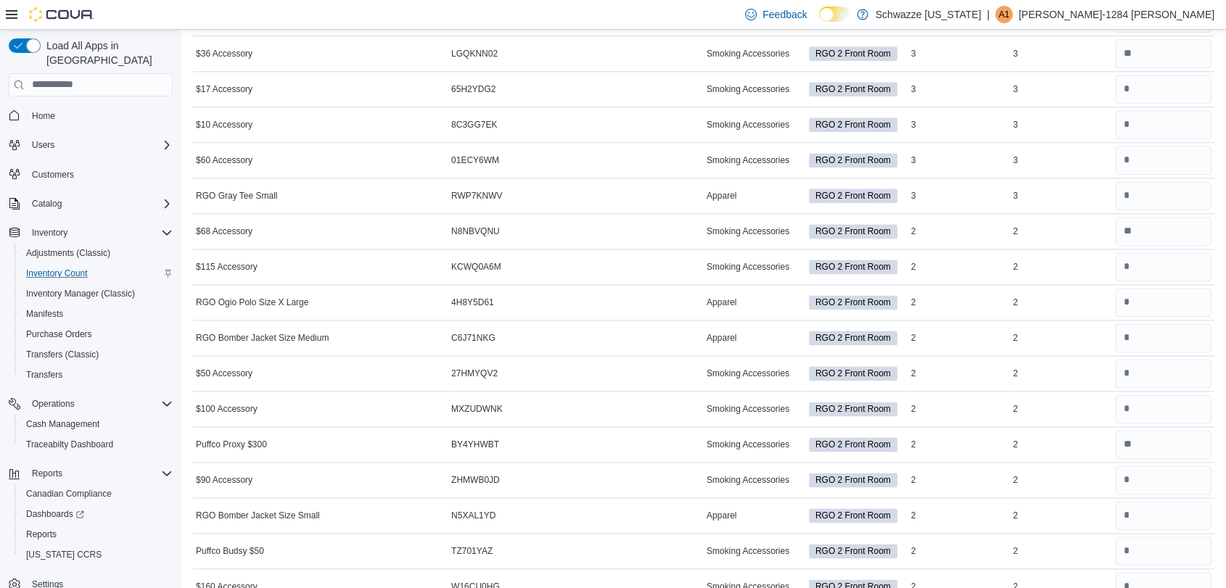
scroll to position [1852, 0]
click at [1157, 297] on input "number" at bounding box center [1163, 303] width 96 height 29
type input "*"
click at [1148, 347] on input "number" at bounding box center [1163, 338] width 96 height 29
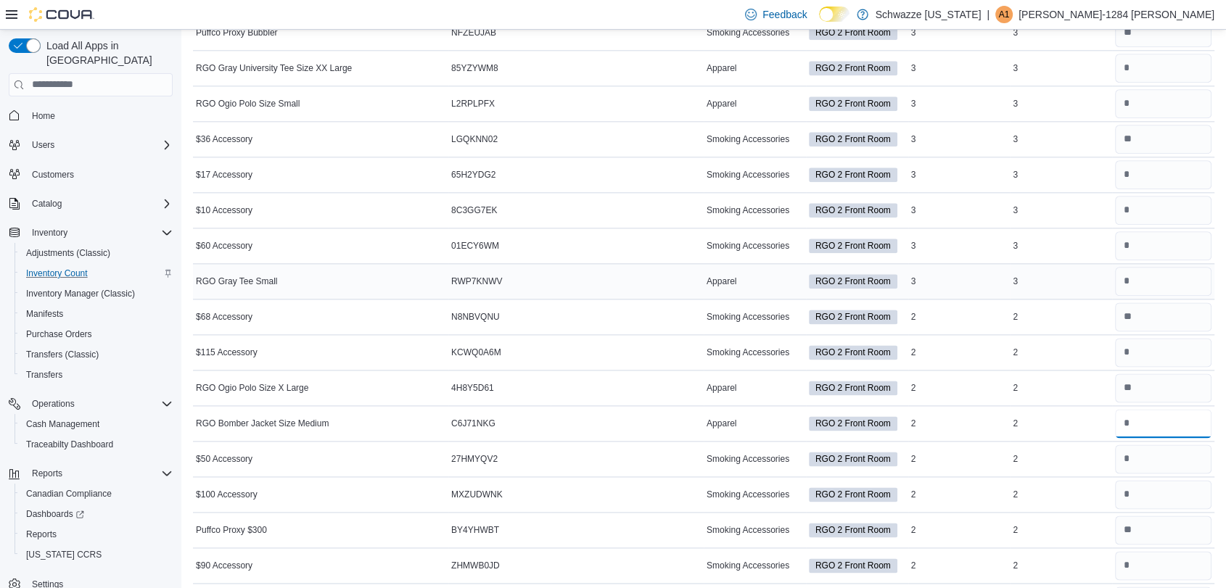
scroll to position [1764, 0]
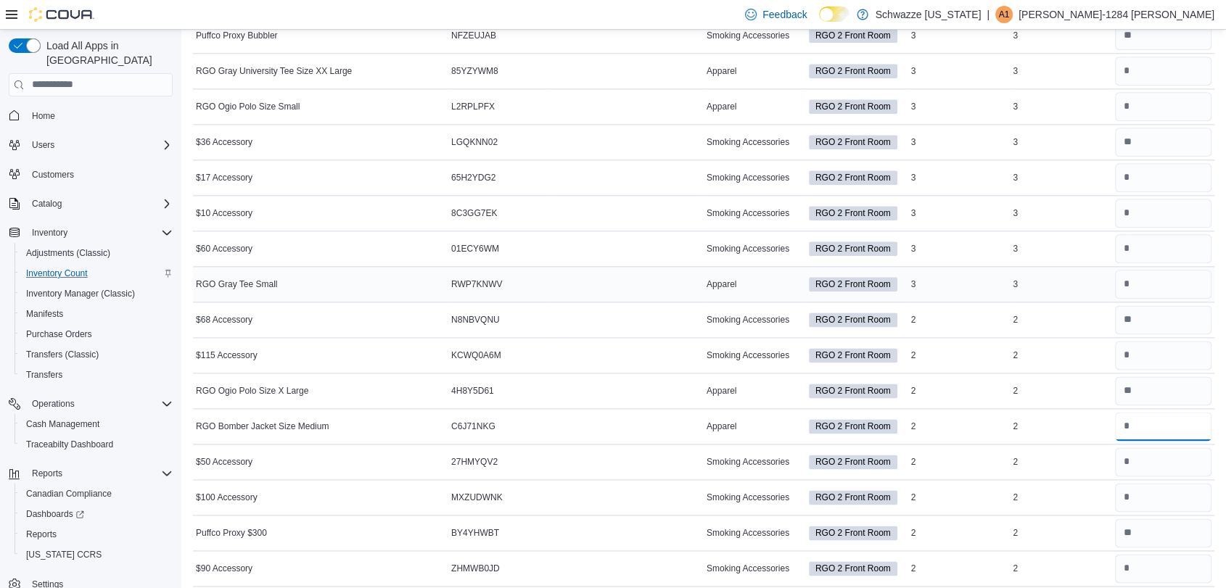
type input "*"
click at [1172, 273] on input "number" at bounding box center [1163, 284] width 96 height 29
type input "*"
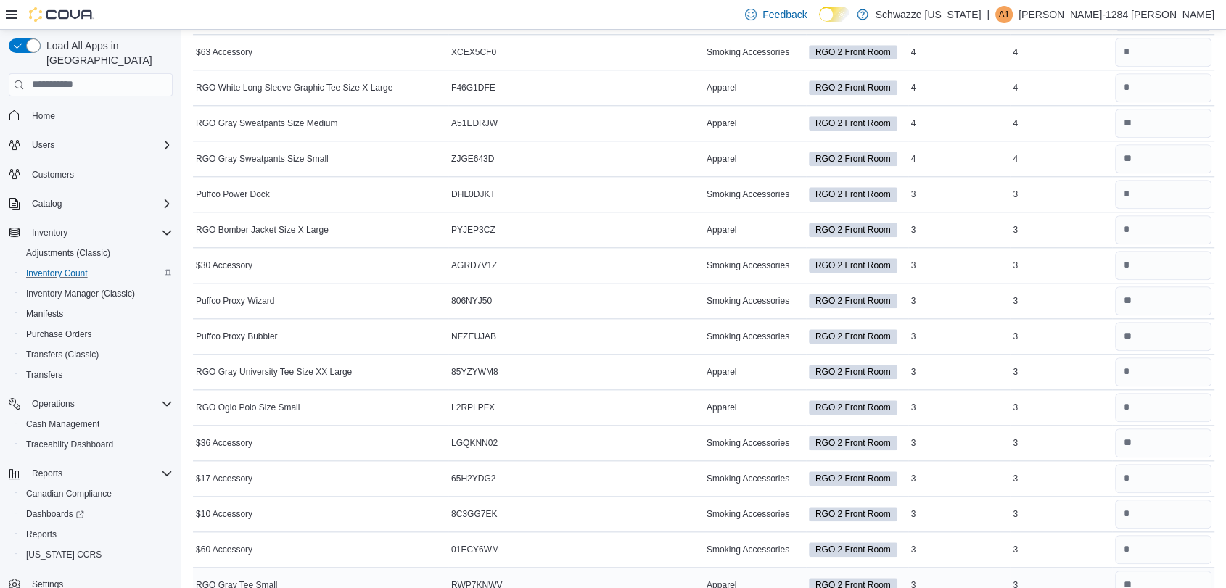
scroll to position [1450, 0]
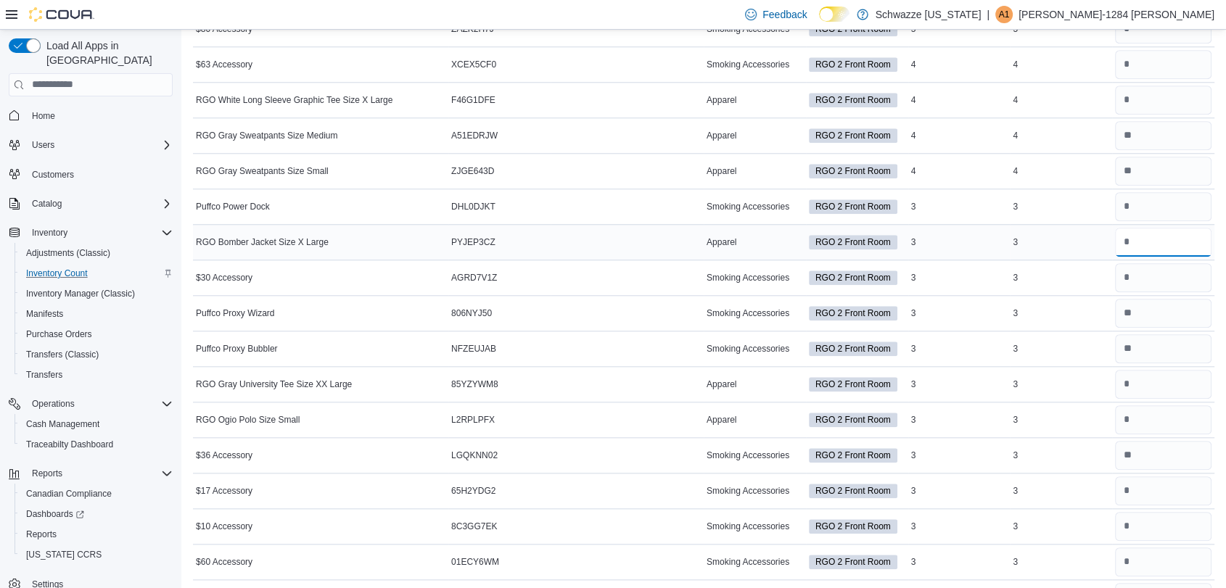
click at [1189, 246] on input "number" at bounding box center [1163, 242] width 96 height 29
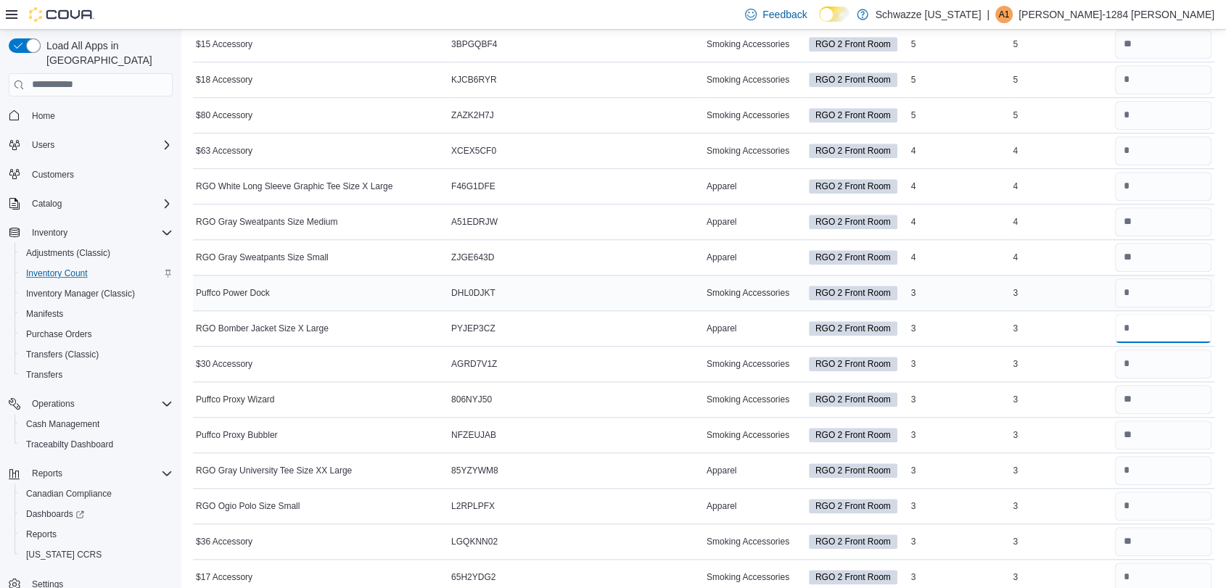
scroll to position [1361, 0]
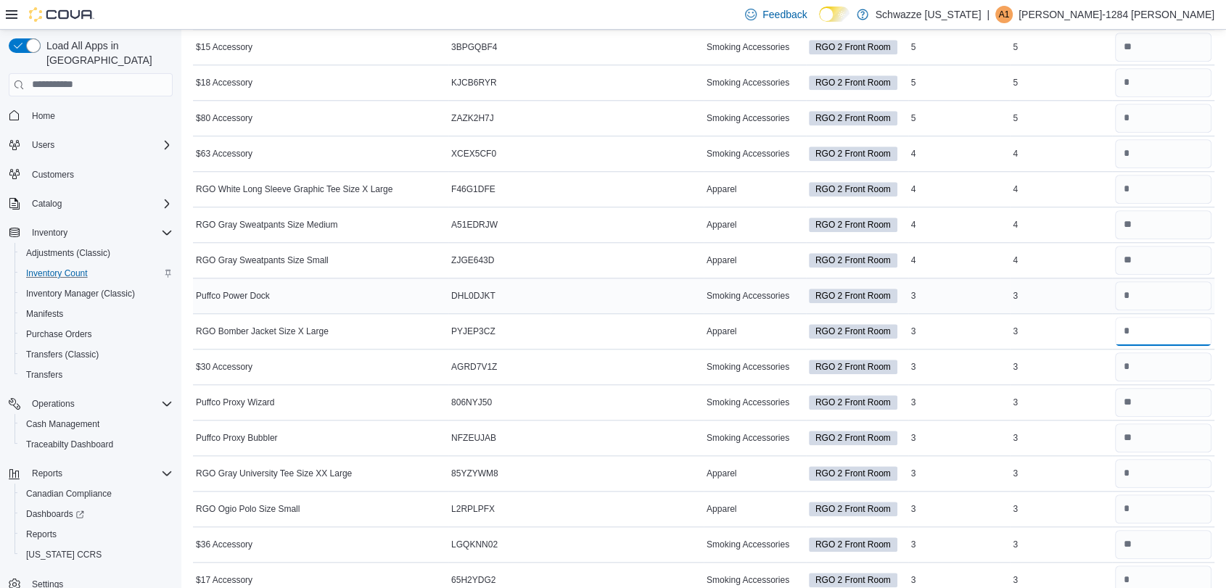
type input "*"
click at [1151, 289] on input "number" at bounding box center [1163, 296] width 96 height 29
type input "*"
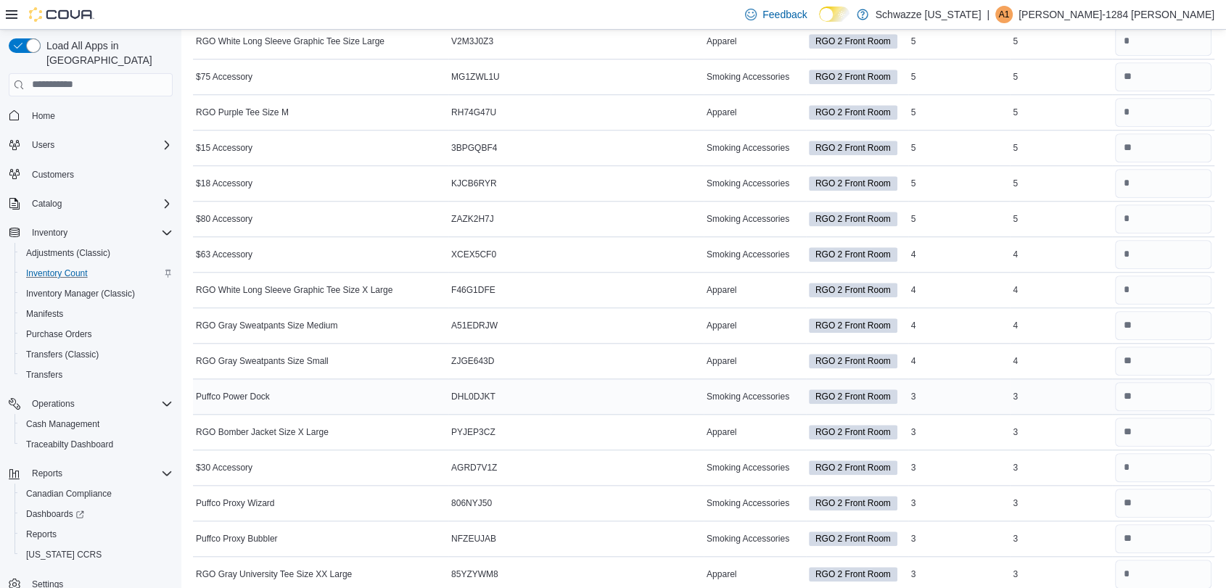
scroll to position [1256, 0]
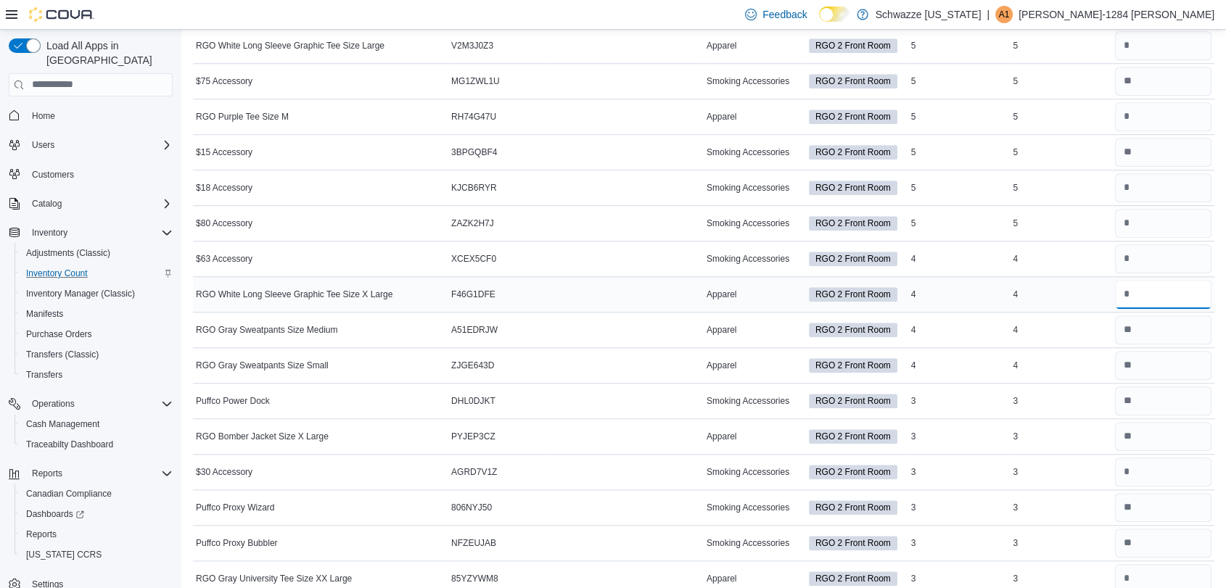
click at [1157, 290] on input "number" at bounding box center [1163, 294] width 96 height 29
type input "*"
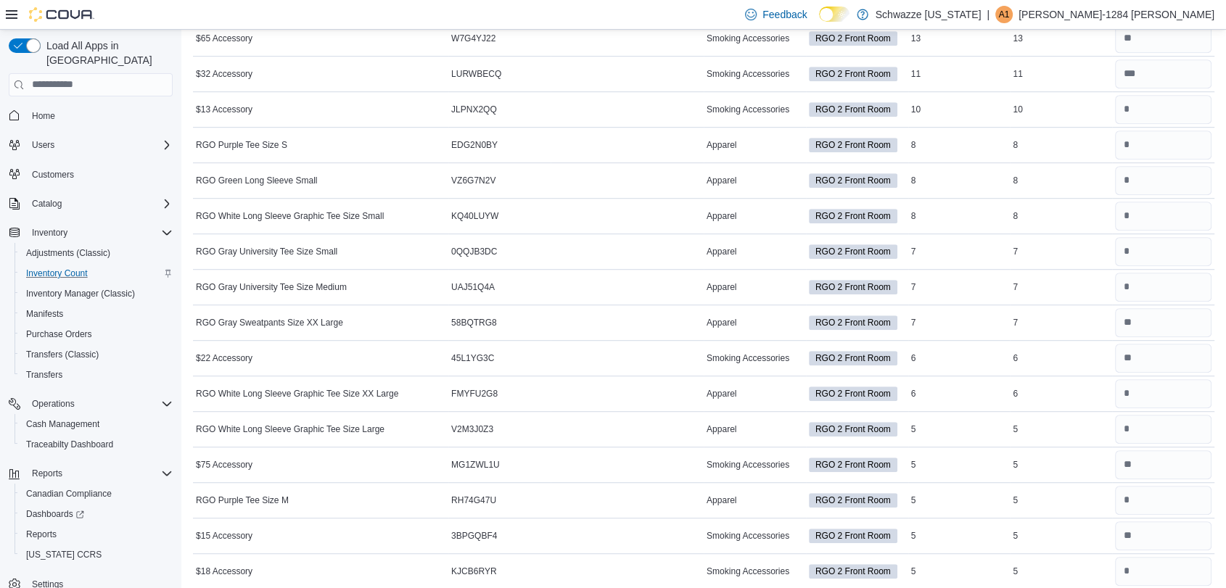
scroll to position [861, 0]
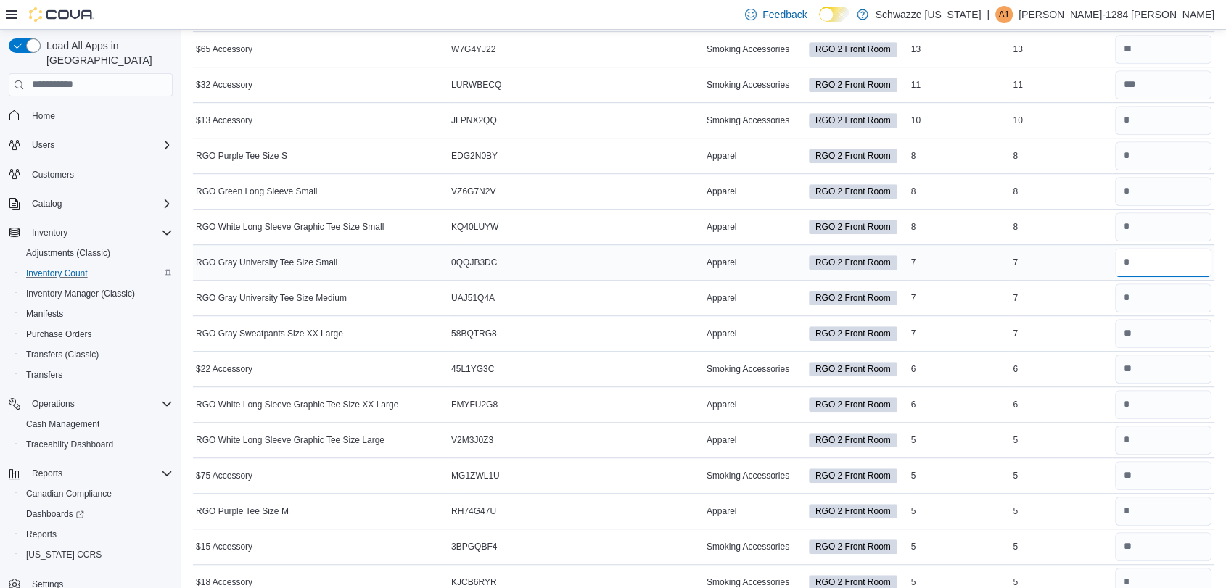
click at [1162, 260] on input "number" at bounding box center [1163, 262] width 96 height 29
type input "*"
click at [1180, 287] on input "number" at bounding box center [1163, 298] width 96 height 29
type input "*"
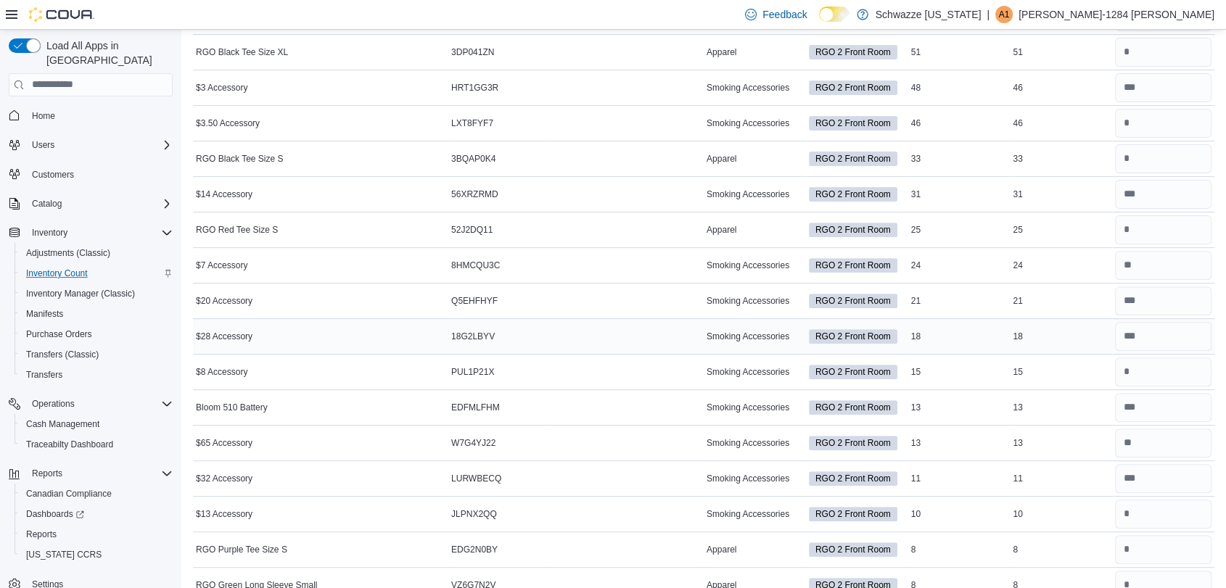
scroll to position [467, 0]
click at [1197, 237] on input "number" at bounding box center [1163, 230] width 96 height 29
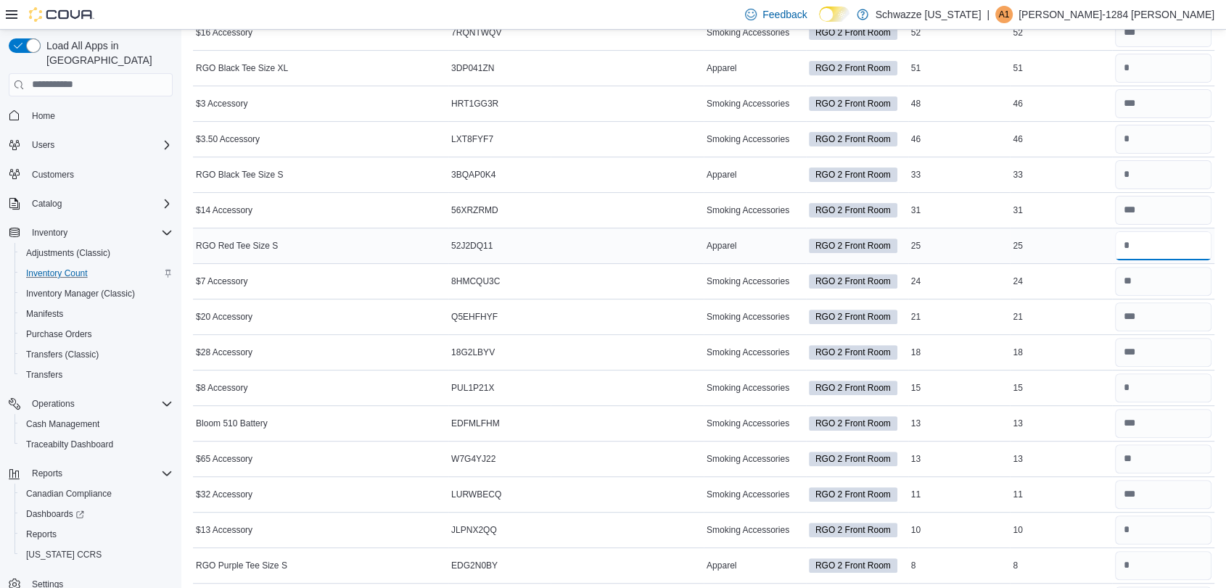
scroll to position [451, 0]
type input "*"
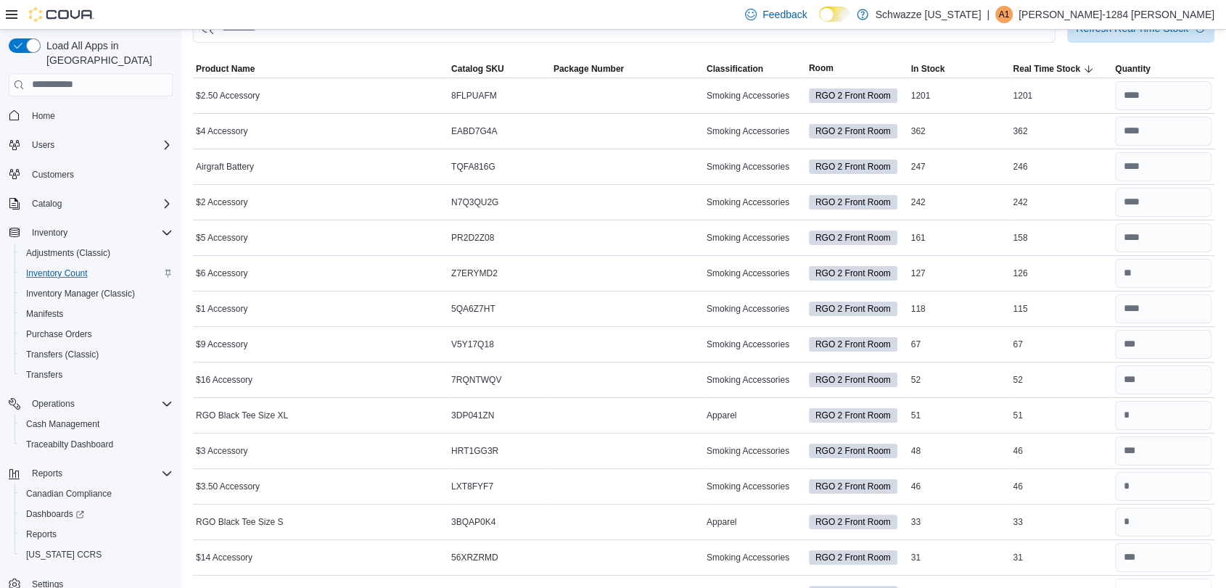
scroll to position [0, 0]
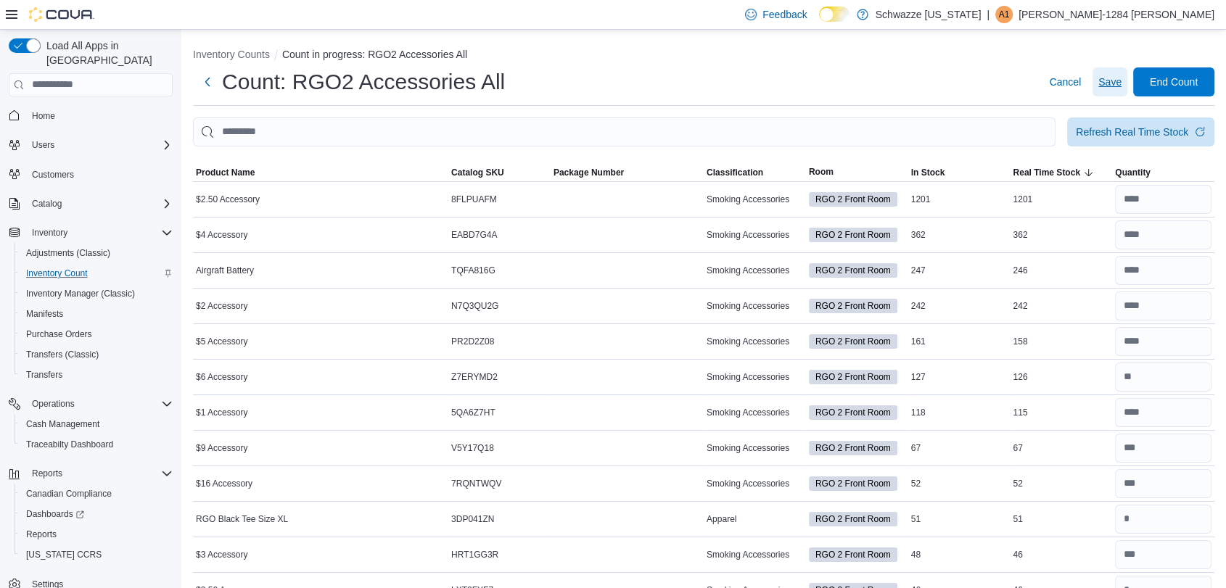
click at [1114, 85] on span "Save" at bounding box center [1109, 82] width 23 height 15
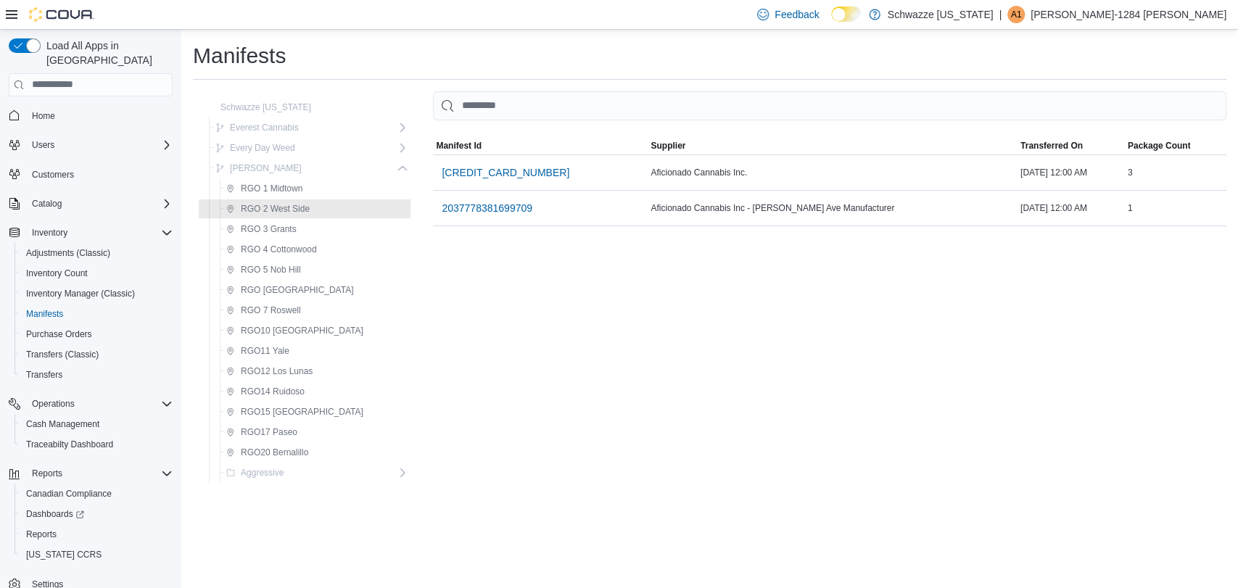
click at [527, 317] on div "MemoryTable from EuiInMemoryTable Manifest Id Supplier Transferred On Package C…" at bounding box center [830, 290] width 794 height 398
click at [492, 114] on input "This is a search bar. As you type, the results lower in the page will automatic…" at bounding box center [830, 105] width 794 height 29
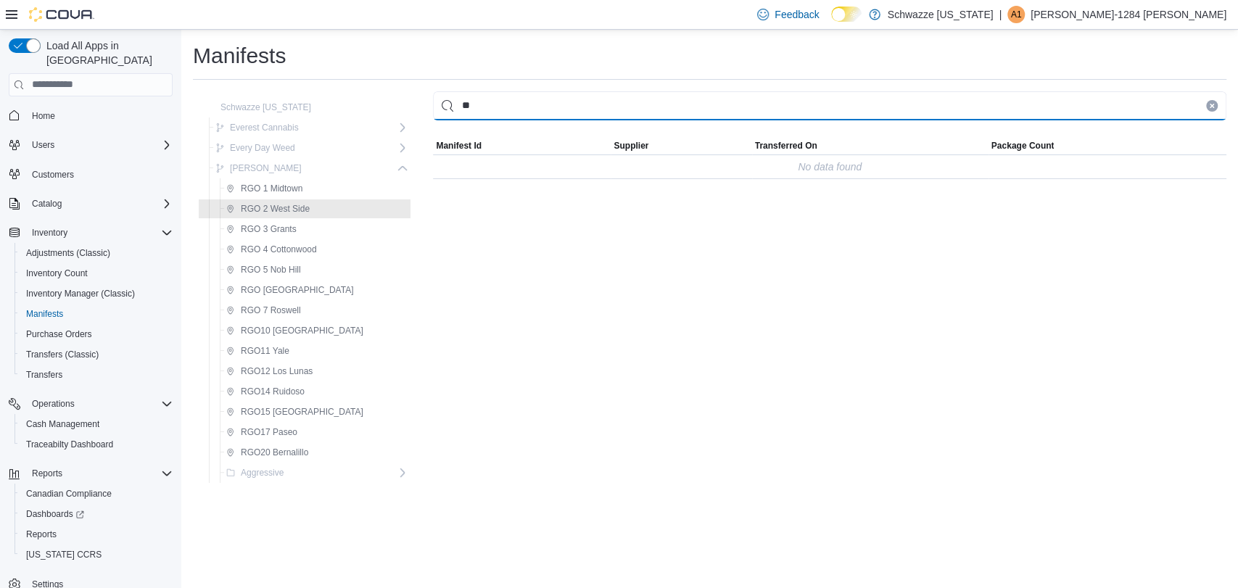
type input "*"
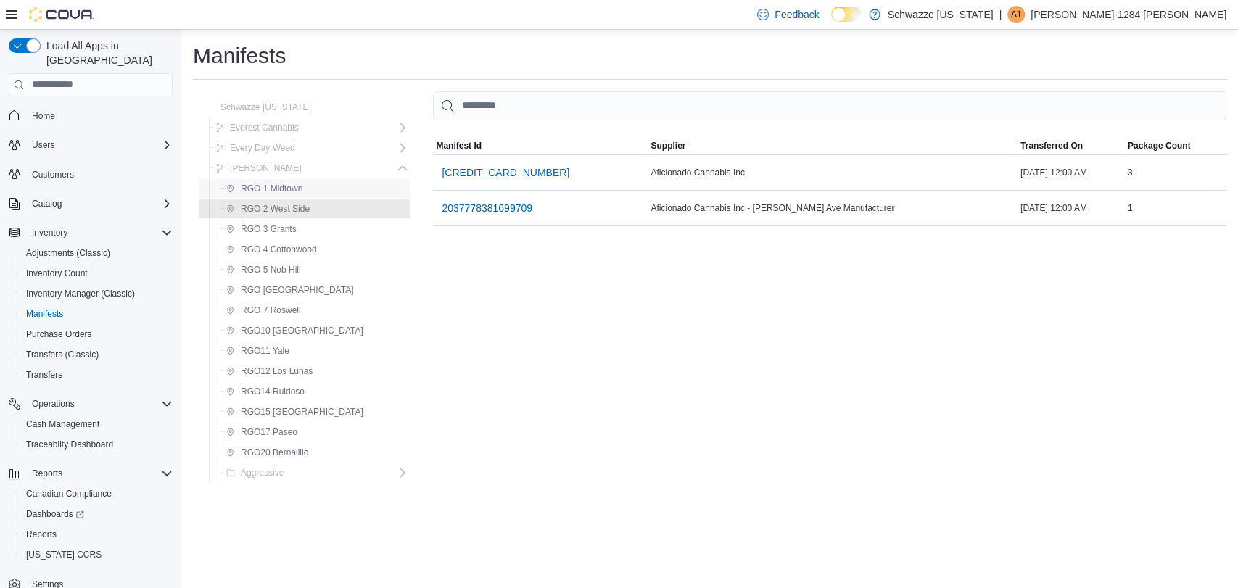
click at [272, 194] on span "RGO 1 Midtown" at bounding box center [264, 188] width 76 height 17
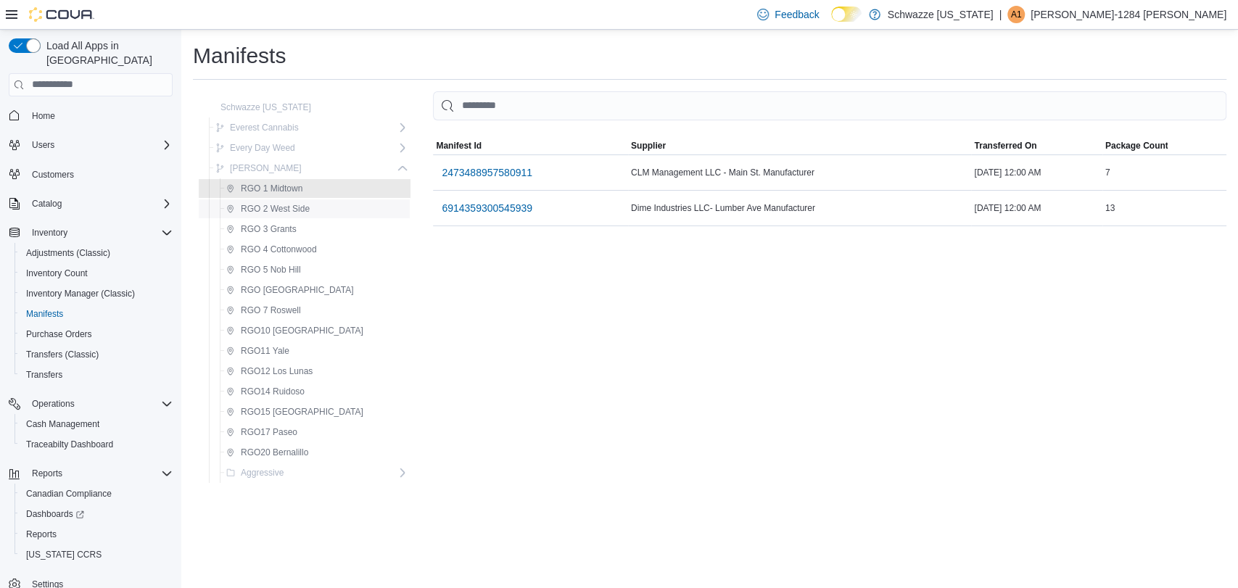
click at [283, 210] on span "RGO 2 West Side" at bounding box center [275, 209] width 69 height 12
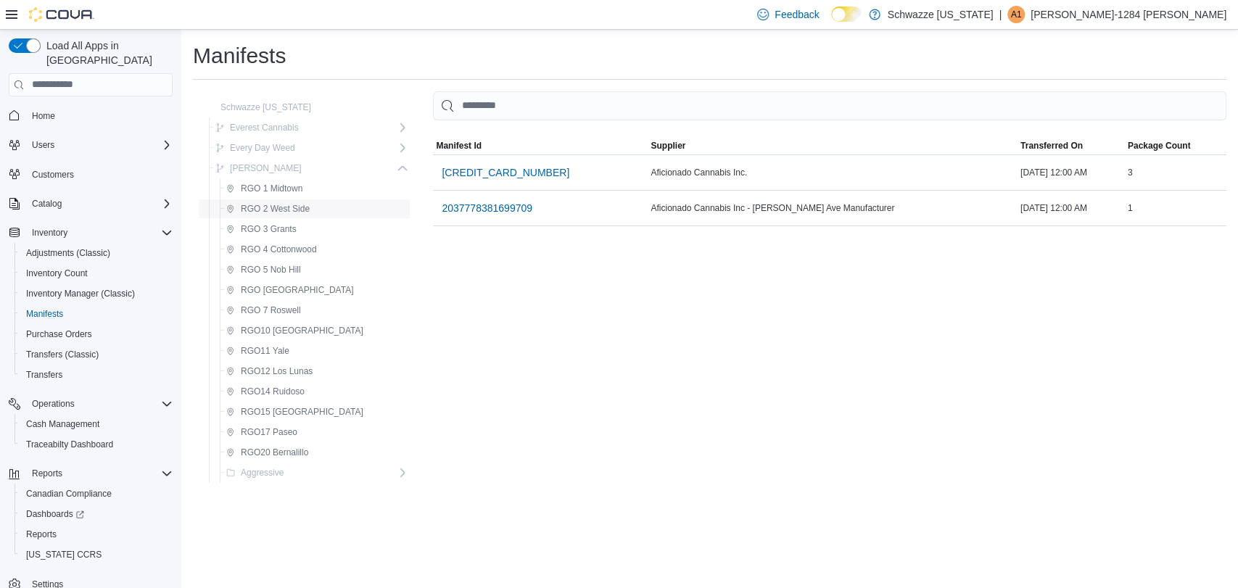
click at [283, 210] on span "RGO 2 West Side" at bounding box center [275, 209] width 69 height 12
click at [274, 207] on span "RGO 2 West Side" at bounding box center [275, 209] width 69 height 12
click at [273, 178] on div "RGO 1 Midtown" at bounding box center [313, 188] width 194 height 20
click at [279, 187] on span "RGO 1 Midtown" at bounding box center [272, 189] width 62 height 12
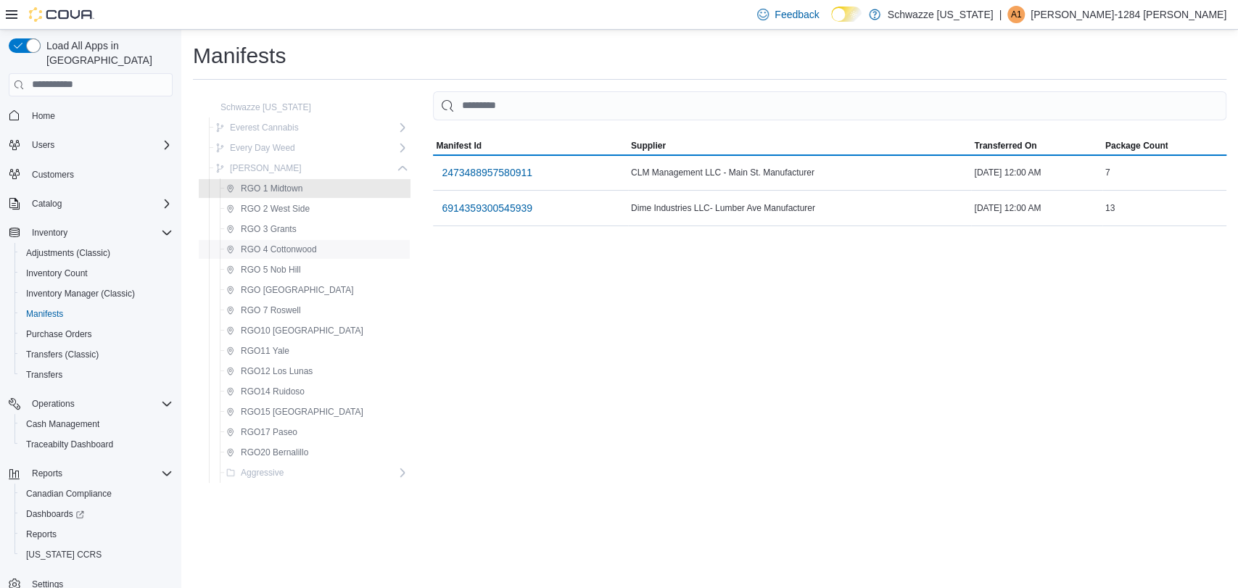
click at [297, 249] on span "RGO 4 Cottonwood" at bounding box center [279, 250] width 76 height 12
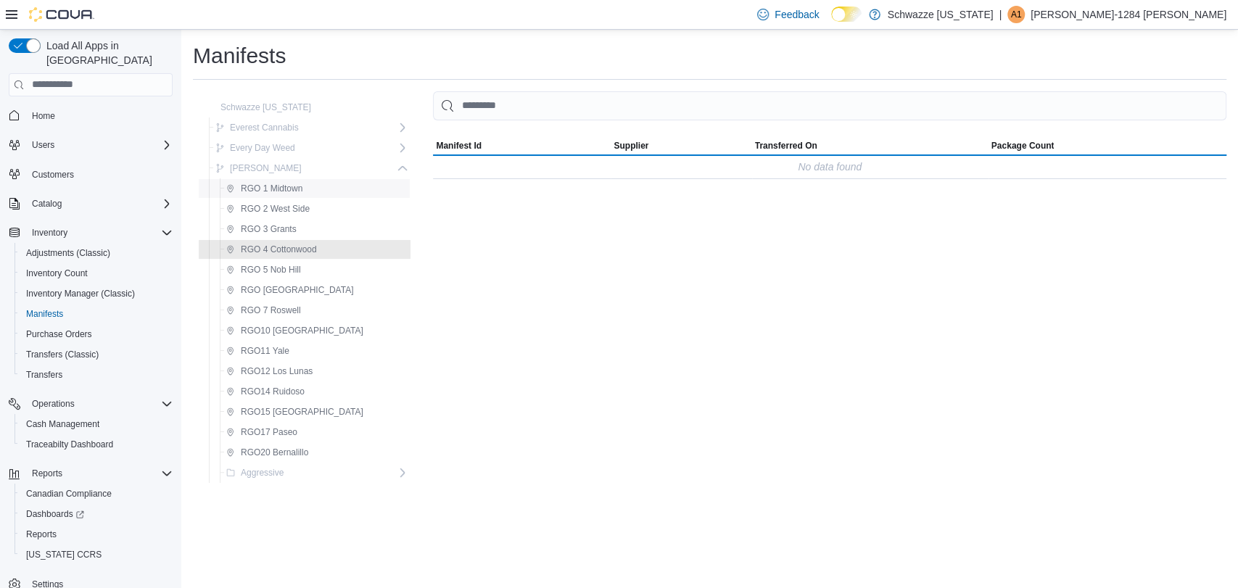
click at [281, 183] on span "RGO 1 Midtown" at bounding box center [272, 189] width 62 height 12
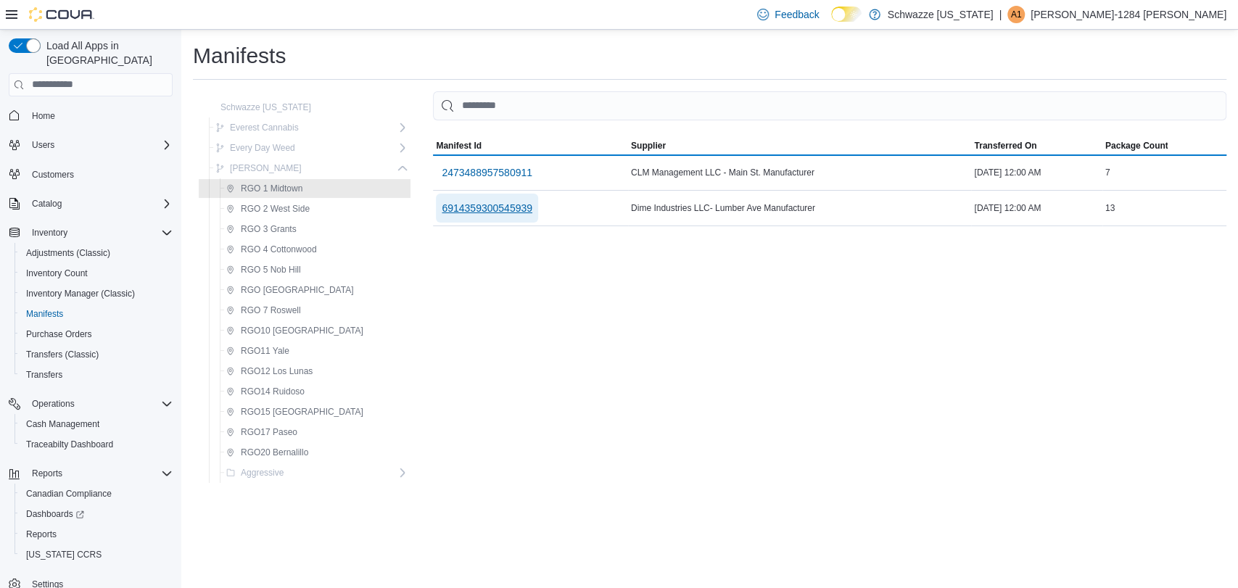
click at [442, 212] on span "6914359300545939" at bounding box center [487, 208] width 91 height 15
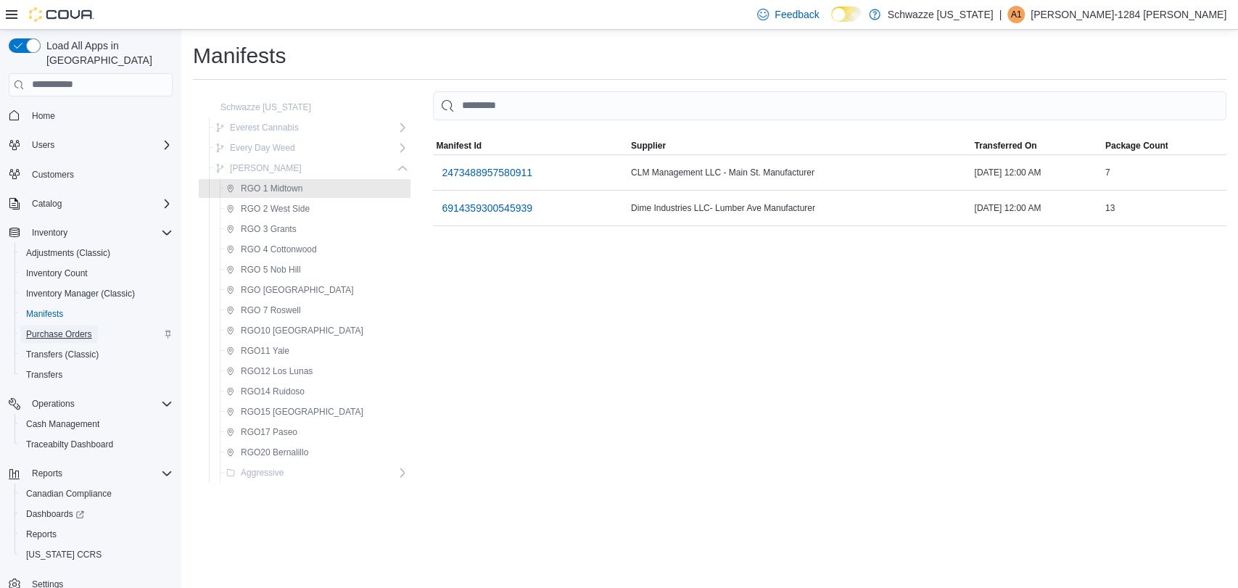
click at [70, 329] on span "Purchase Orders" at bounding box center [59, 335] width 66 height 12
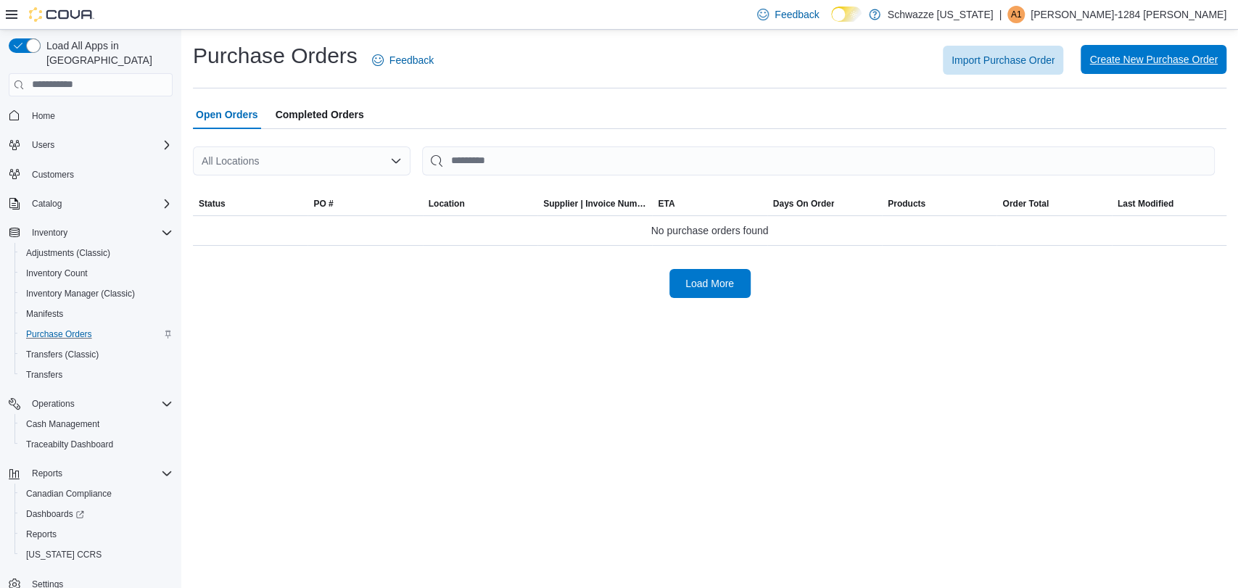
click at [1125, 65] on span "Create New Purchase Order" at bounding box center [1154, 59] width 128 height 15
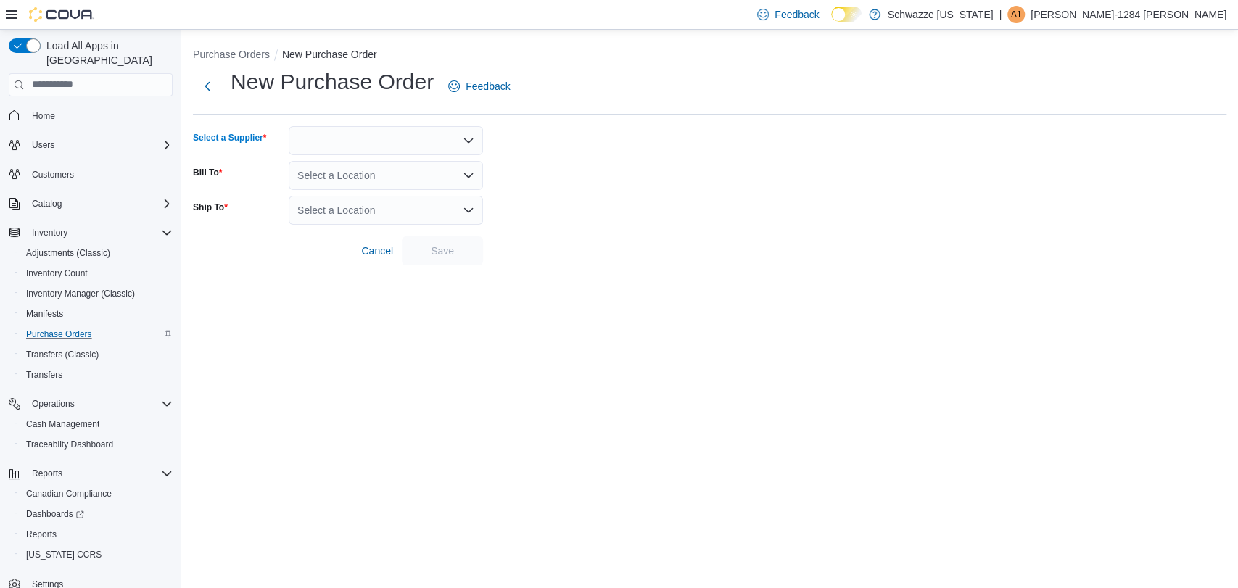
click at [395, 137] on div at bounding box center [386, 140] width 194 height 29
type input "****"
click at [393, 159] on span "Dime Industries" at bounding box center [395, 165] width 160 height 15
click at [400, 174] on div "Select a Location" at bounding box center [386, 175] width 194 height 29
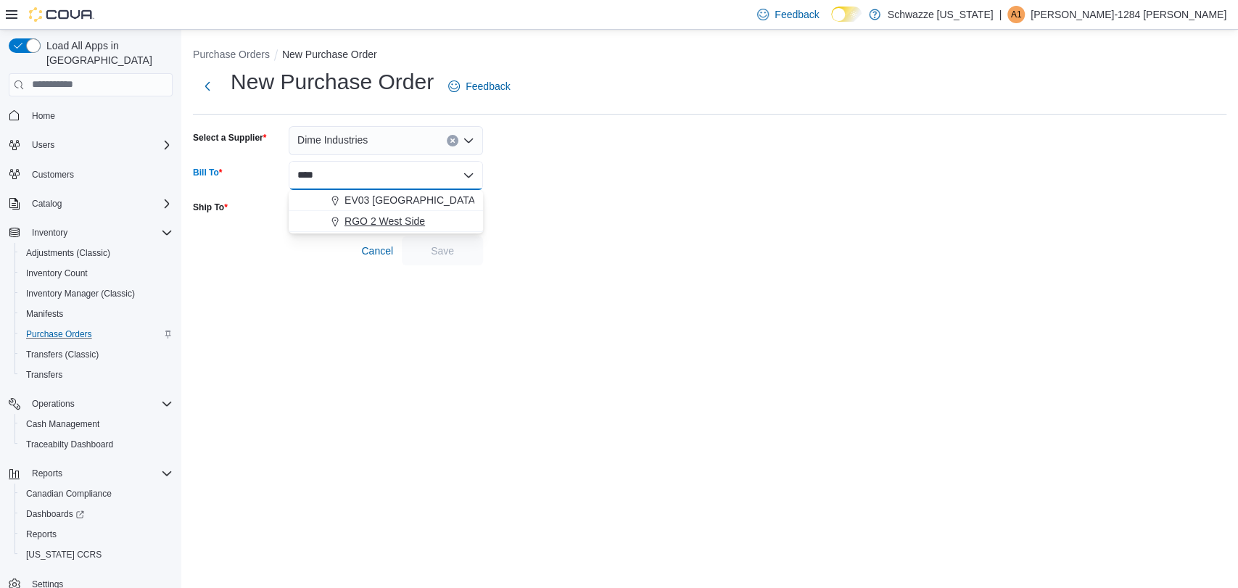
type input "****"
click at [406, 219] on span "RGO 2 West Side" at bounding box center [385, 221] width 81 height 15
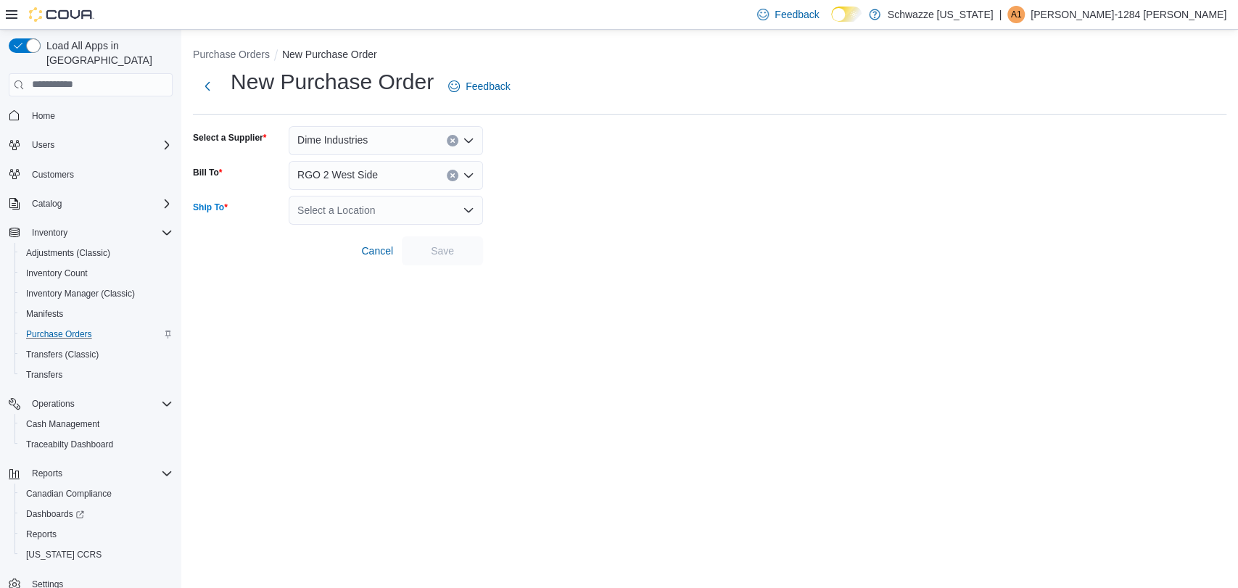
click at [404, 214] on div "Select a Location" at bounding box center [386, 210] width 194 height 29
type input "****"
click at [404, 254] on span "RGO 2 West Side" at bounding box center [385, 256] width 81 height 15
click at [467, 257] on span "Save" at bounding box center [443, 250] width 64 height 29
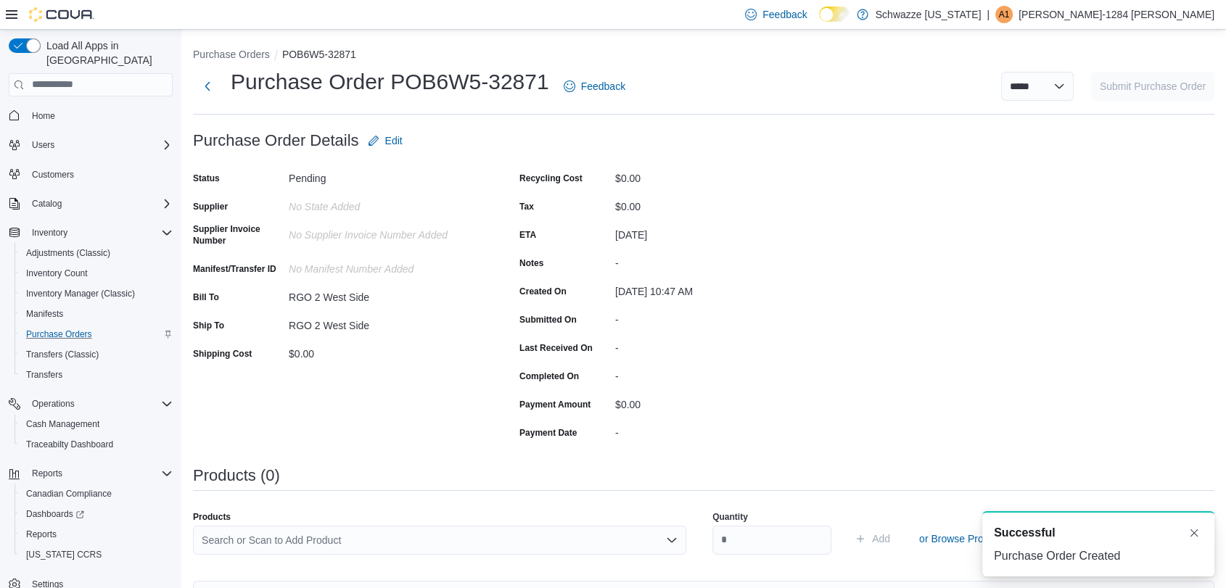
click at [1004, 374] on div "Purchase Order: POB6W5-32871 Feedback Purchase Order Details Edit Status Pendin…" at bounding box center [704, 498] width 1022 height 744
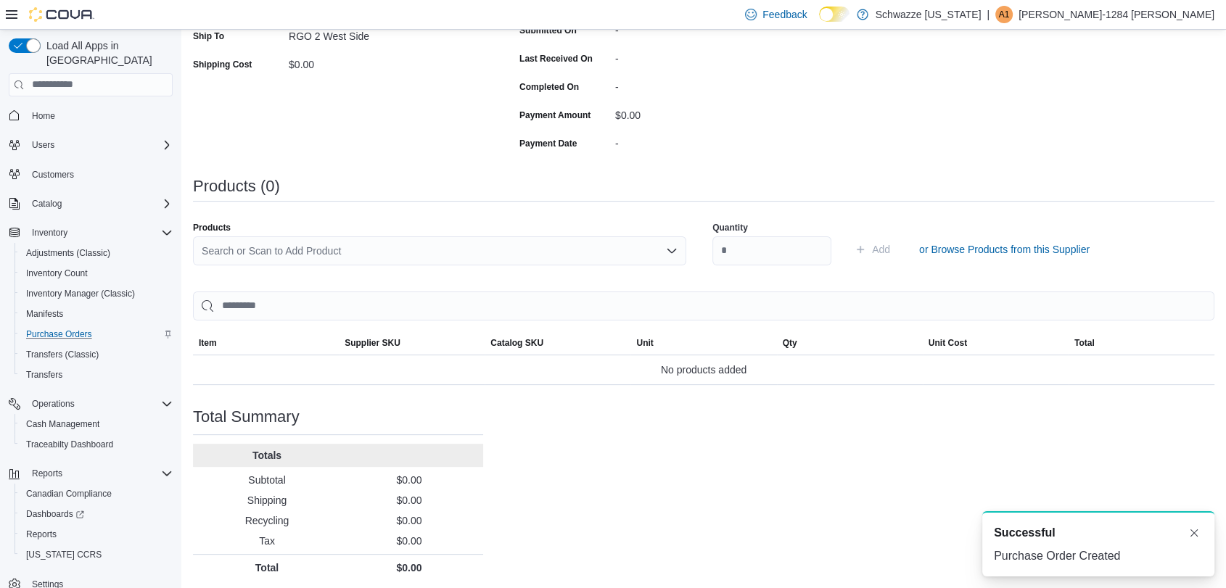
scroll to position [293, 0]
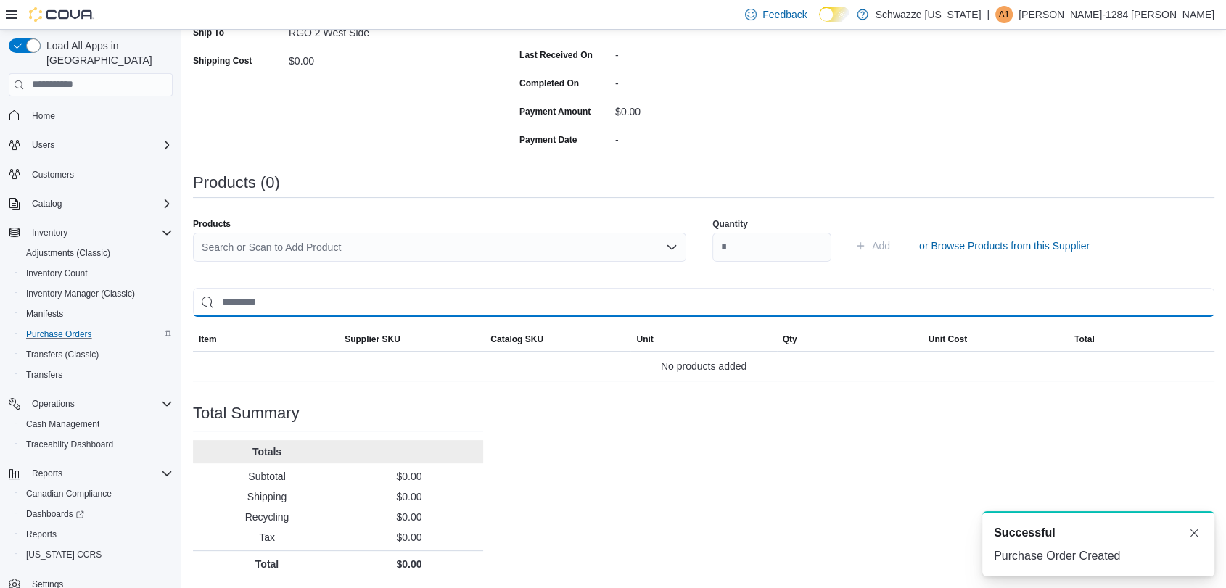
click at [270, 300] on input "search" at bounding box center [704, 302] width 1022 height 29
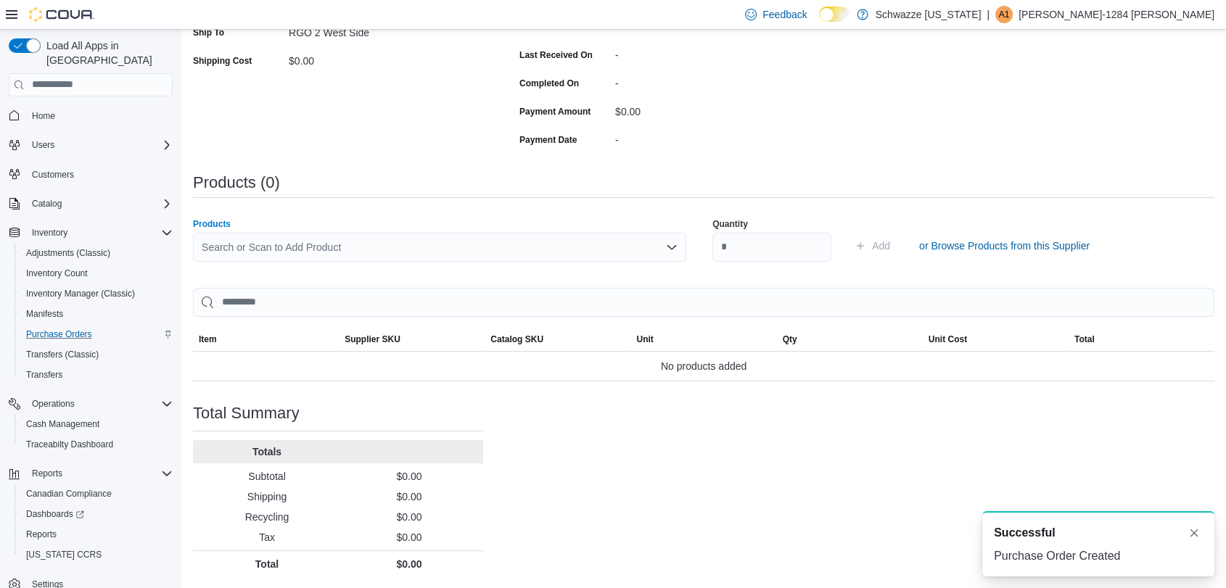
click at [271, 245] on div "Search or Scan to Add Product" at bounding box center [439, 247] width 493 height 29
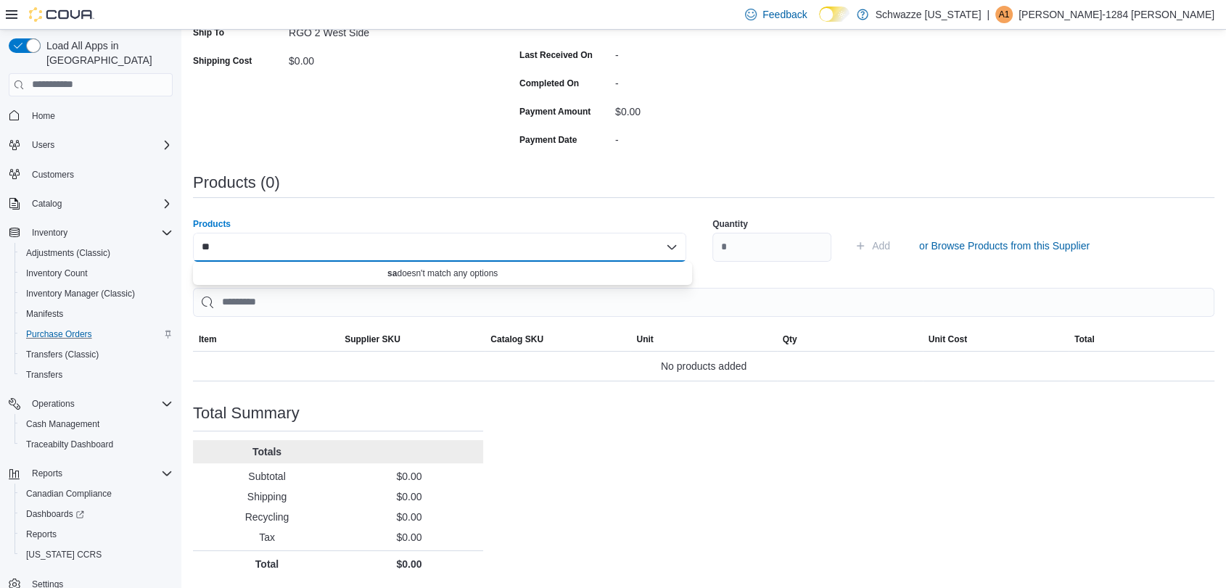
type input "*"
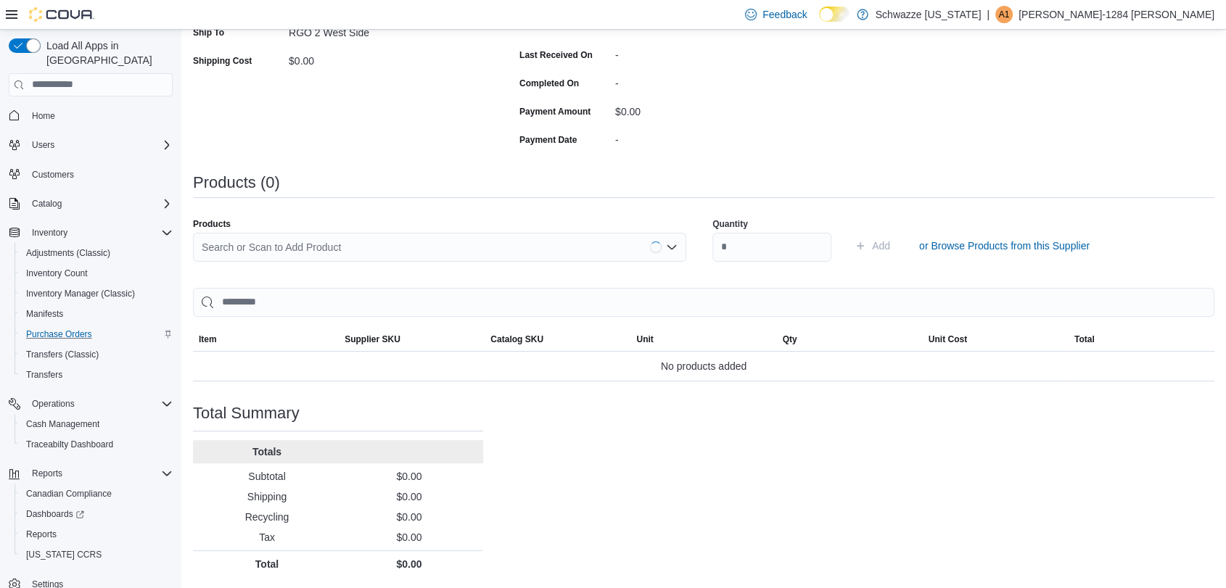
click at [319, 135] on div "Status Pending Supplier Dime Industries Supplier Invoice Number No Supplier Inv…" at bounding box center [338, 12] width 290 height 277
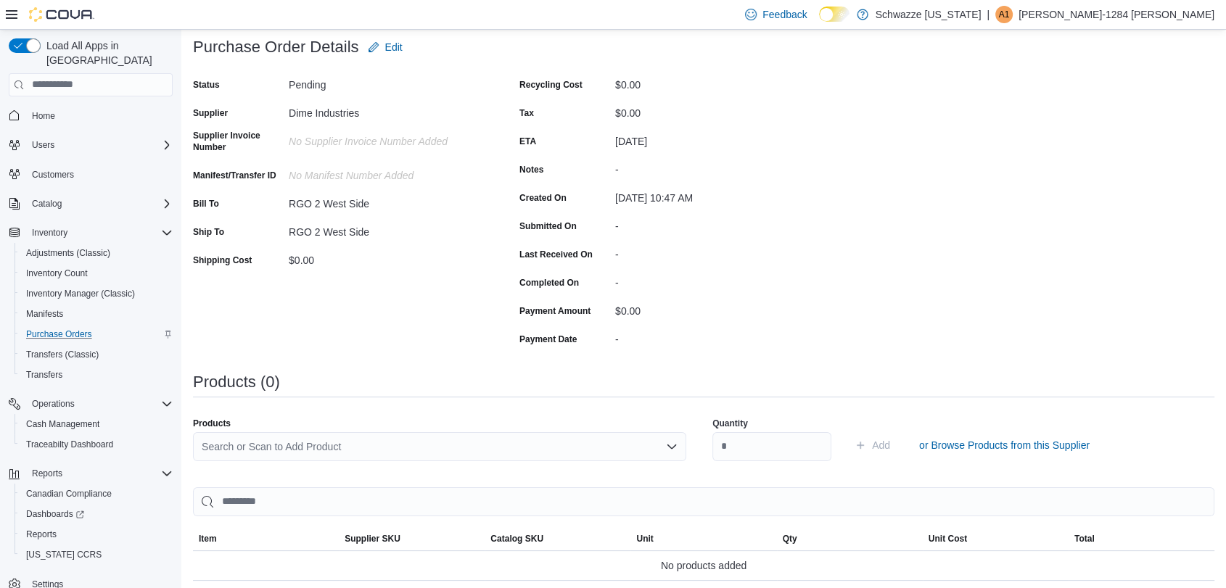
scroll to position [0, 0]
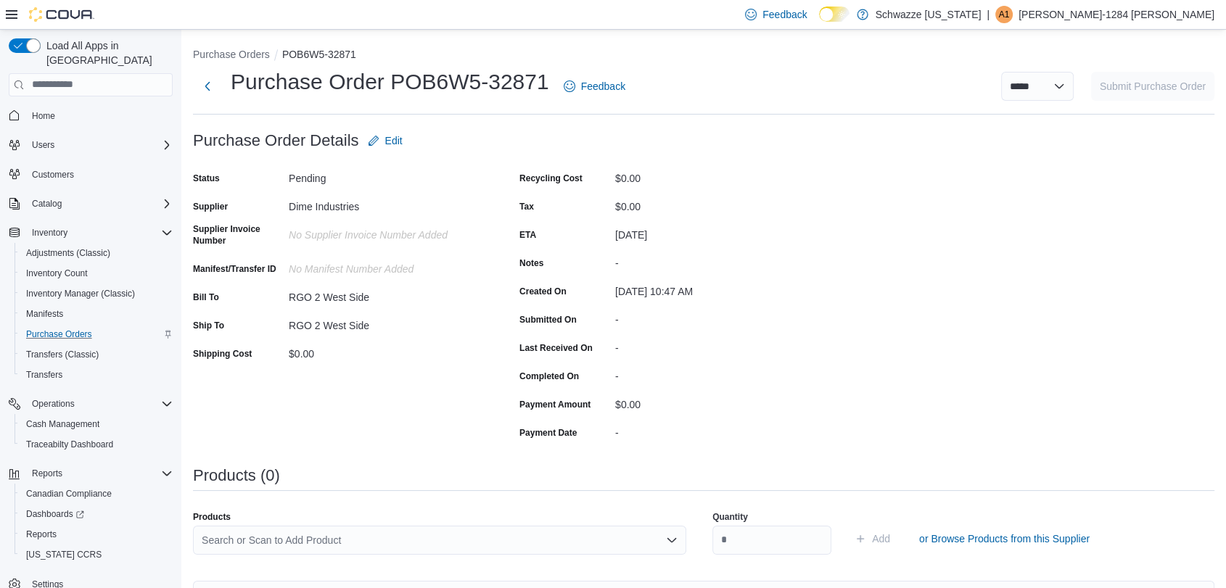
click at [442, 334] on div "RGO 2 West Side" at bounding box center [386, 325] width 194 height 22
click at [398, 143] on span "Edit" at bounding box center [393, 140] width 17 height 15
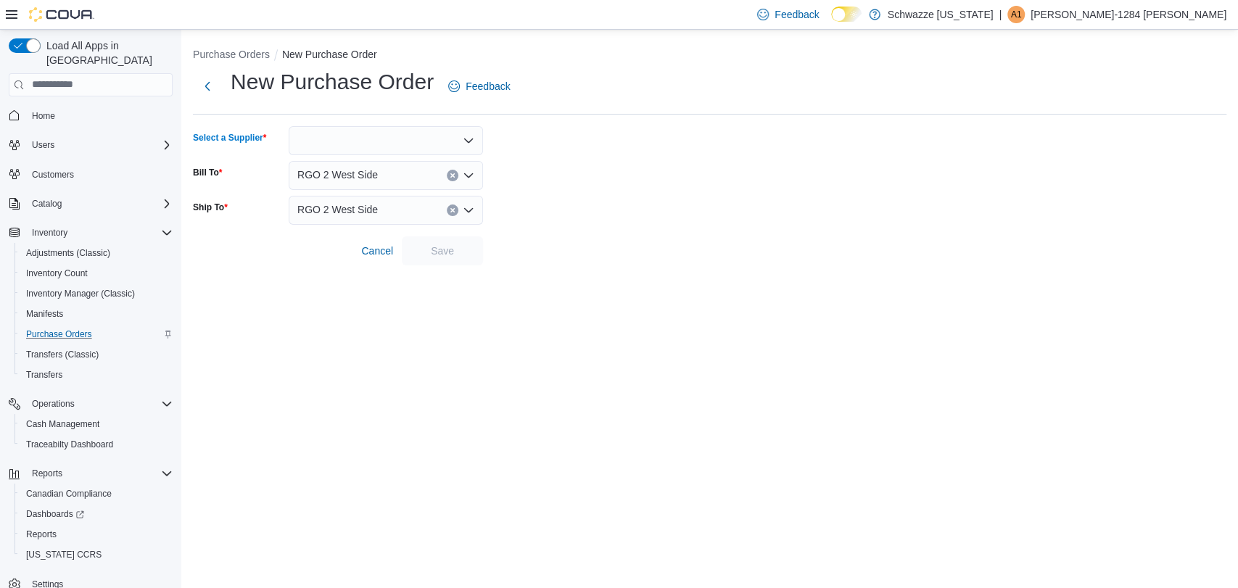
click at [336, 139] on div at bounding box center [386, 140] width 194 height 29
type input "****"
click at [438, 239] on span "Save" at bounding box center [443, 250] width 64 height 29
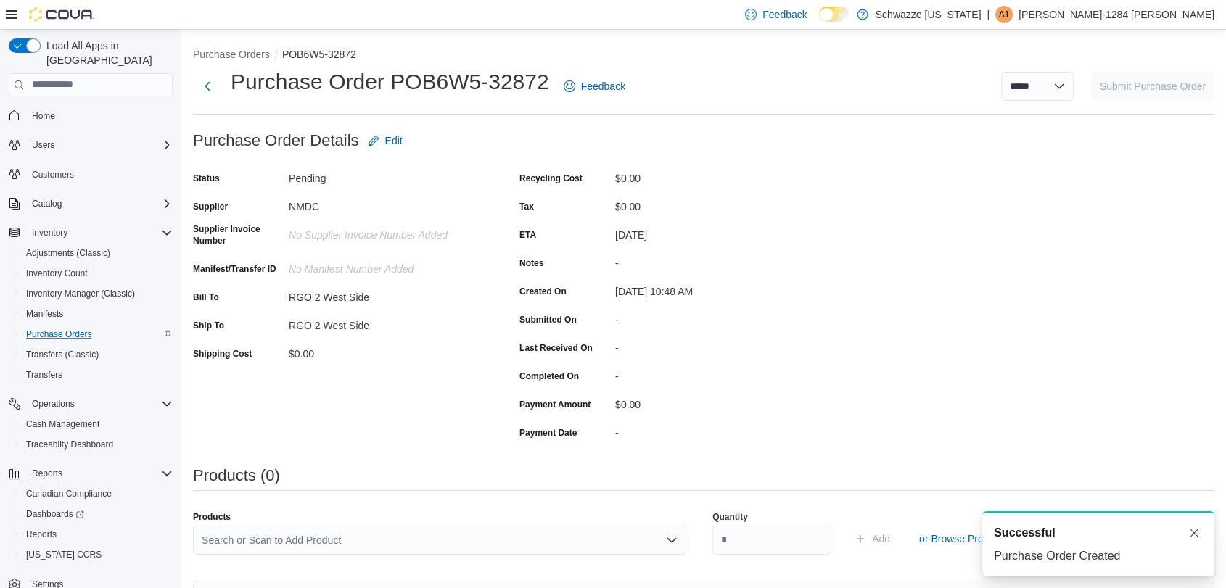
scroll to position [32, 0]
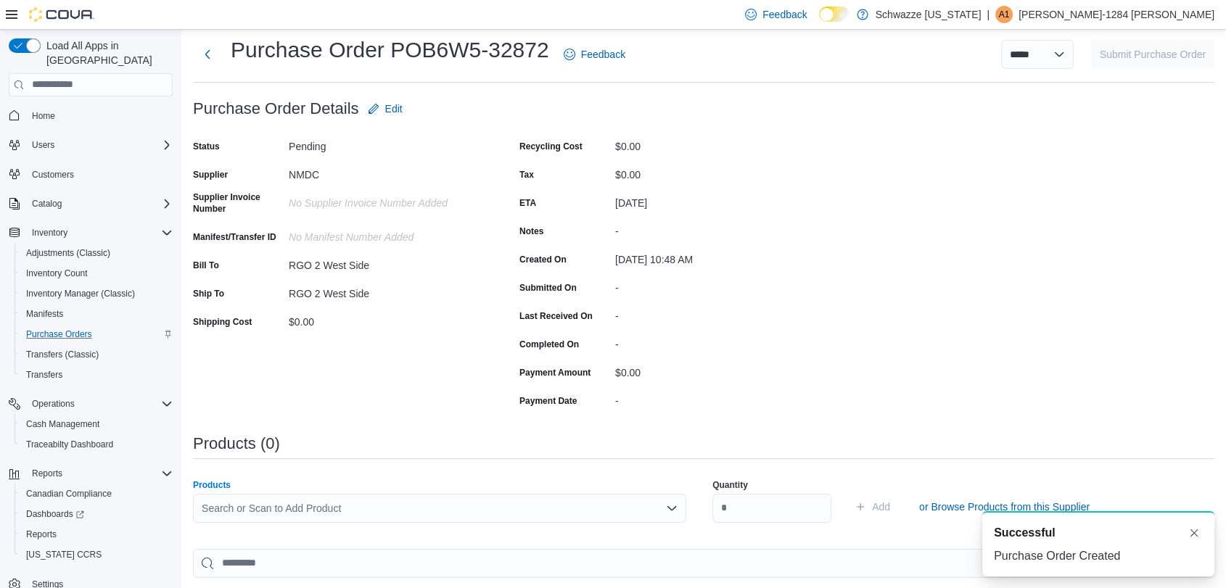
click at [434, 514] on div "Search or Scan to Add Product" at bounding box center [439, 508] width 493 height 29
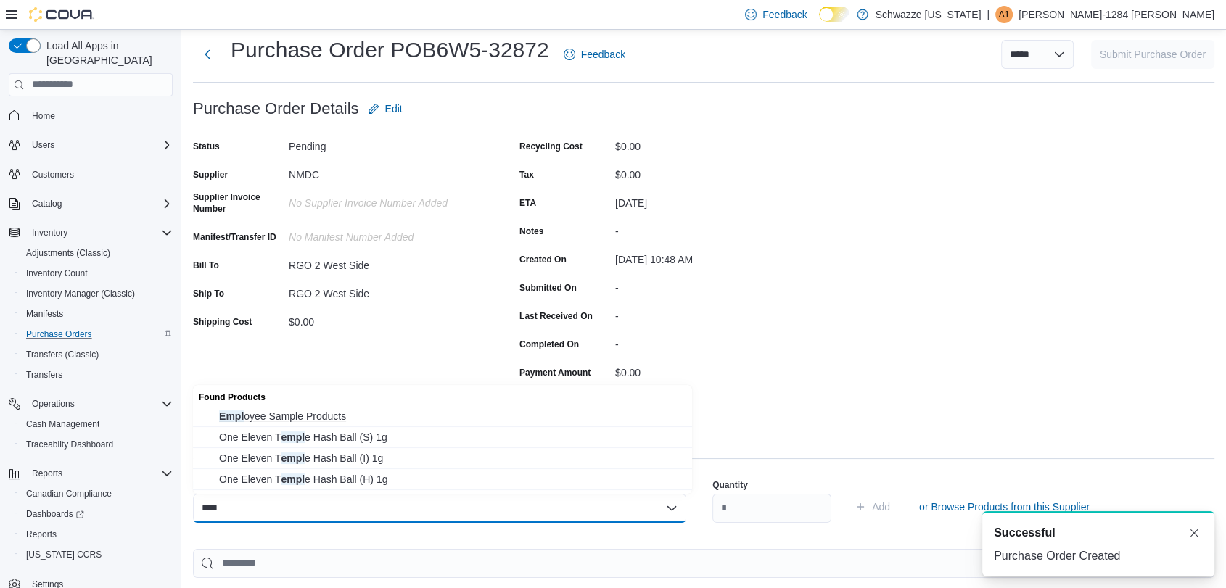
type input "****"
click at [387, 414] on span "Empl oyee Sample Products" at bounding box center [451, 416] width 464 height 15
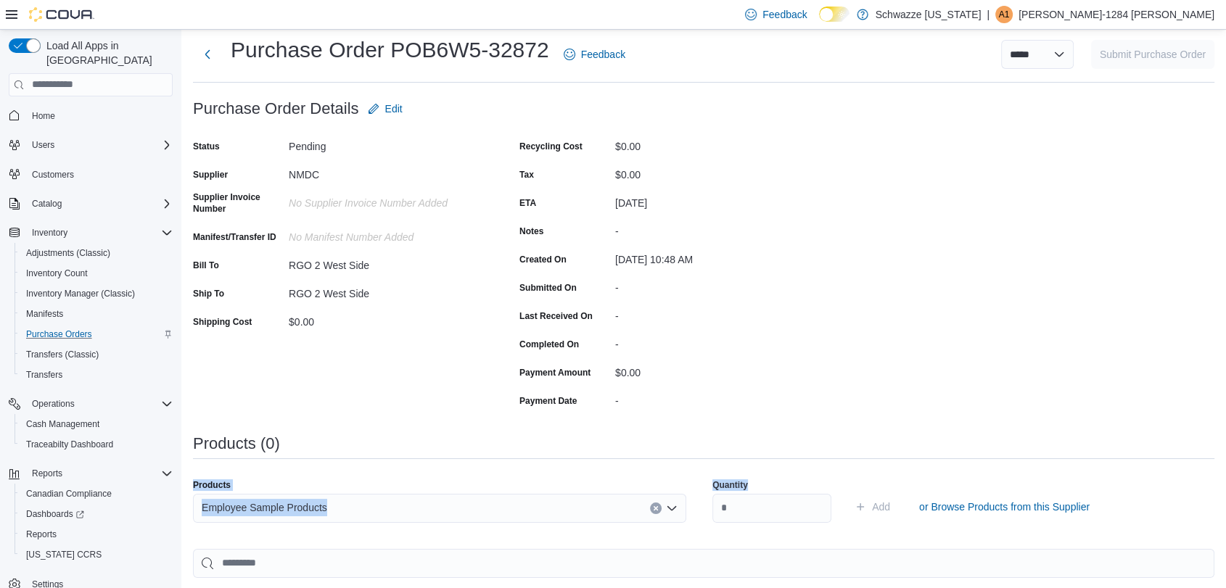
drag, startPoint x: 888, startPoint y: 361, endPoint x: 790, endPoint y: 525, distance: 190.4
click at [790, 525] on div "Purchase Order: POB6W5-32872 Feedback Purchase Order Details Edit Status Pendin…" at bounding box center [704, 466] width 1022 height 744
click at [787, 507] on input "number" at bounding box center [771, 508] width 119 height 29
type input "**"
click at [847, 353] on div "Purchase Order: POB6W5-32872 Feedback Purchase Order Details Edit Status Pendin…" at bounding box center [704, 466] width 1022 height 744
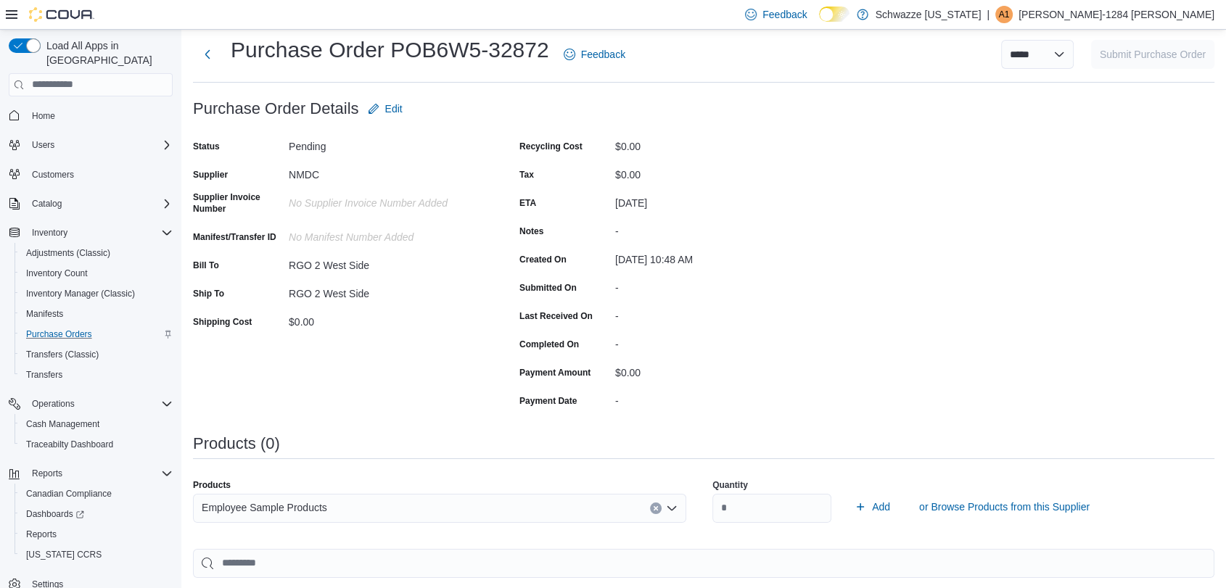
click at [847, 353] on div "Purchase Order: POB6W5-32872 Feedback Purchase Order Details Edit Status Pendin…" at bounding box center [704, 466] width 1022 height 744
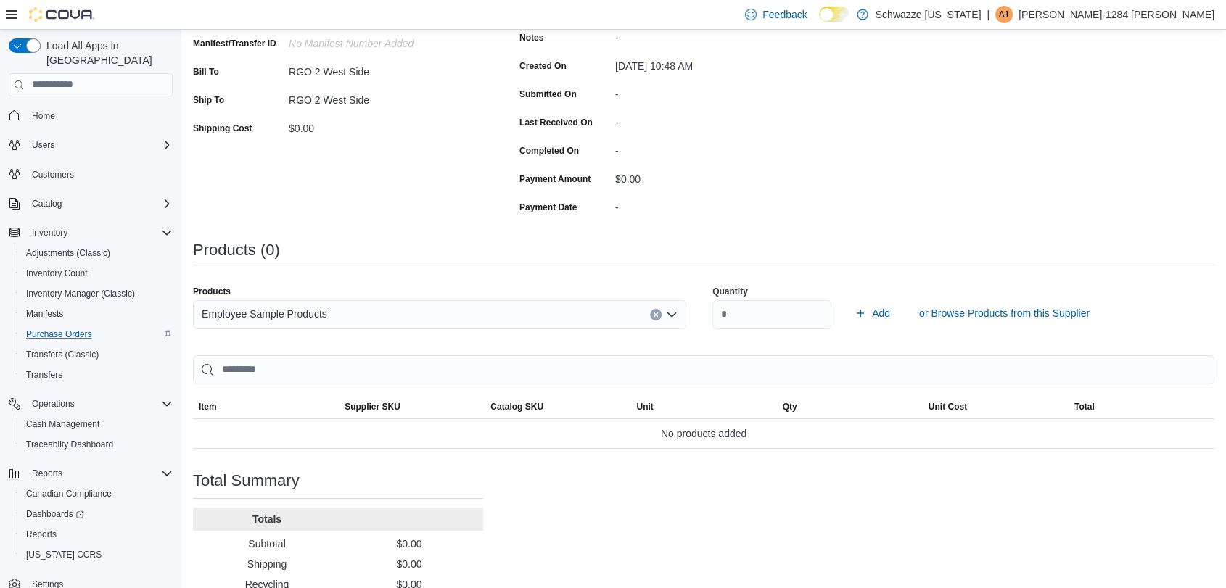
scroll to position [293, 0]
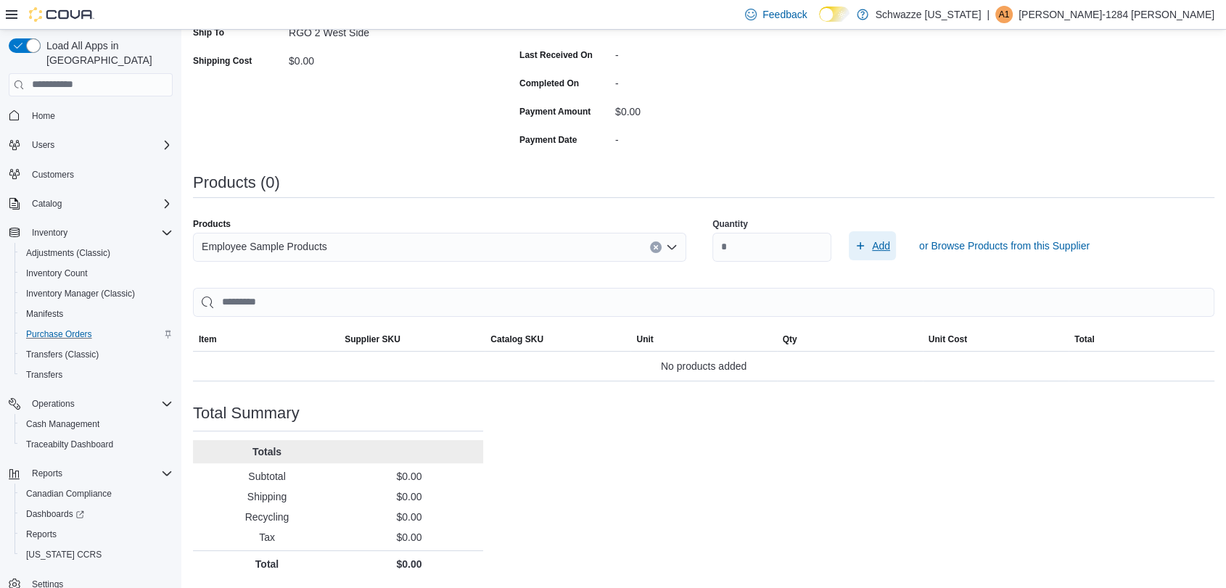
click at [890, 251] on span "Add" at bounding box center [881, 246] width 18 height 15
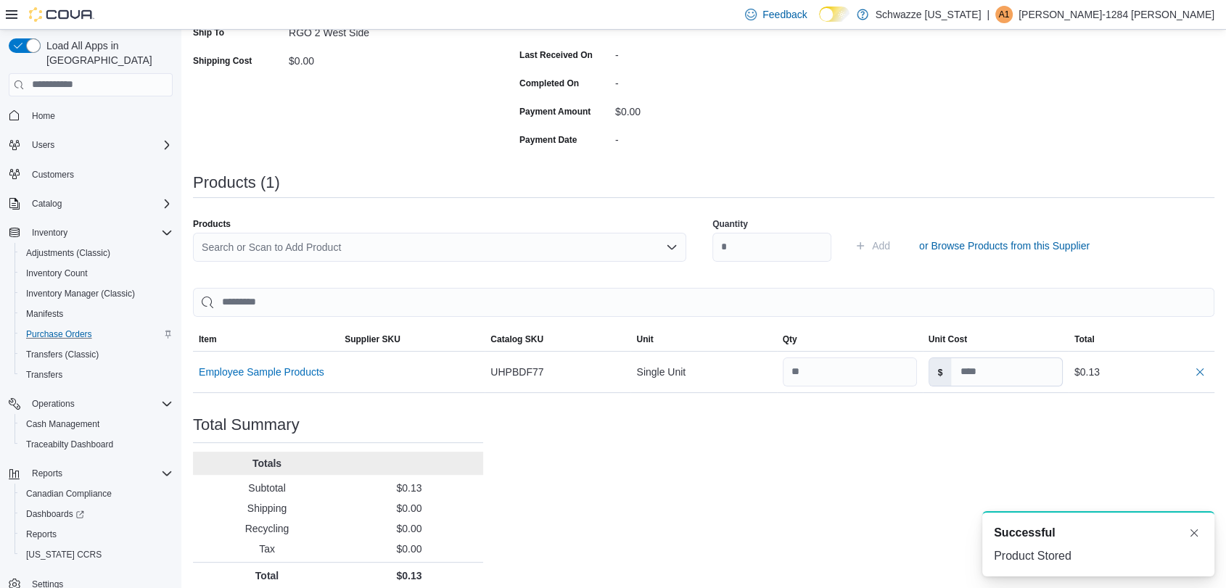
scroll to position [0, 0]
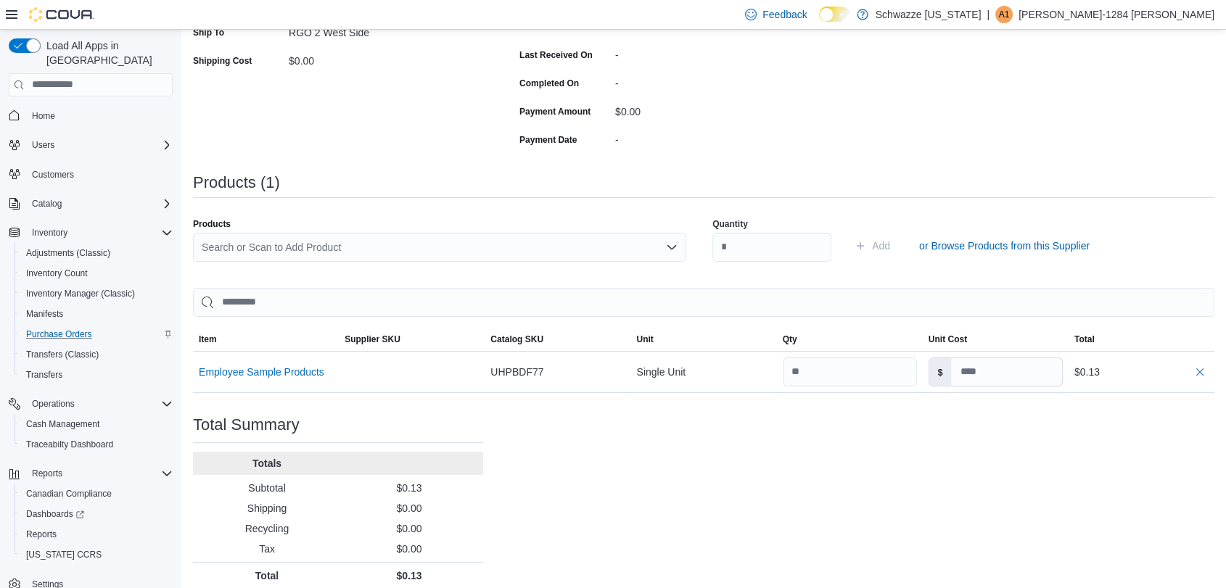
click at [929, 453] on div "Purchase Order: POB6W5-32872 Feedback Purchase Order Details Edit Status Pendin…" at bounding box center [704, 211] width 1022 height 756
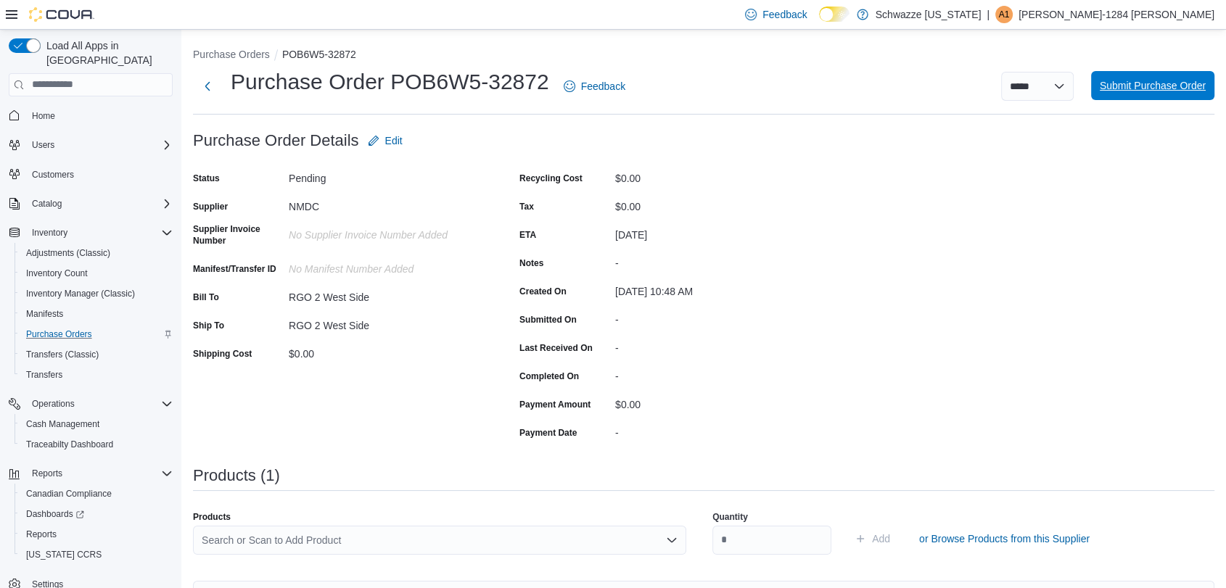
click at [1160, 78] on span "Submit Purchase Order" at bounding box center [1153, 85] width 106 height 29
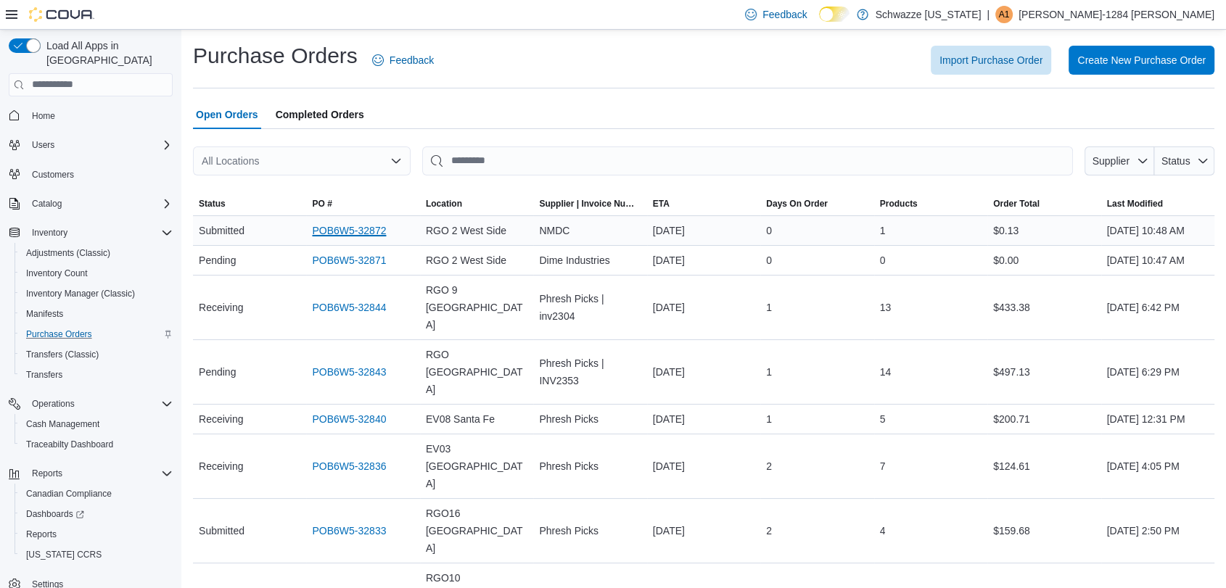
click at [356, 239] on link "POB6W5-32872" at bounding box center [349, 230] width 74 height 17
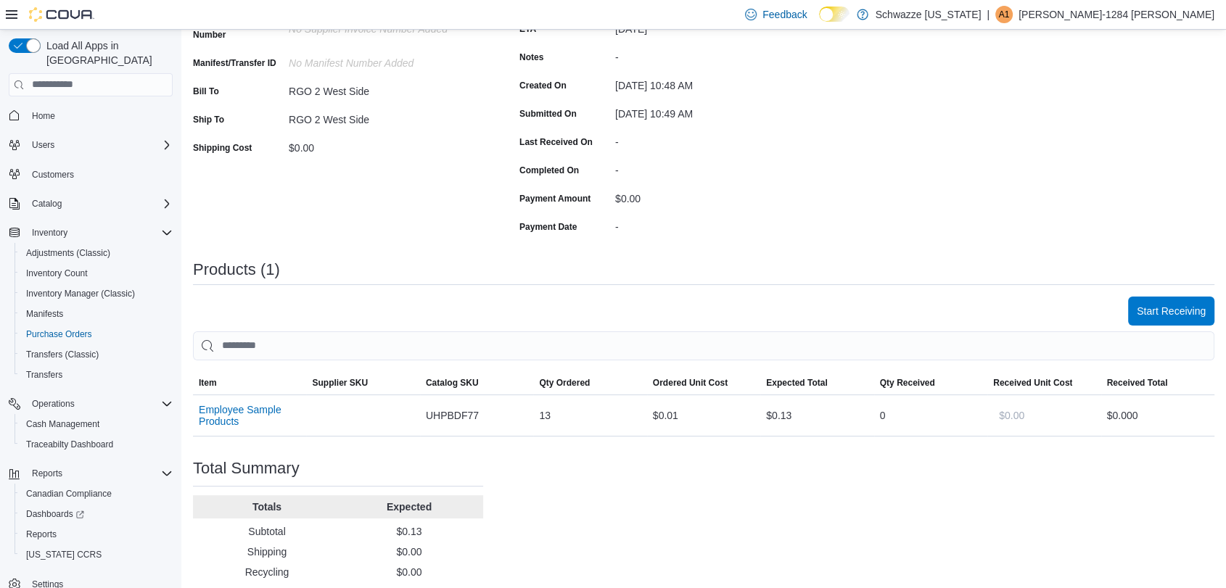
scroll to position [261, 0]
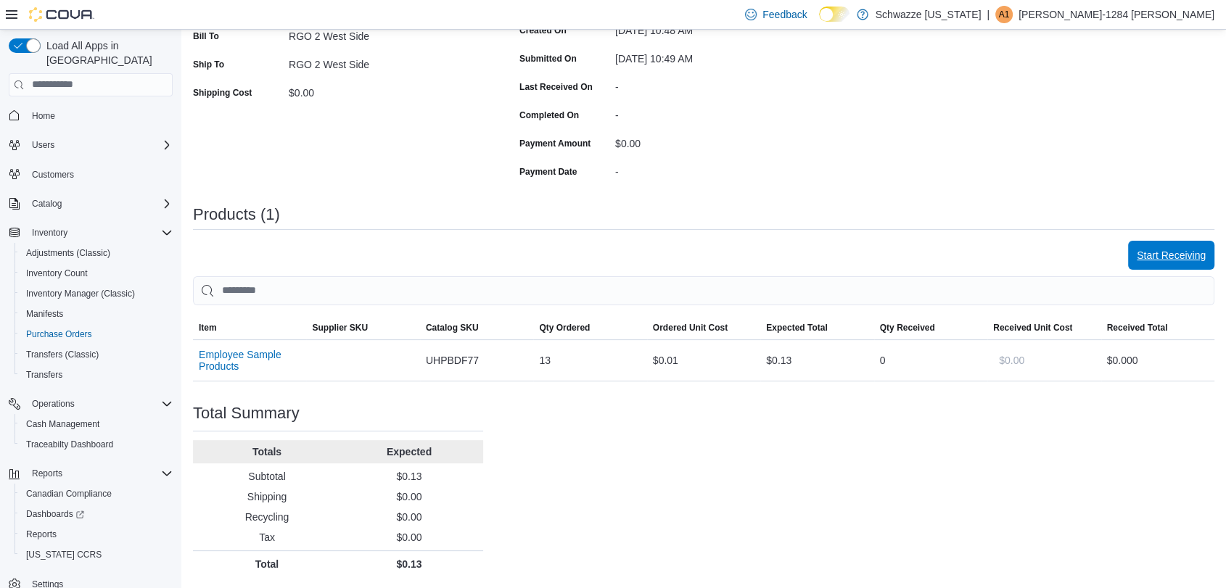
click at [1175, 267] on span "Start Receiving" at bounding box center [1171, 255] width 69 height 29
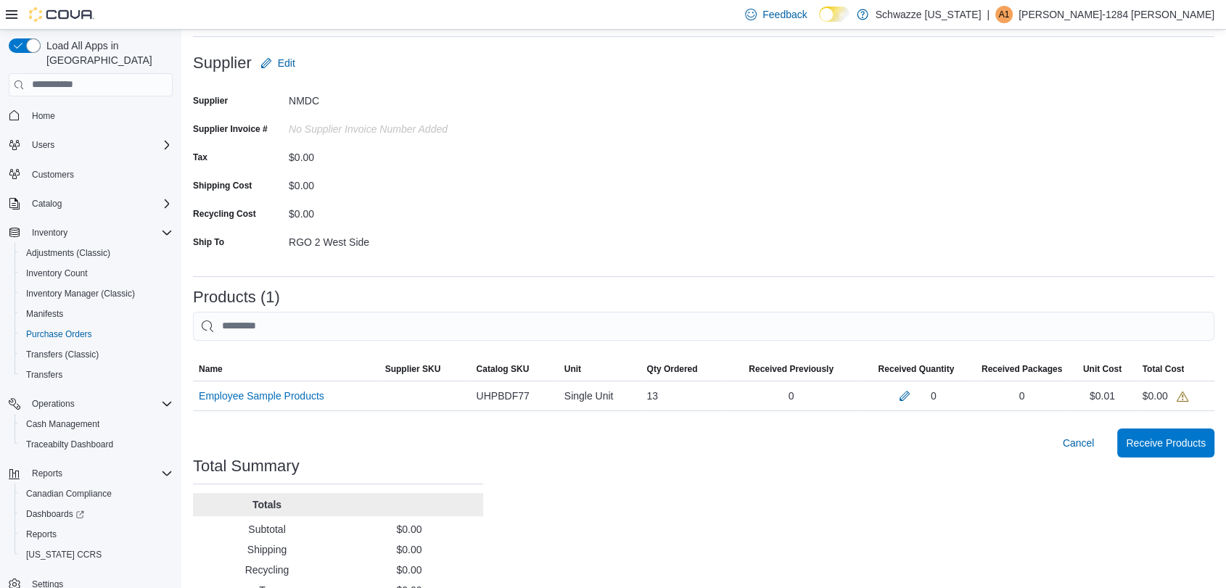
scroll to position [131, 0]
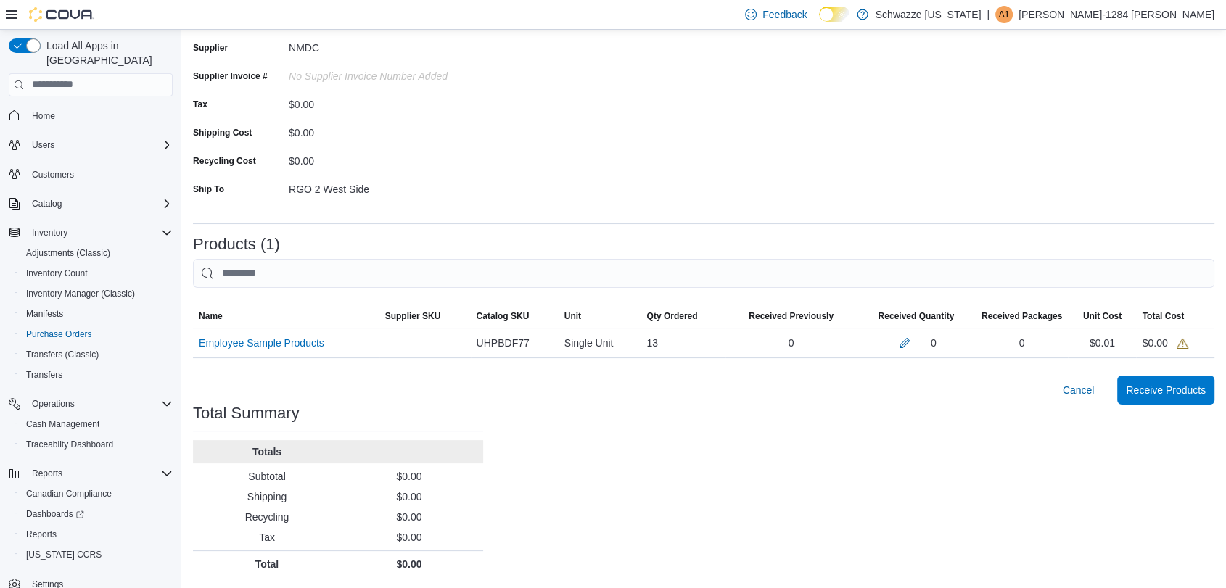
click at [752, 419] on div "Purchase Orders POB6W5-32872 Receiving Order POB6W5-32872 Feedback Supplier Edi…" at bounding box center [703, 244] width 1045 height 690
click at [911, 349] on button "button" at bounding box center [904, 342] width 17 height 17
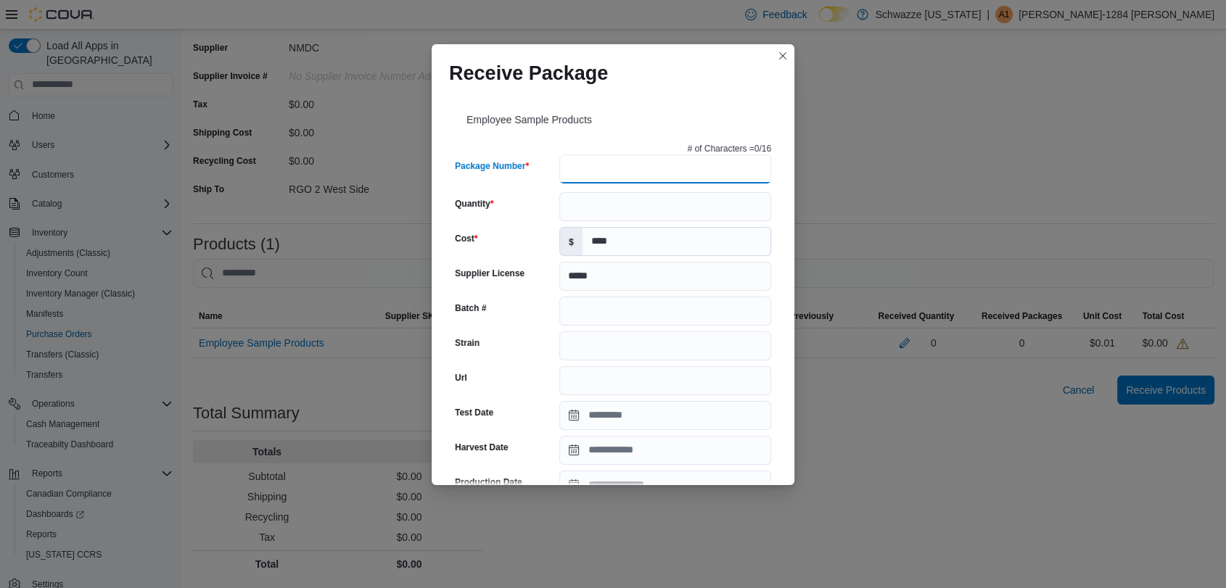
click at [593, 176] on input "Package Number" at bounding box center [665, 169] width 212 height 29
type input "**********"
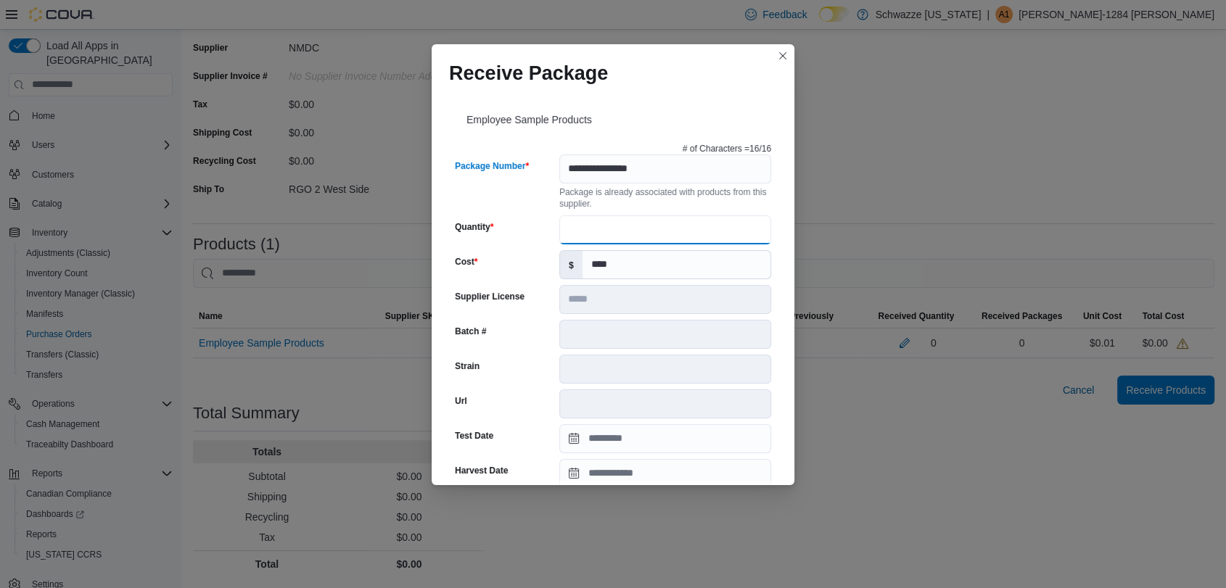
click at [617, 226] on input "Quantity" at bounding box center [665, 229] width 212 height 29
type input "**"
click at [494, 193] on div "Package Number" at bounding box center [504, 182] width 99 height 55
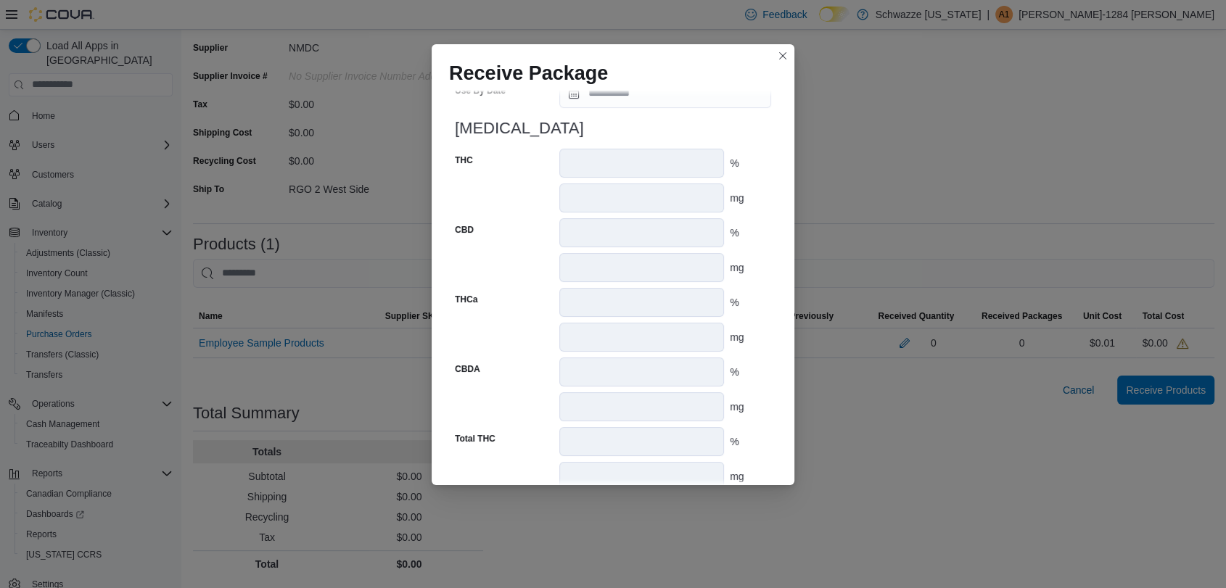
scroll to position [728, 0]
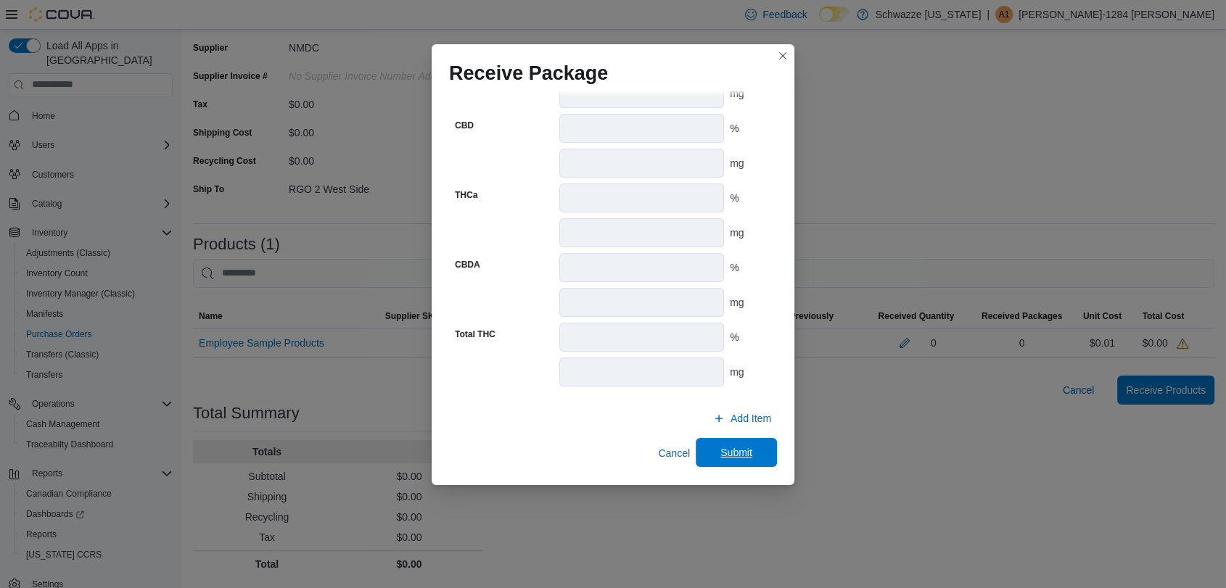
click at [756, 456] on span "Submit" at bounding box center [736, 452] width 64 height 29
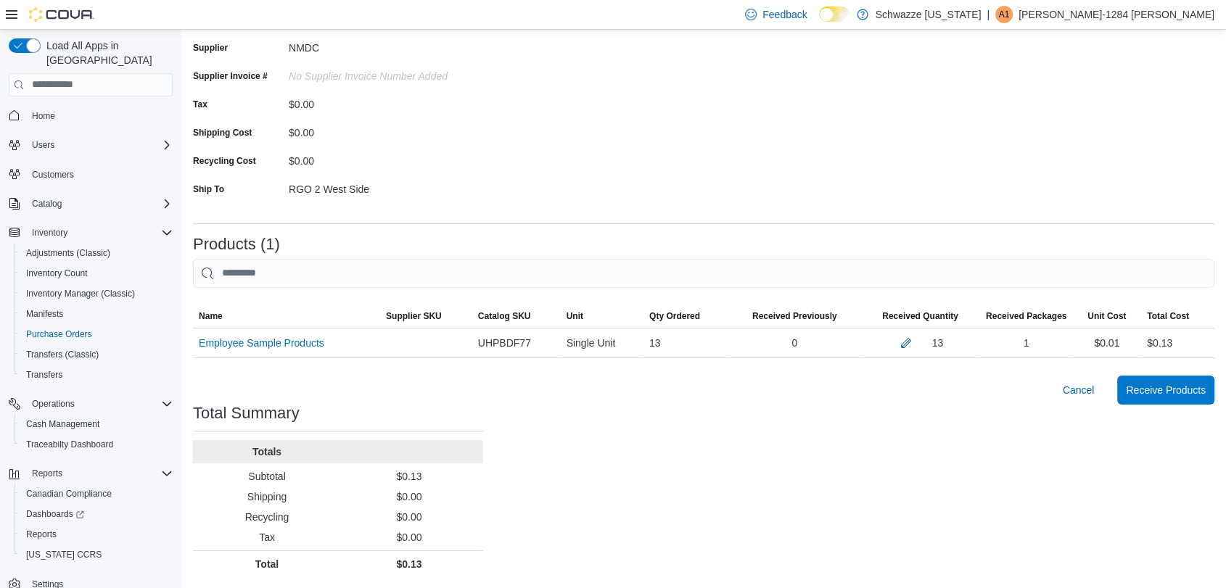
click at [756, 456] on div "Purchase Orders POB6W5-32872 Receiving Order POB6W5-32872 Feedback Supplier Edi…" at bounding box center [703, 244] width 1045 height 690
click at [1180, 390] on span "Receive Products" at bounding box center [1166, 389] width 80 height 15
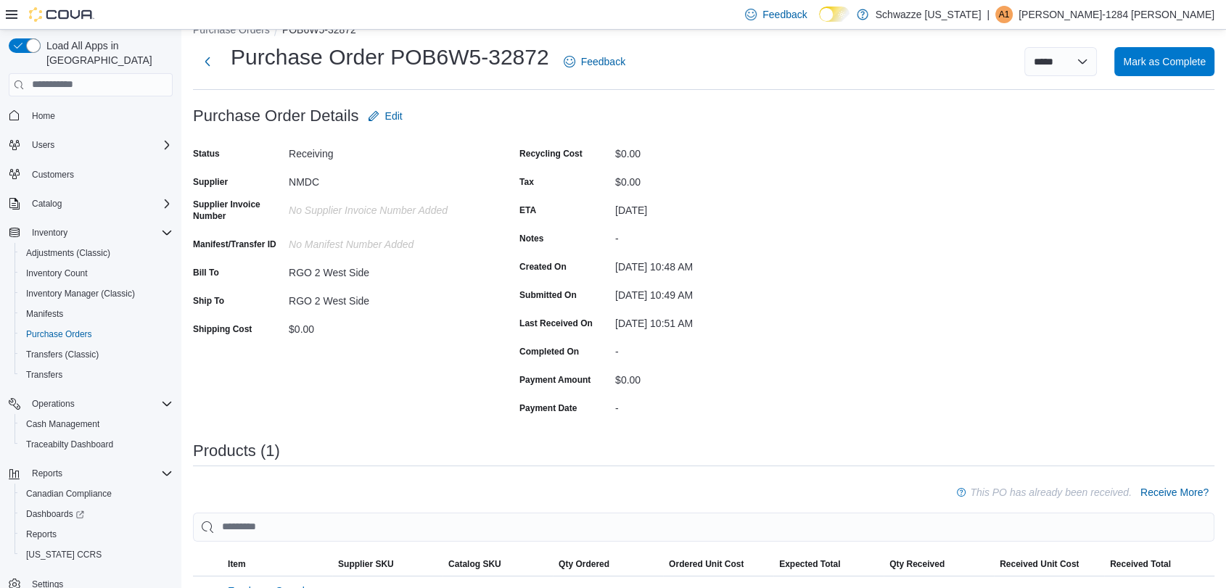
click at [958, 292] on div "Purchase Order: POB6W5-32872 Feedback Purchase Order Details Edit Status Receiv…" at bounding box center [704, 458] width 1022 height 712
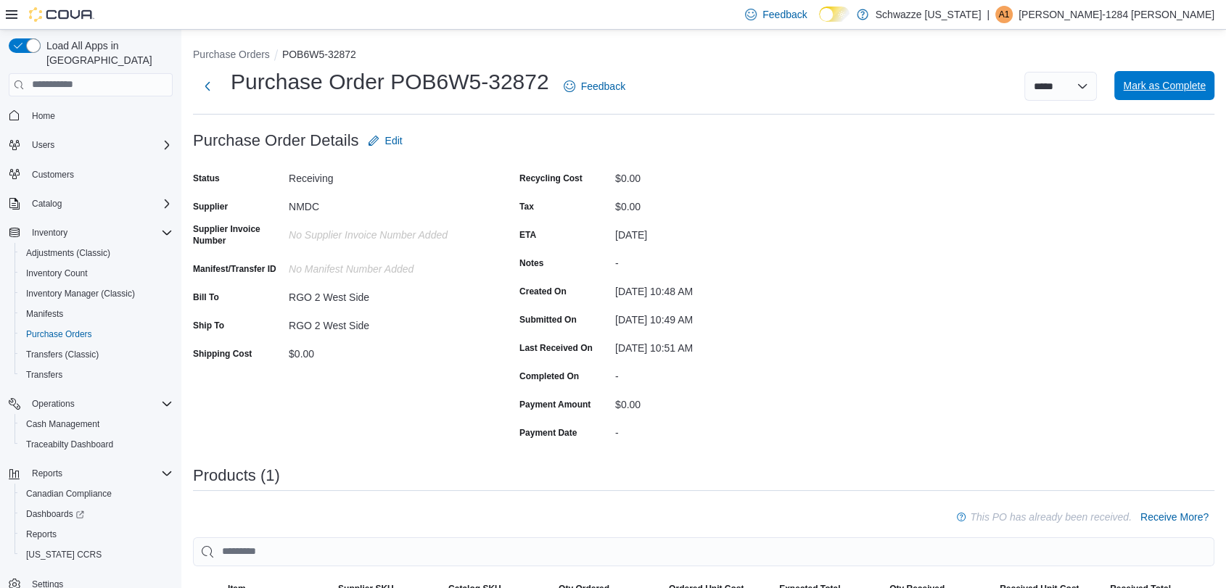
click at [1201, 94] on span "Mark as Complete" at bounding box center [1164, 85] width 83 height 29
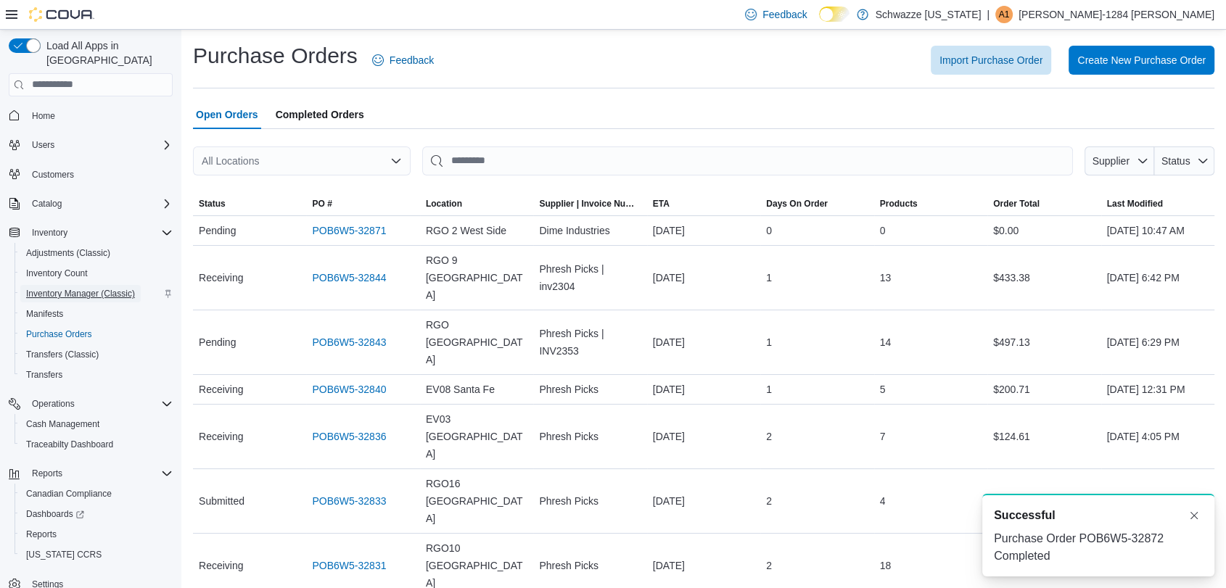
click at [75, 288] on span "Inventory Manager (Classic)" at bounding box center [80, 294] width 109 height 12
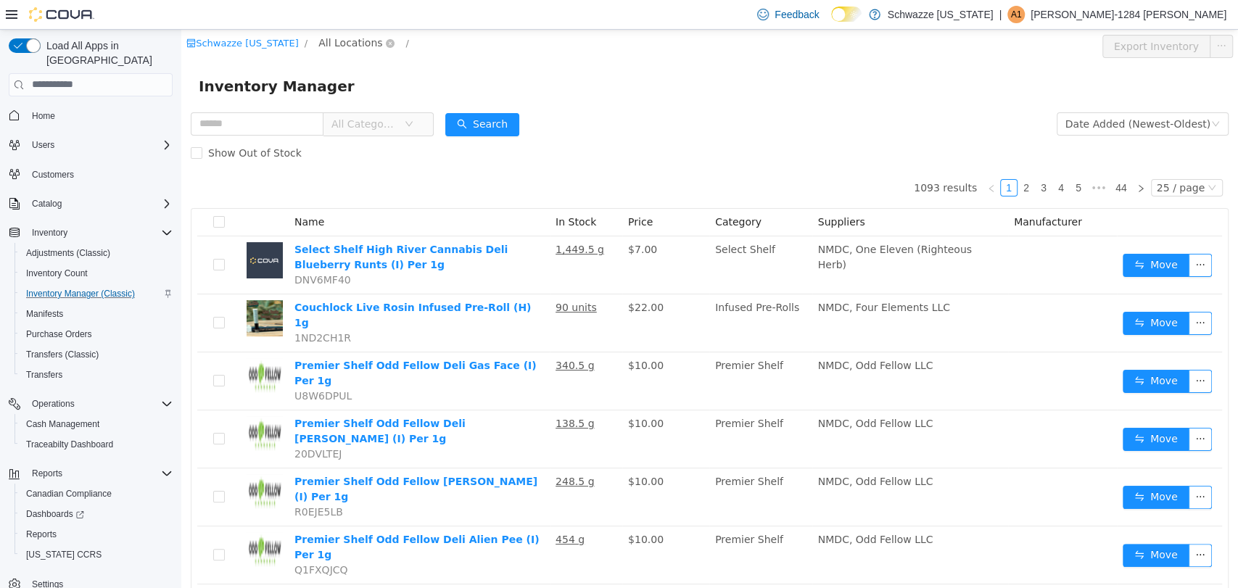
click at [355, 44] on span "All Locations" at bounding box center [351, 42] width 64 height 16
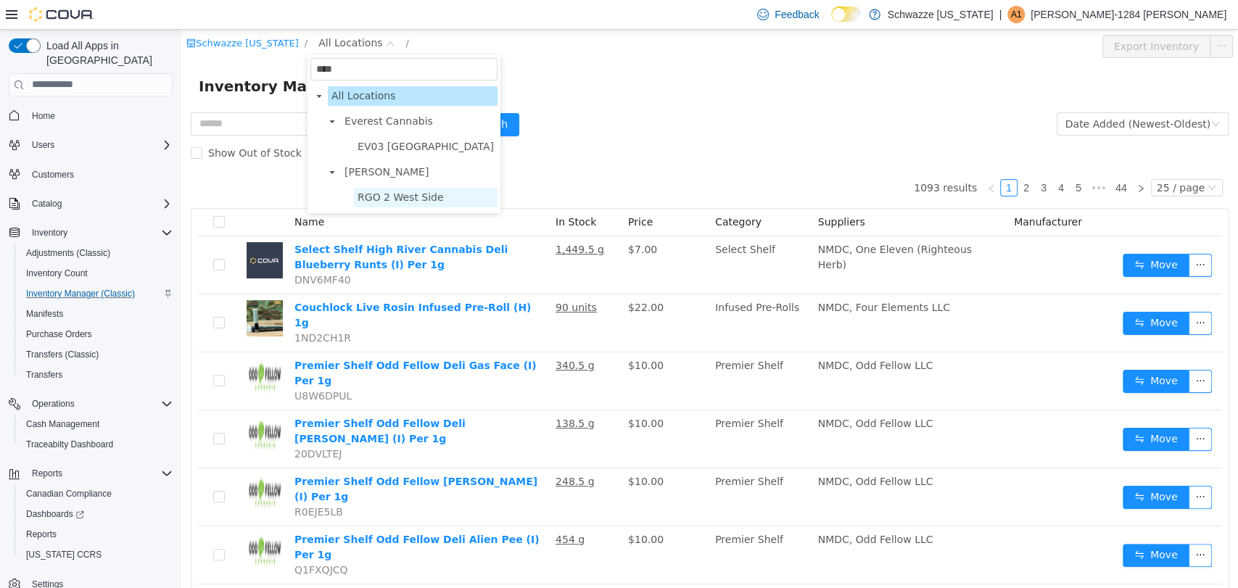
type input "****"
click at [395, 196] on span "RGO 2 West Side" at bounding box center [401, 197] width 86 height 12
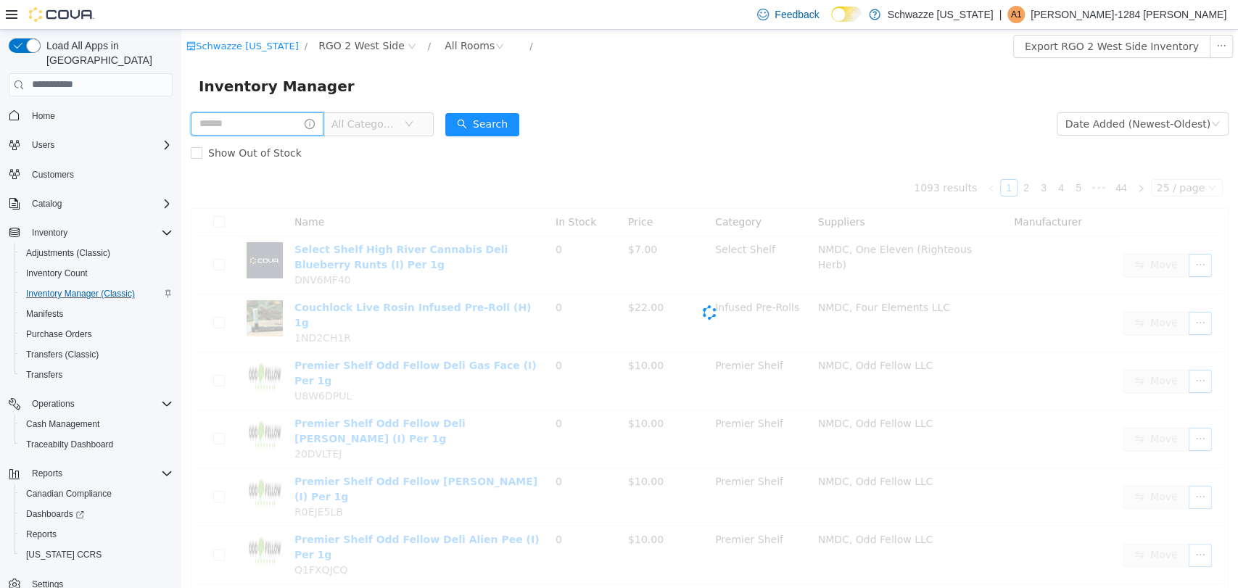
click at [287, 128] on input "text" at bounding box center [257, 123] width 133 height 23
click at [287, 128] on input "*" at bounding box center [264, 123] width 147 height 23
type input "*******"
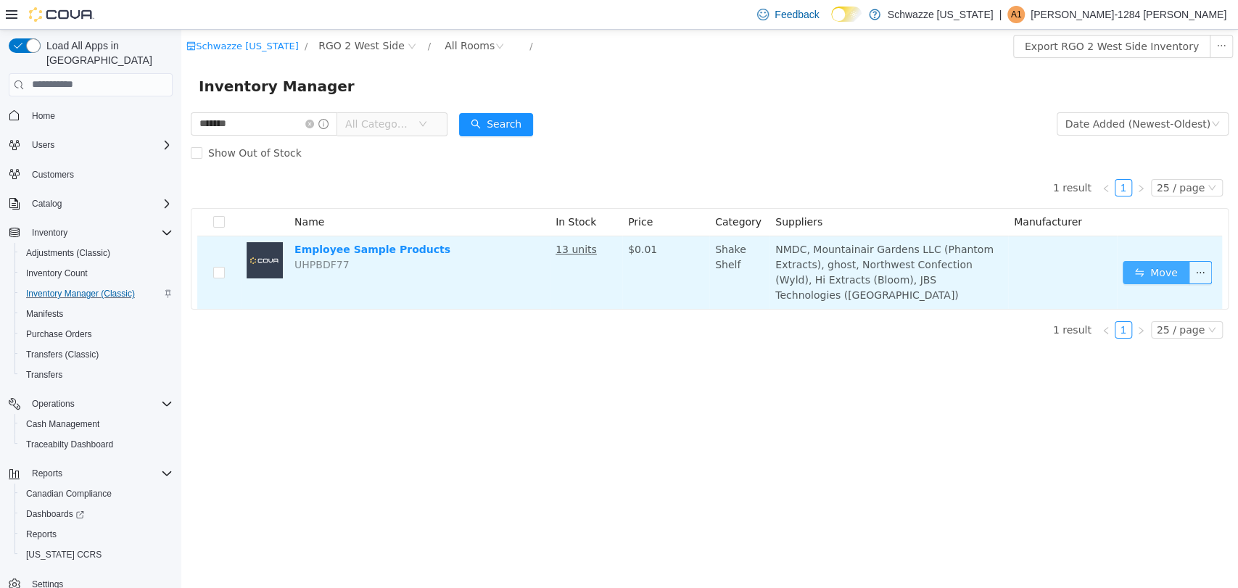
click at [1162, 265] on button "Move" at bounding box center [1156, 271] width 67 height 23
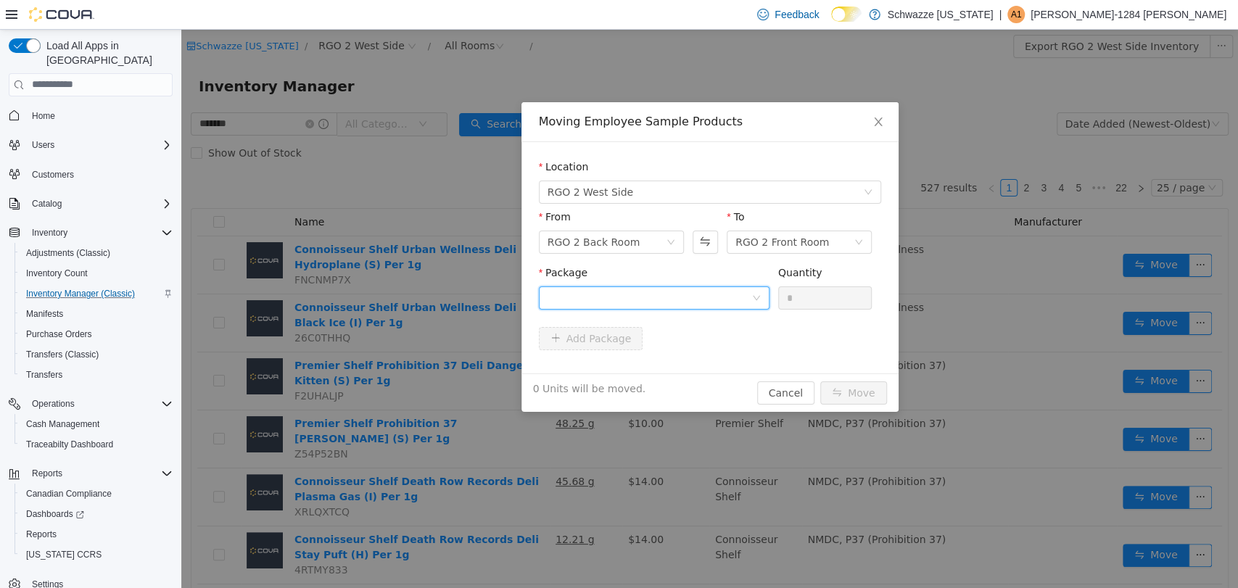
click at [695, 287] on div at bounding box center [650, 298] width 204 height 22
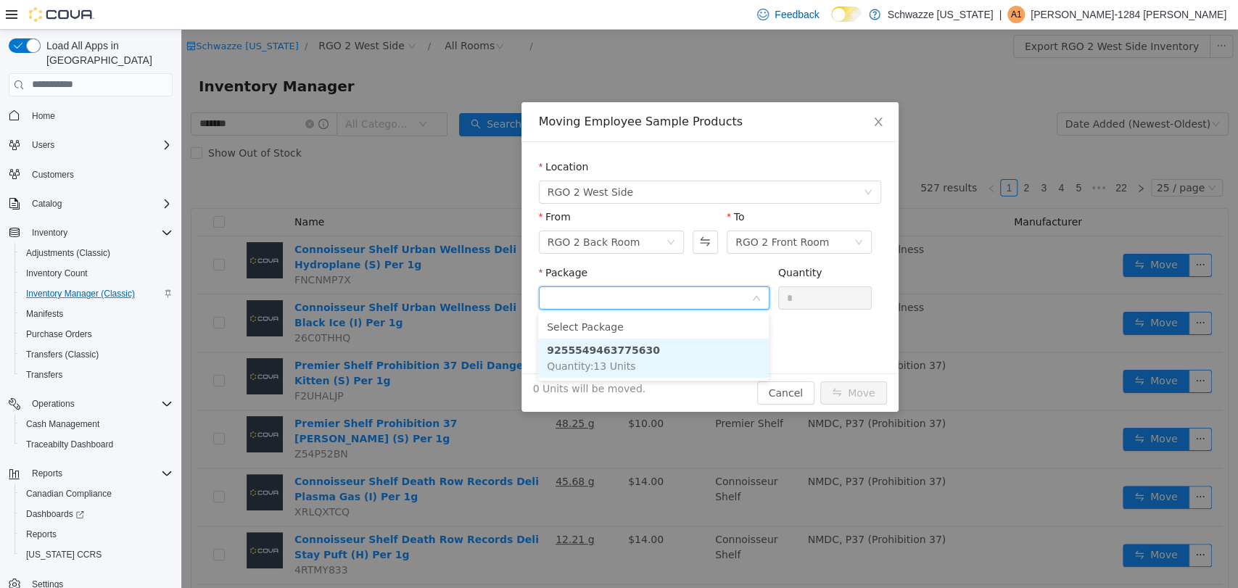
click at [701, 371] on li "9255549463775630 Quantity : 13 Units" at bounding box center [653, 357] width 231 height 39
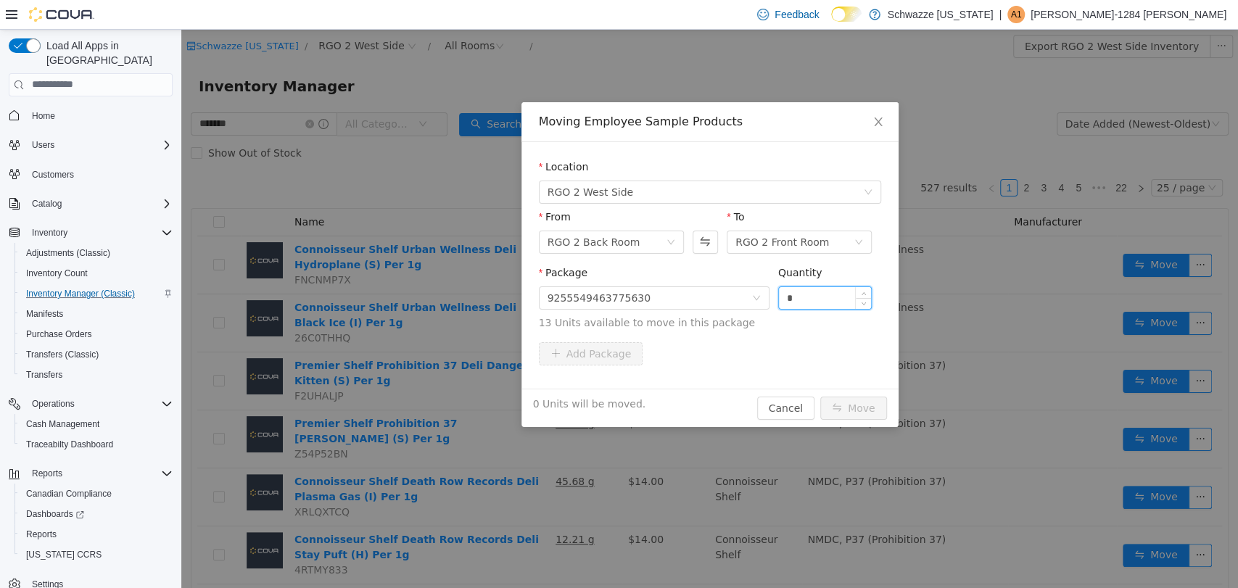
click at [805, 299] on input "*" at bounding box center [825, 298] width 93 height 22
type input "**"
click at [851, 403] on button "Move" at bounding box center [854, 407] width 67 height 23
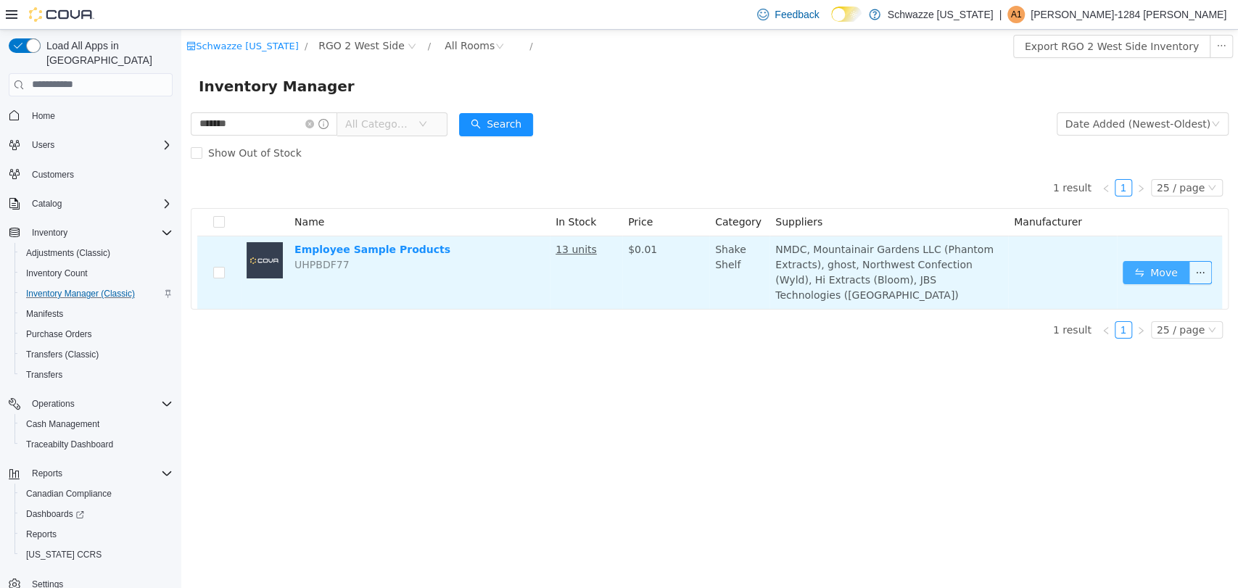
click at [1149, 276] on button "Move" at bounding box center [1156, 271] width 67 height 23
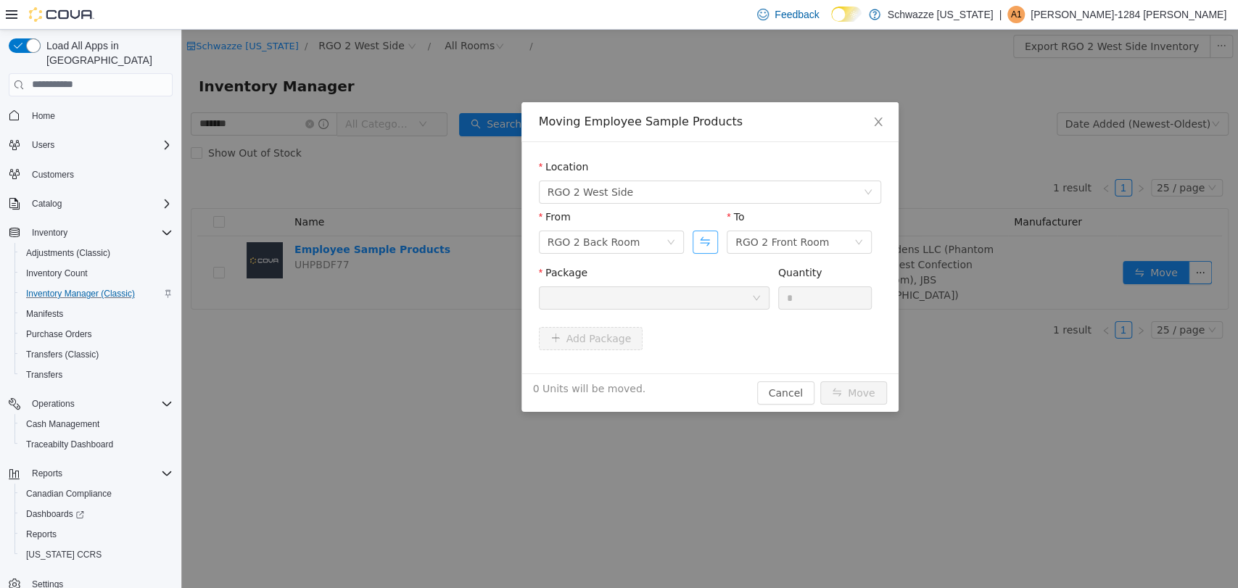
click at [704, 237] on button "Swap" at bounding box center [705, 241] width 25 height 23
click at [712, 289] on div at bounding box center [650, 298] width 204 height 22
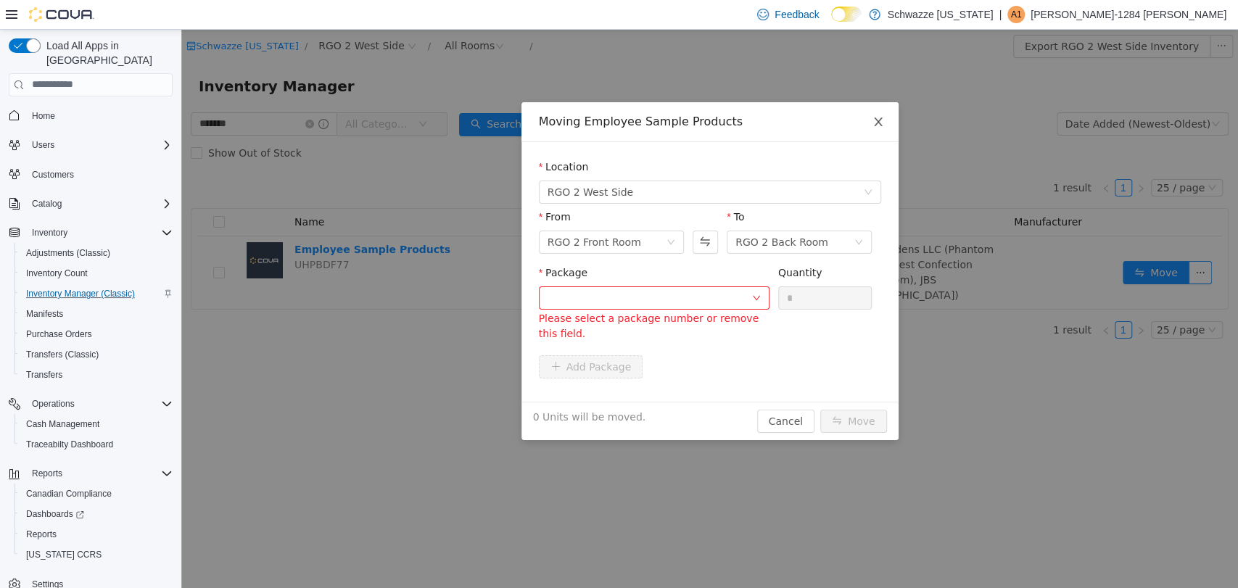
click at [882, 131] on span "Close" at bounding box center [878, 122] width 41 height 41
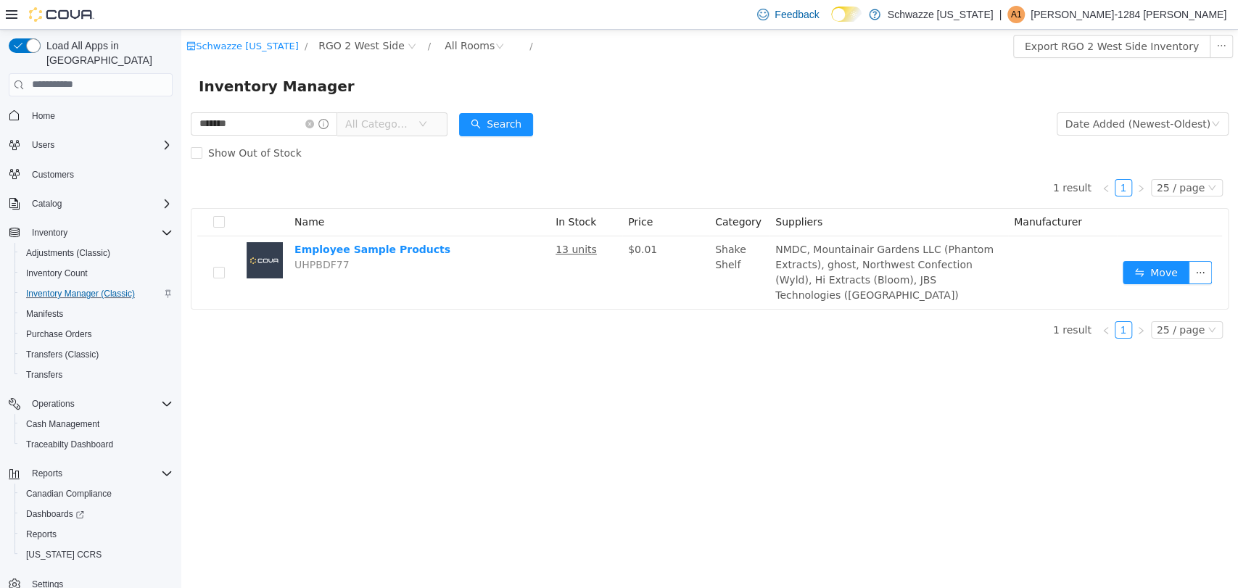
click at [704, 134] on form "******* All Categories Date Added (Newest-Oldest) Search Show Out of Stock" at bounding box center [710, 138] width 1038 height 58
click at [57, 526] on link "Reports" at bounding box center [41, 534] width 42 height 17
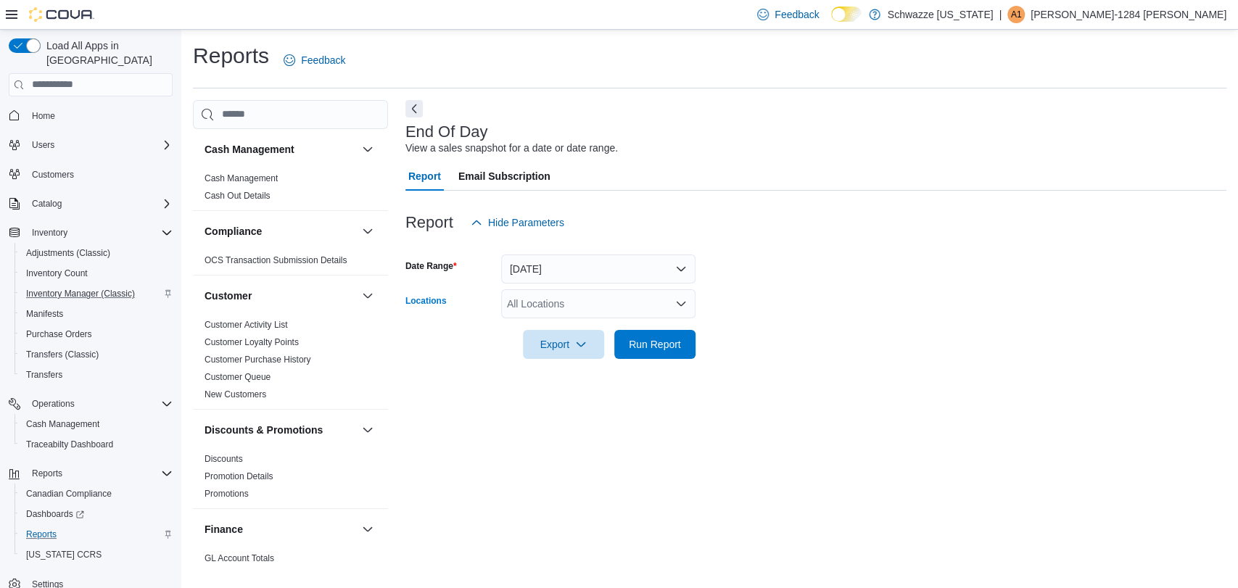
click at [635, 300] on div "All Locations" at bounding box center [598, 303] width 194 height 29
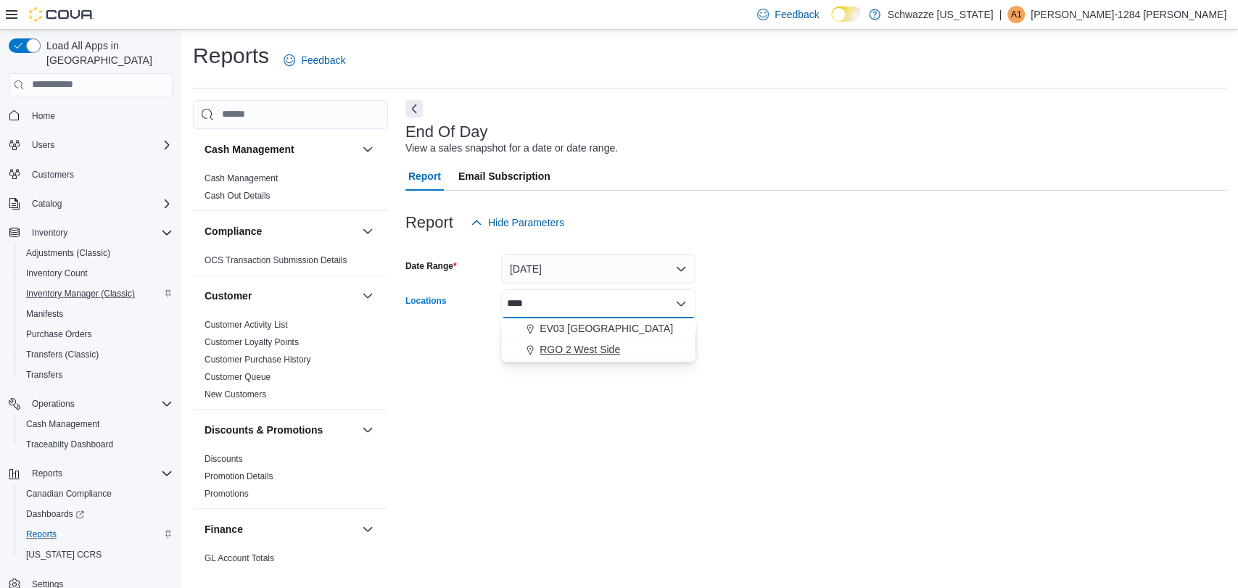
type input "****"
click at [593, 357] on button "RGO 2 West Side" at bounding box center [598, 350] width 194 height 21
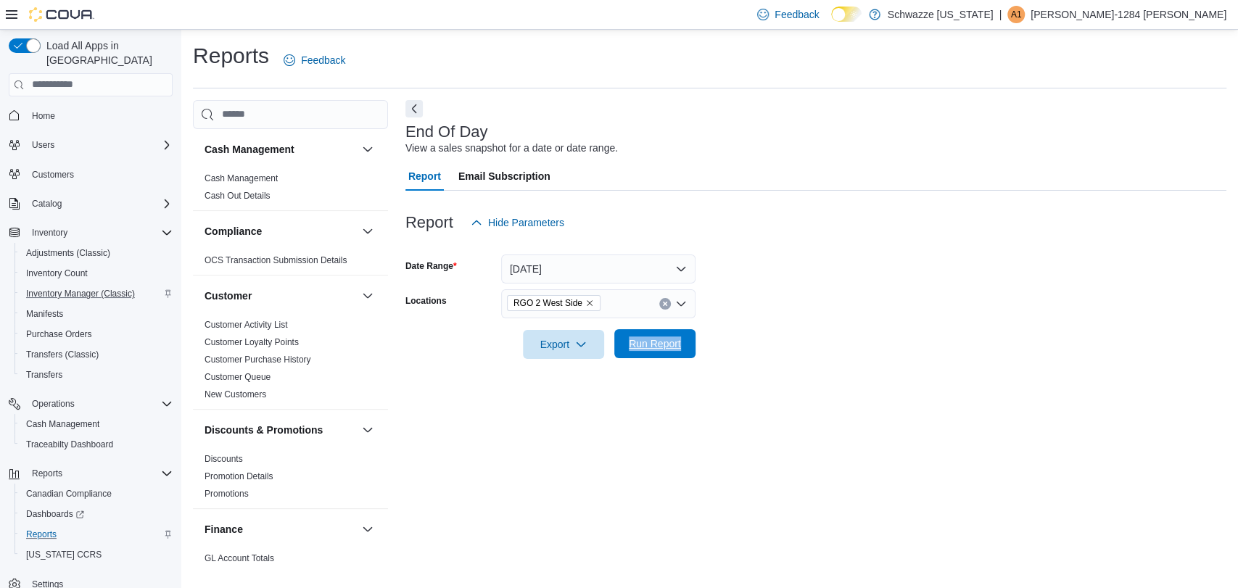
drag, startPoint x: 807, startPoint y: 338, endPoint x: 617, endPoint y: 342, distance: 189.4
click at [617, 342] on form "Date Range [DATE] Locations RGO 2 West Side Export Run Report" at bounding box center [816, 298] width 821 height 122
click at [617, 342] on button "Run Report" at bounding box center [655, 343] width 81 height 29
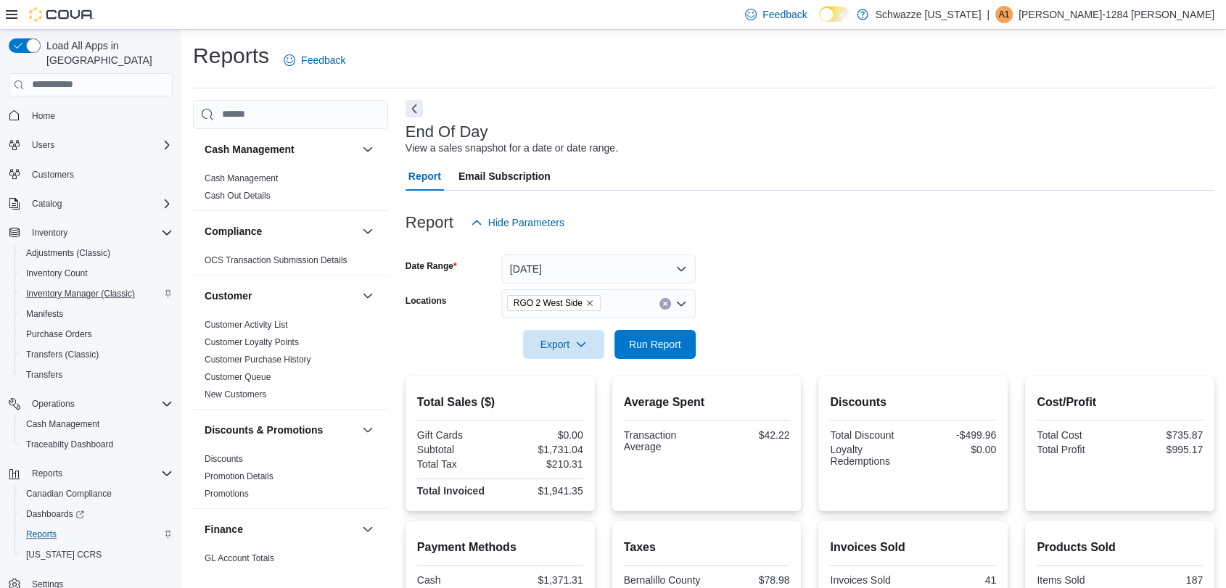
click at [839, 287] on form "Date Range [DATE] Locations RGO 2 West Side Export Run Report" at bounding box center [810, 298] width 809 height 122
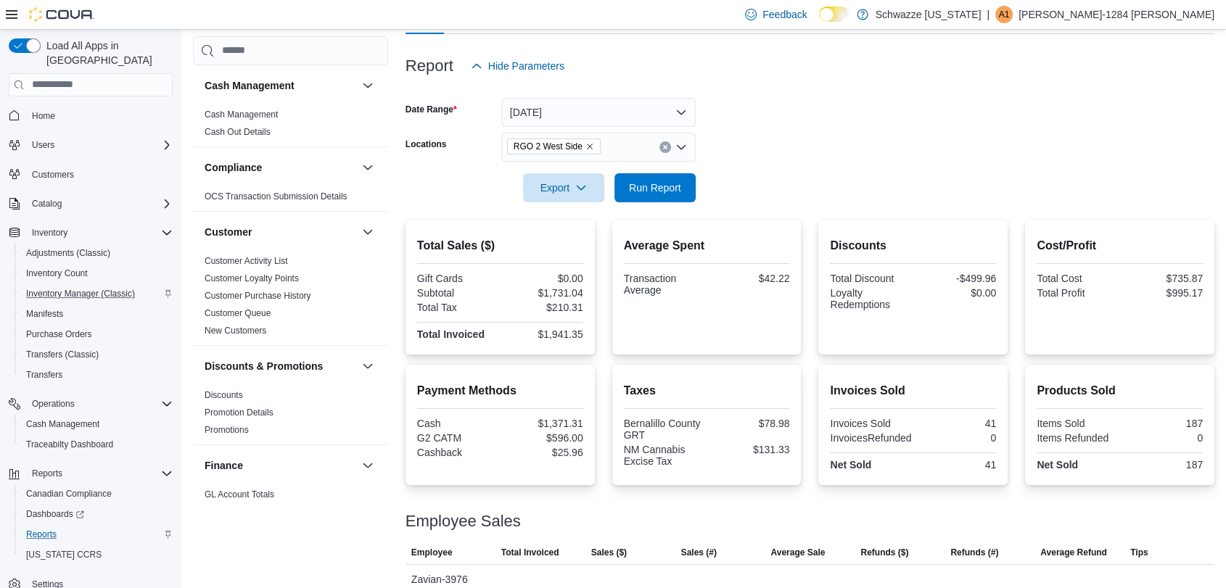
scroll to position [268, 0]
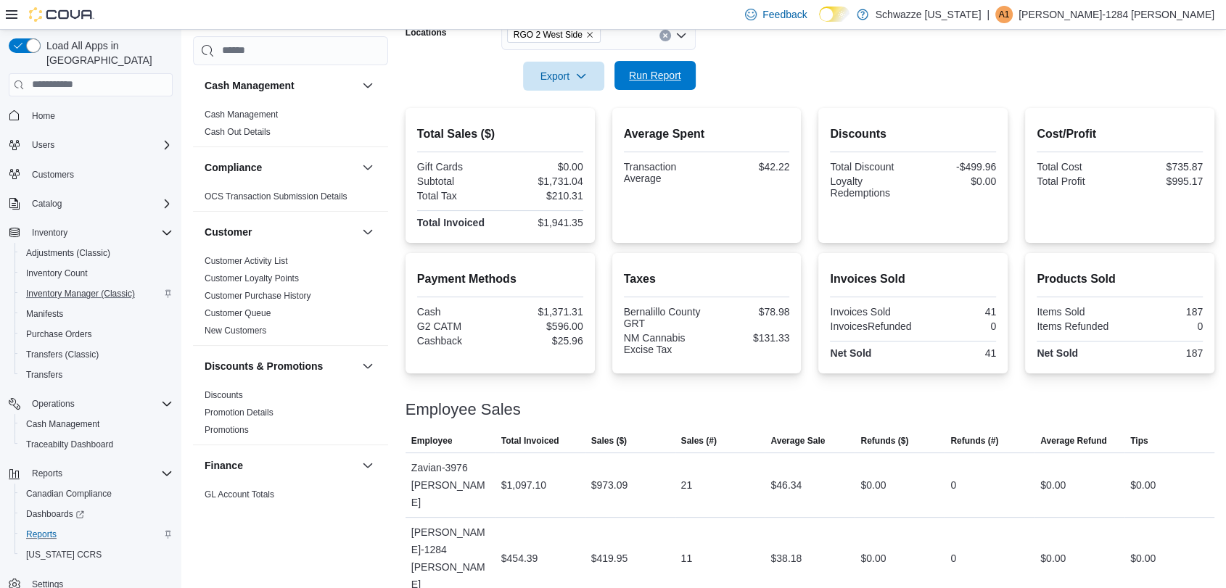
click at [634, 65] on span "Run Report" at bounding box center [655, 75] width 64 height 29
click at [635, 78] on span "Run Report" at bounding box center [655, 75] width 52 height 15
click at [633, 78] on span "Run Report" at bounding box center [655, 75] width 52 height 15
click at [834, 78] on form "Date Range [DATE] Locations RGO 2 West Side Export Run Report" at bounding box center [810, 30] width 809 height 122
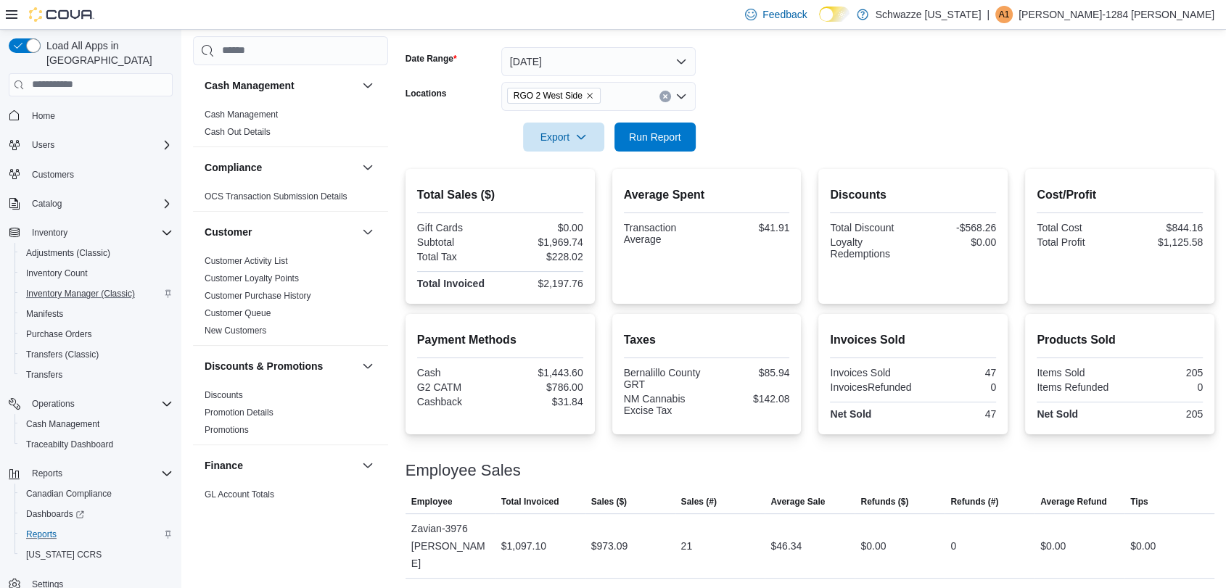
scroll to position [204, 0]
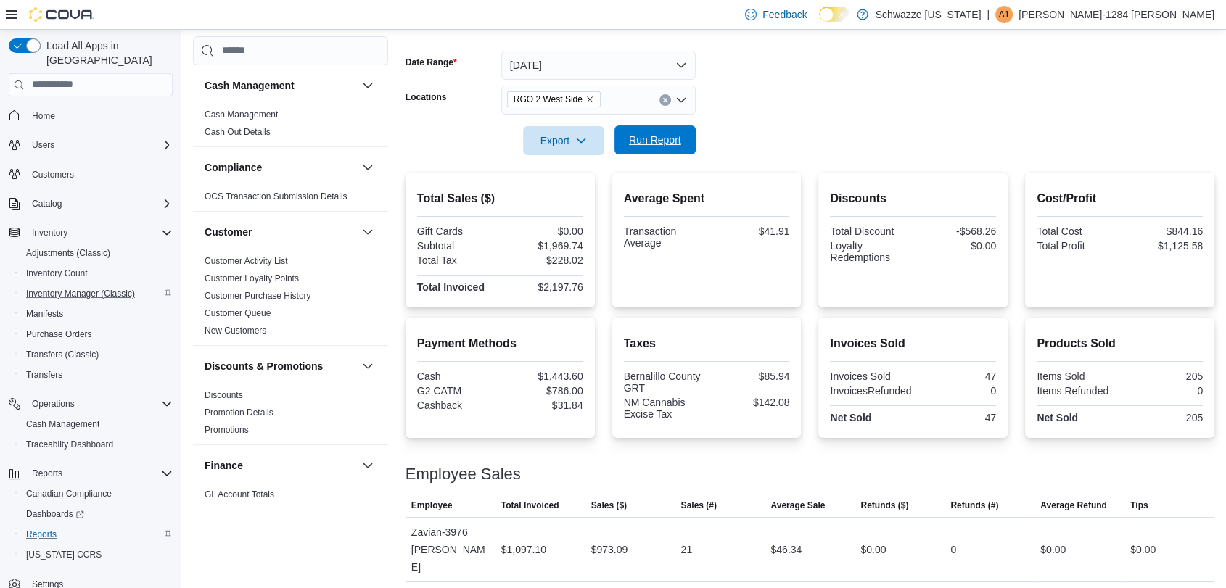
click at [675, 136] on span "Run Report" at bounding box center [655, 140] width 52 height 15
